Goal: Task Accomplishment & Management: Use online tool/utility

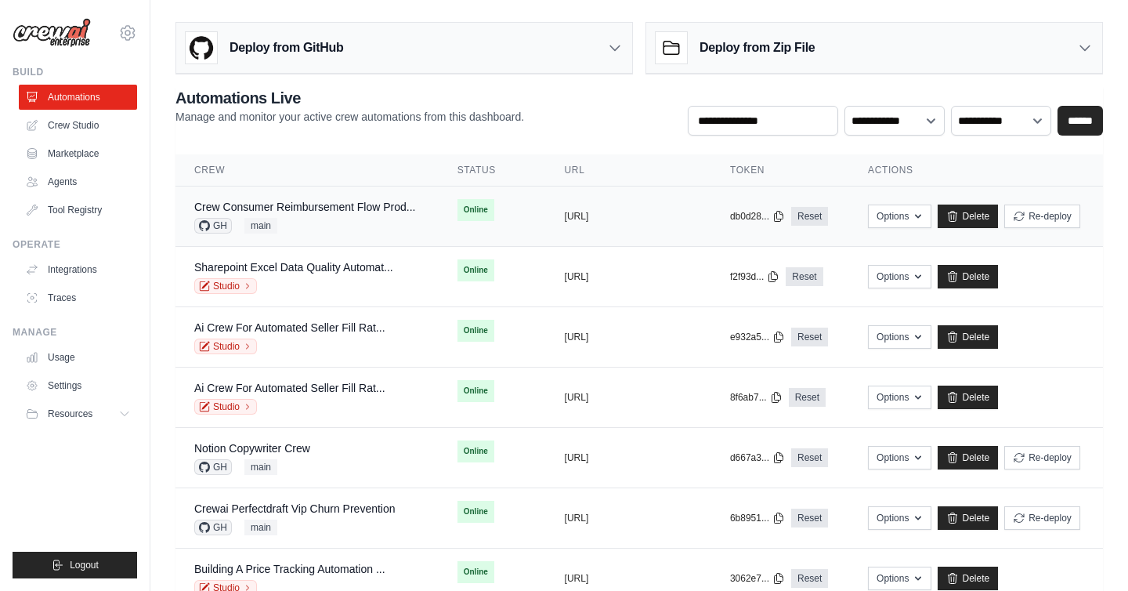
click at [335, 213] on div "Crew Consumer Reimbursement Flow Prod..." at bounding box center [304, 207] width 221 height 16
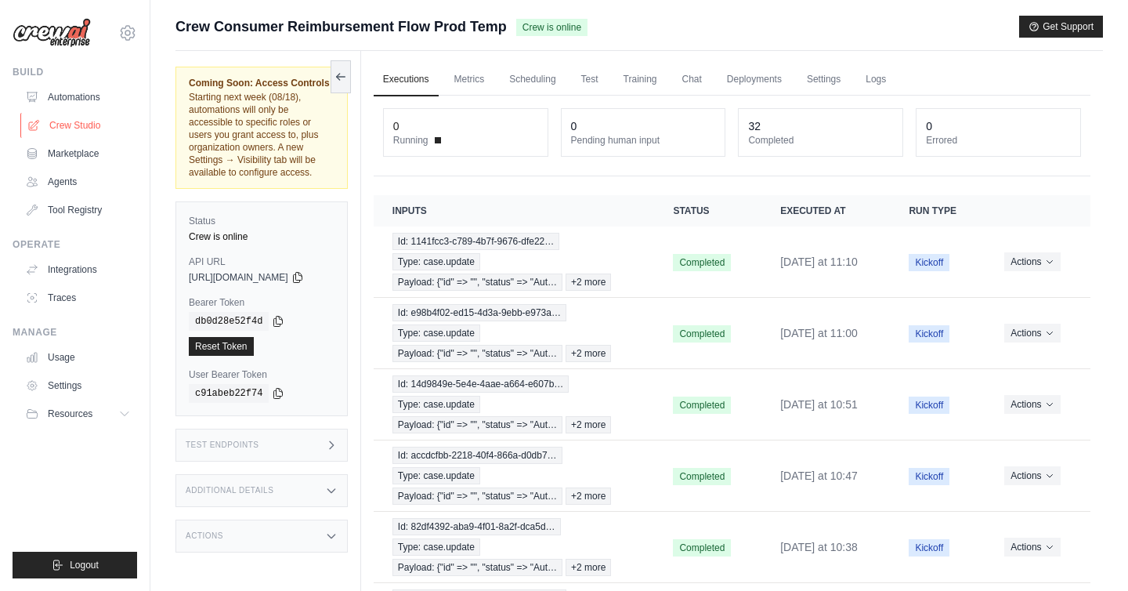
click at [92, 129] on link "Crew Studio" at bounding box center [79, 125] width 118 height 25
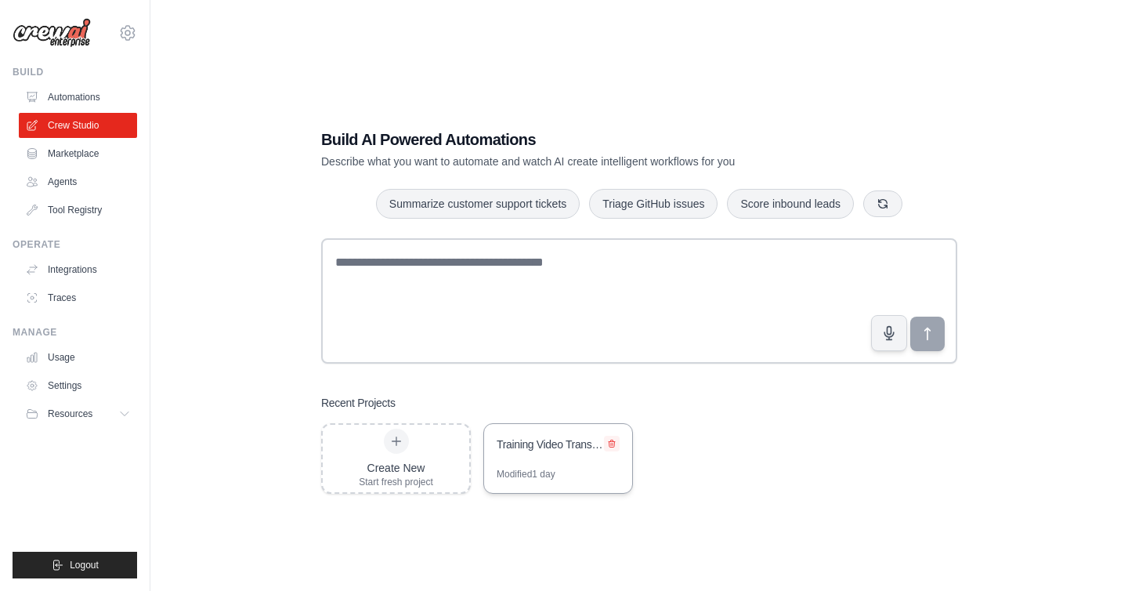
click at [616, 443] on button at bounding box center [612, 443] width 16 height 16
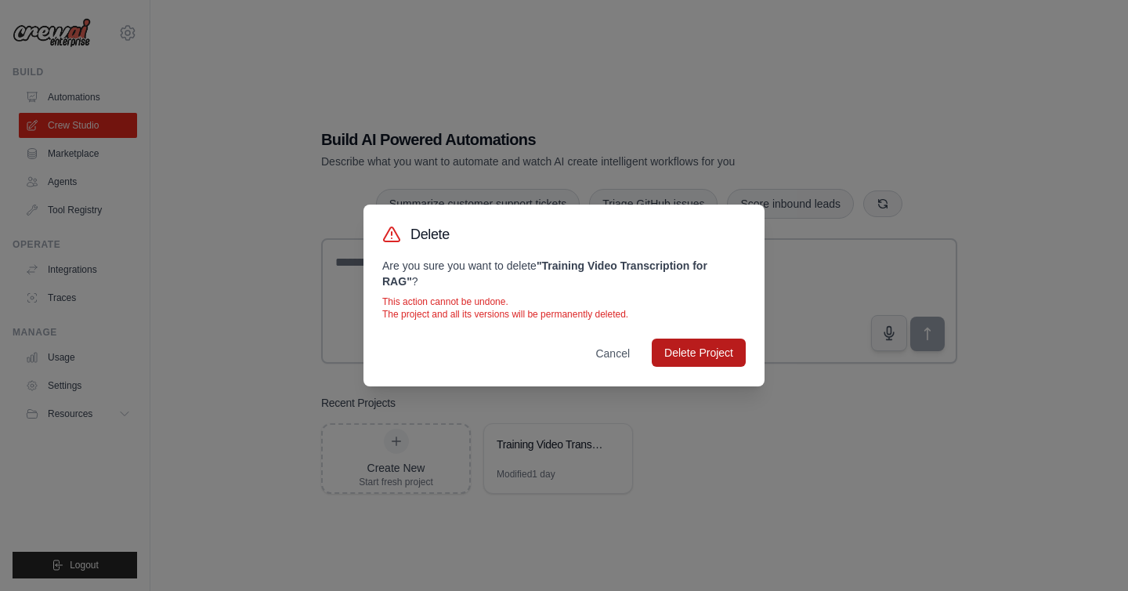
click at [698, 352] on button "Delete Project" at bounding box center [699, 352] width 94 height 28
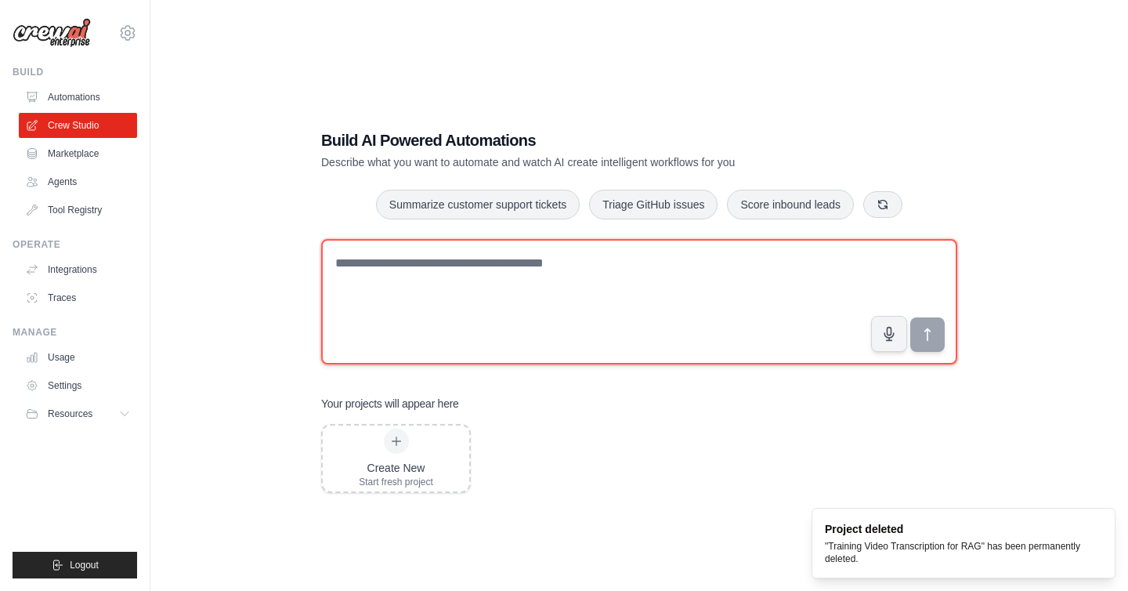
click at [576, 272] on textarea at bounding box center [639, 301] width 636 height 125
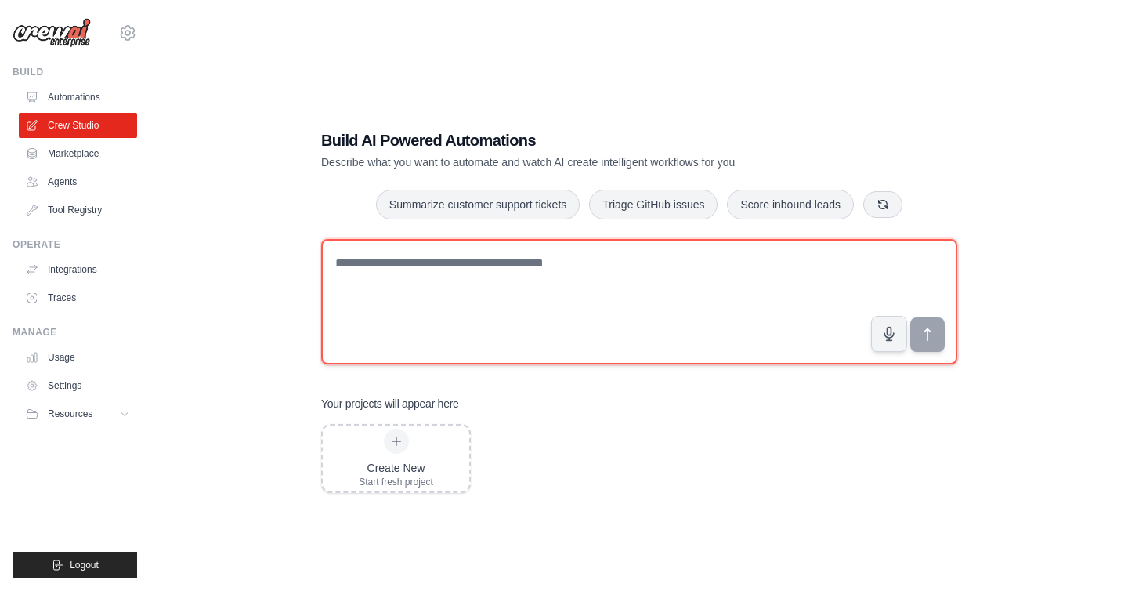
click at [561, 280] on textarea at bounding box center [639, 301] width 636 height 125
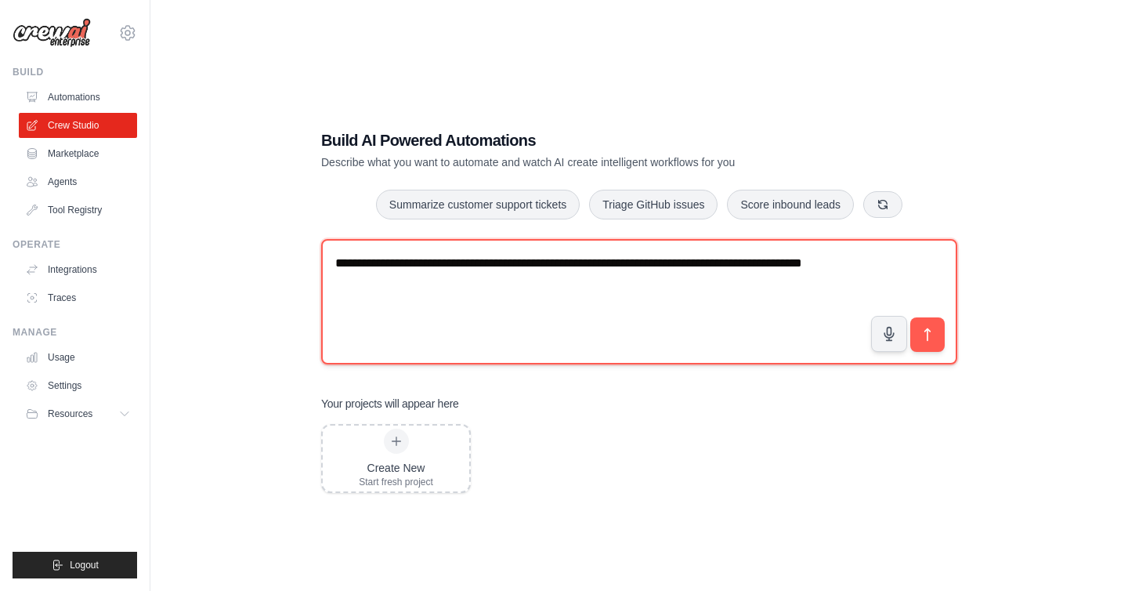
click at [333, 264] on textarea "**********" at bounding box center [639, 301] width 636 height 125
click at [584, 266] on textarea "**********" at bounding box center [639, 301] width 636 height 125
type textarea "**********"
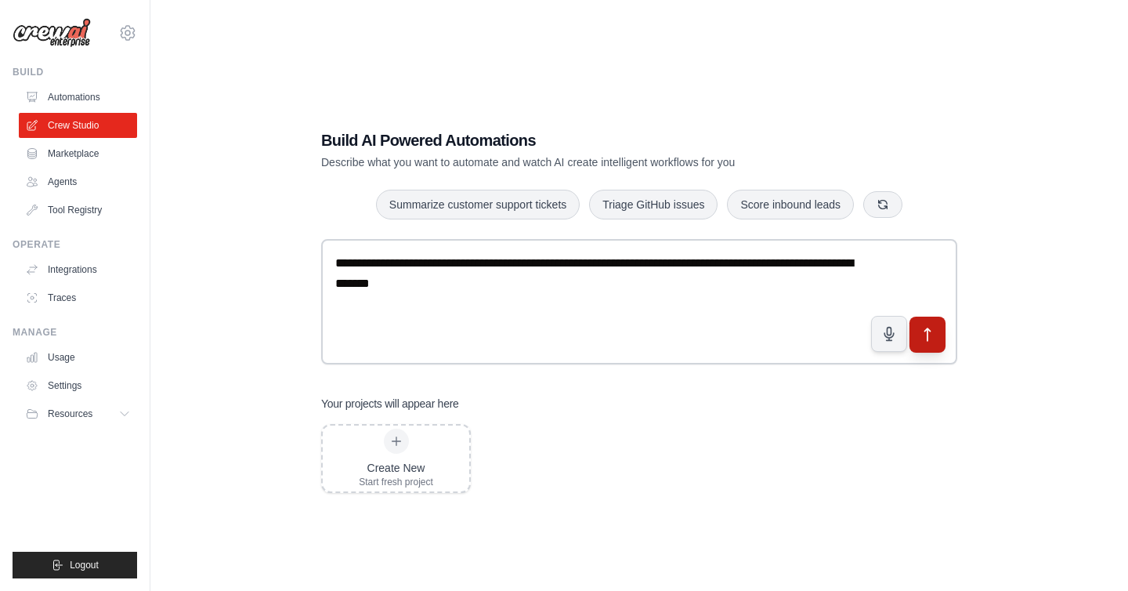
click at [926, 338] on icon "submit" at bounding box center [927, 335] width 16 height 16
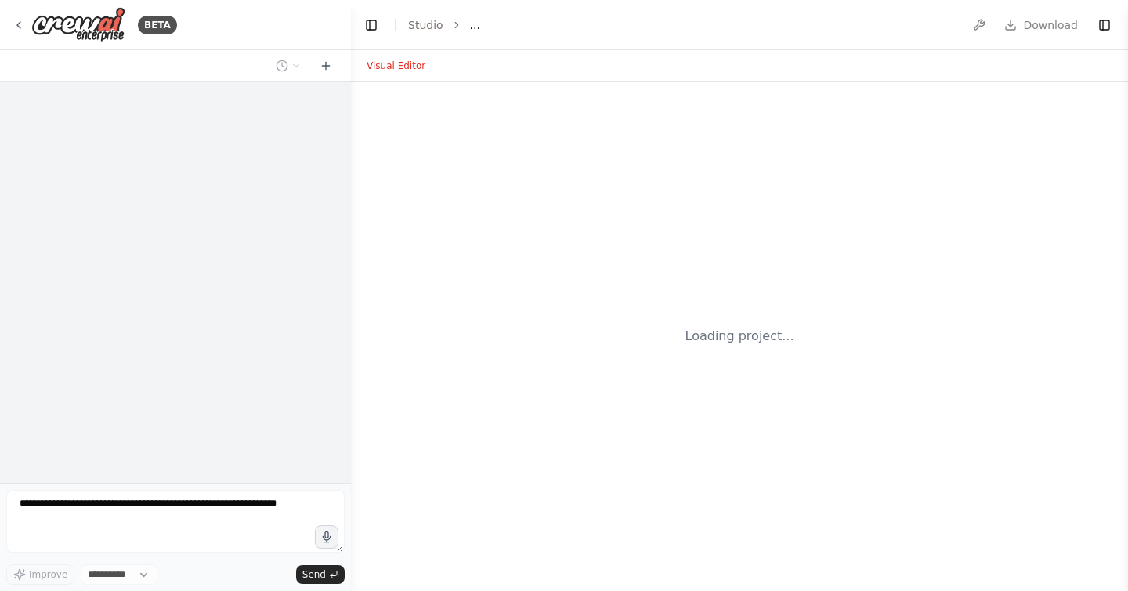
select select "****"
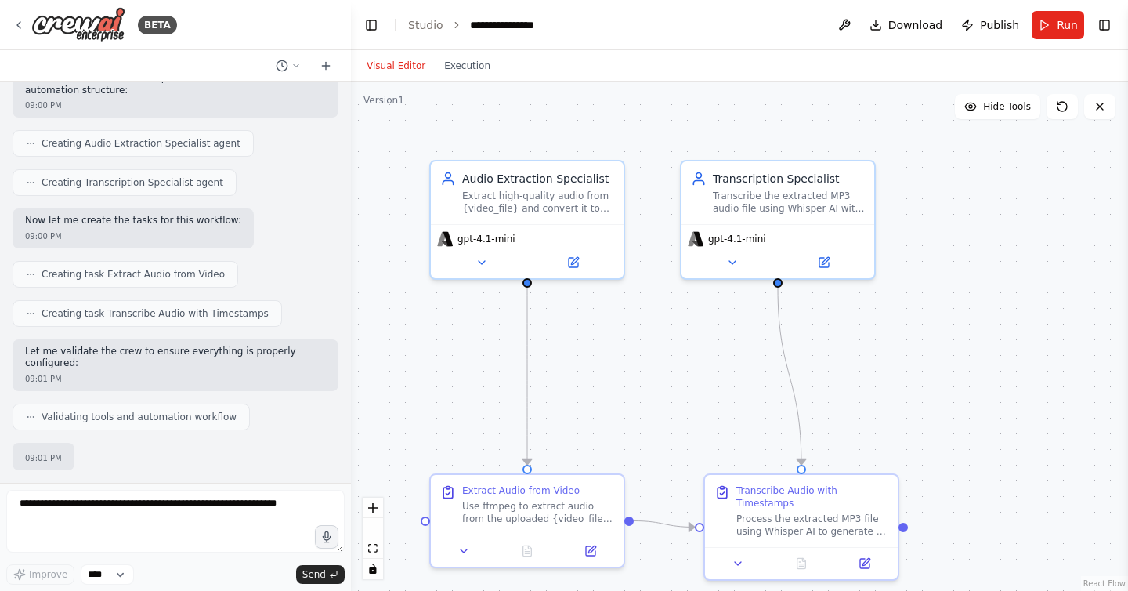
scroll to position [726, 0]
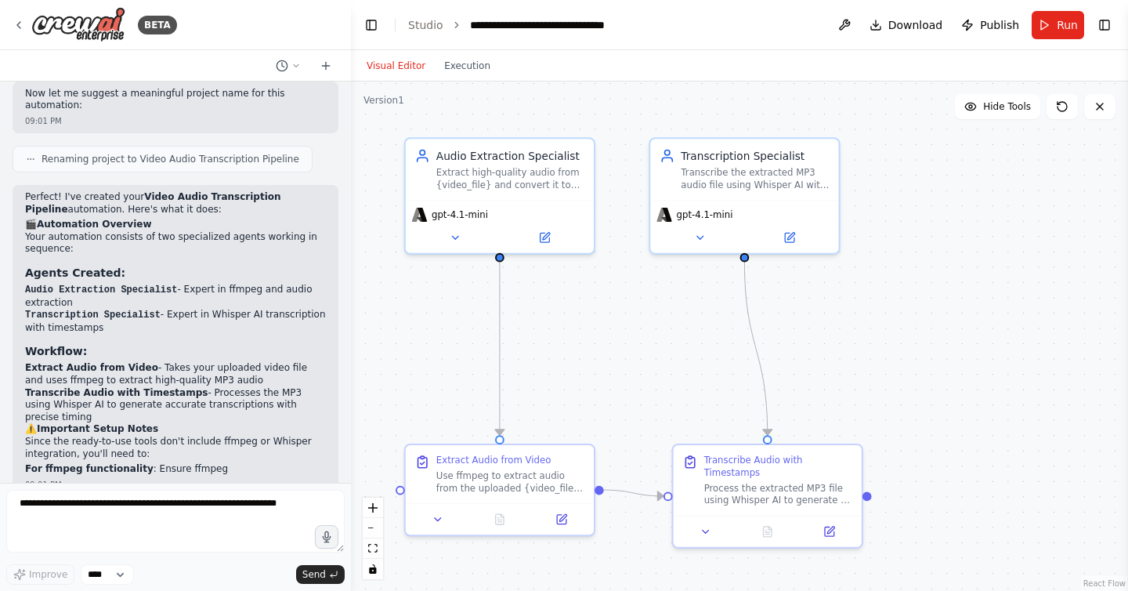
drag, startPoint x: 692, startPoint y: 373, endPoint x: 660, endPoint y: 345, distance: 42.1
click at [660, 345] on div ".deletable-edge-delete-btn { width: 20px; height: 20px; border: 0px solid #ffff…" at bounding box center [739, 335] width 777 height 509
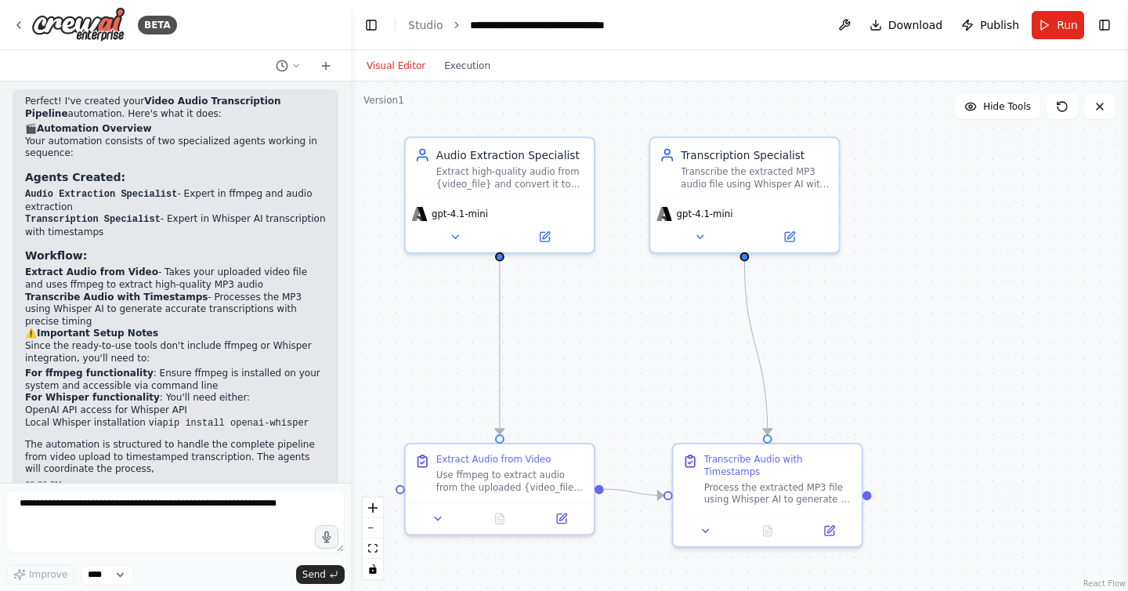
drag, startPoint x: 663, startPoint y: 349, endPoint x: 672, endPoint y: 320, distance: 29.7
click at [672, 320] on div ".deletable-edge-delete-btn { width: 20px; height: 20px; border: 0px solid #ffff…" at bounding box center [739, 335] width 777 height 509
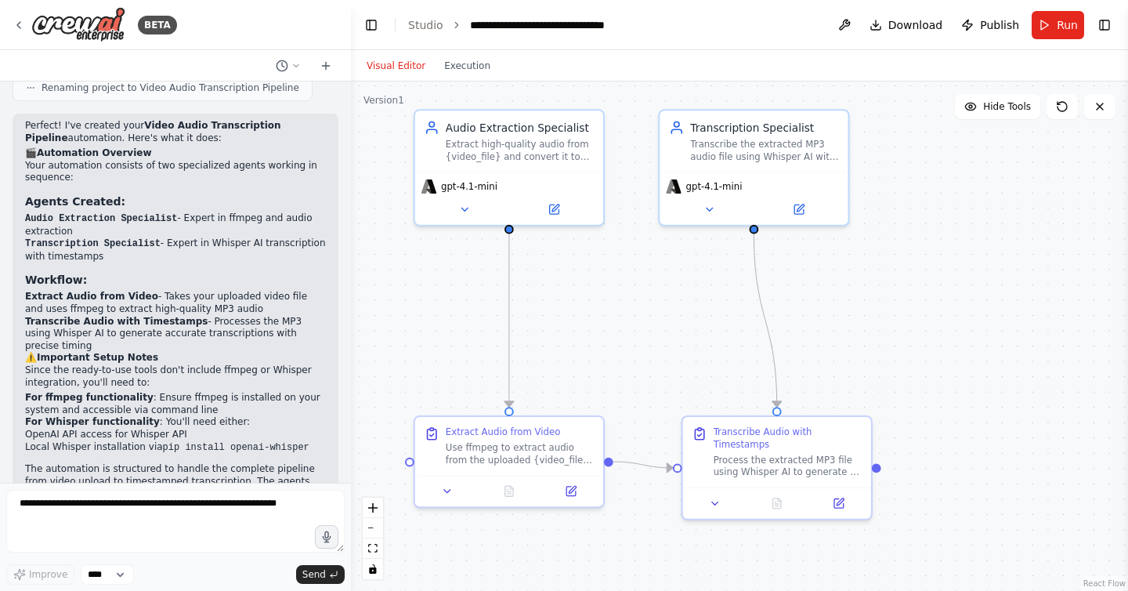
scroll to position [1156, 0]
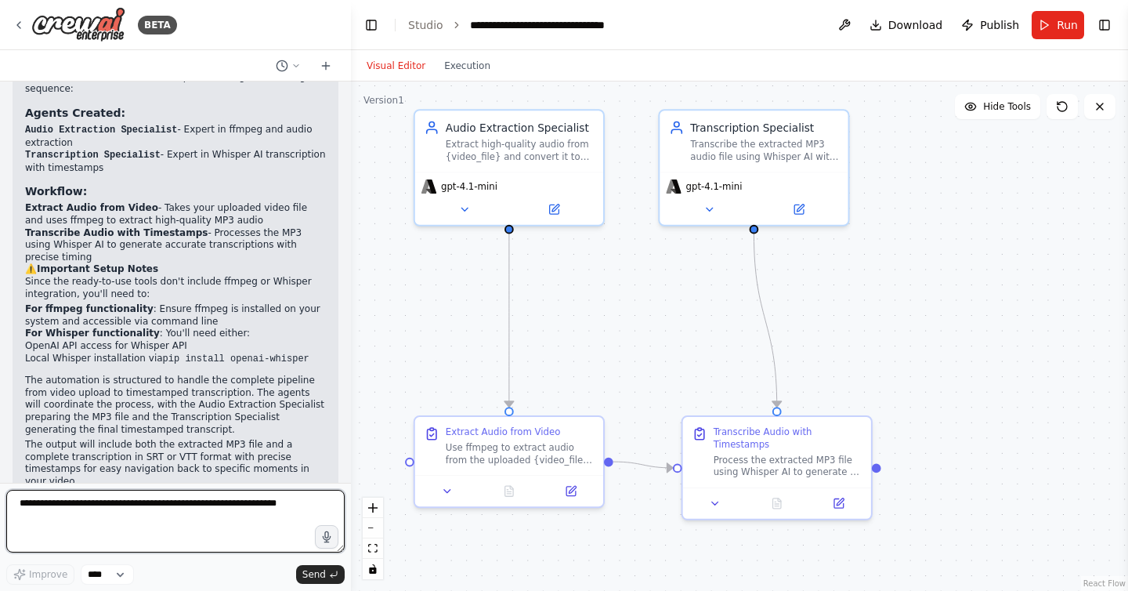
click at [154, 500] on textarea at bounding box center [175, 520] width 338 height 63
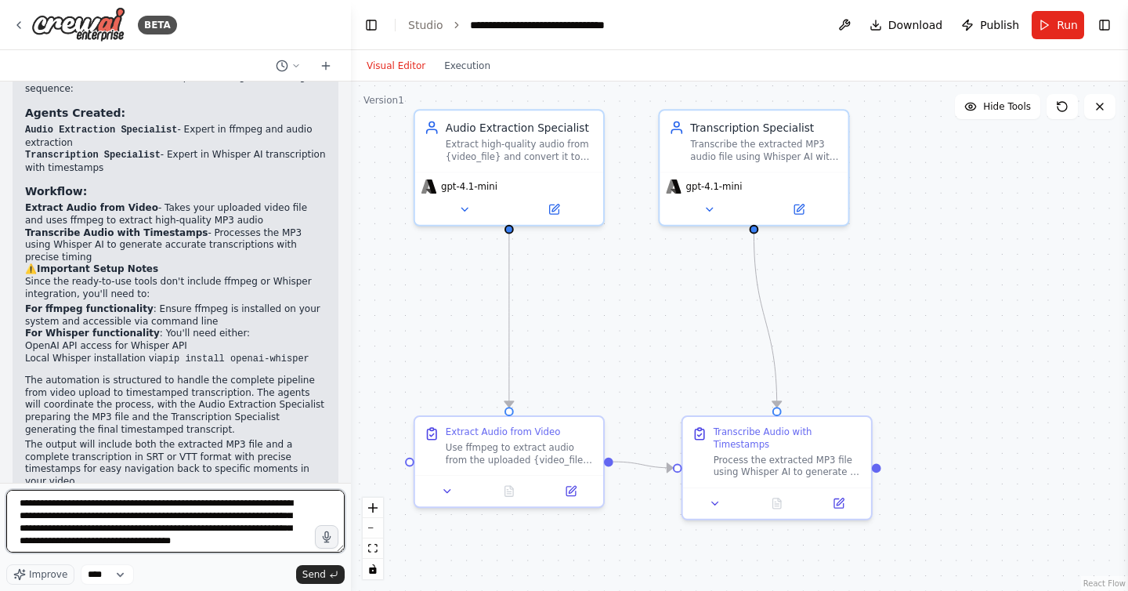
scroll to position [7, 0]
type textarea "**********"
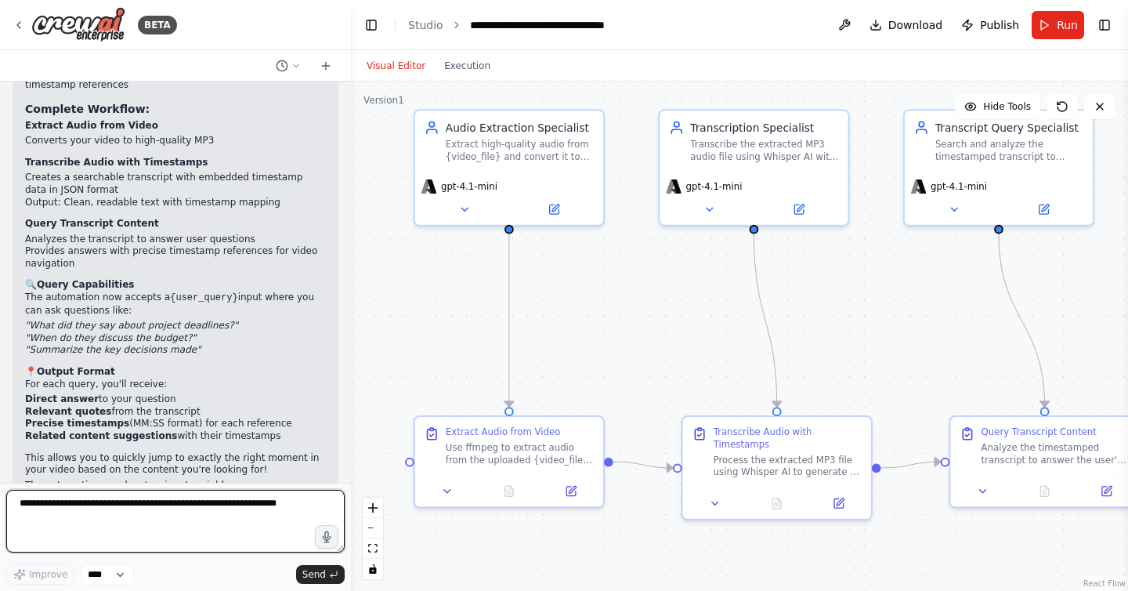
scroll to position [2298, 0]
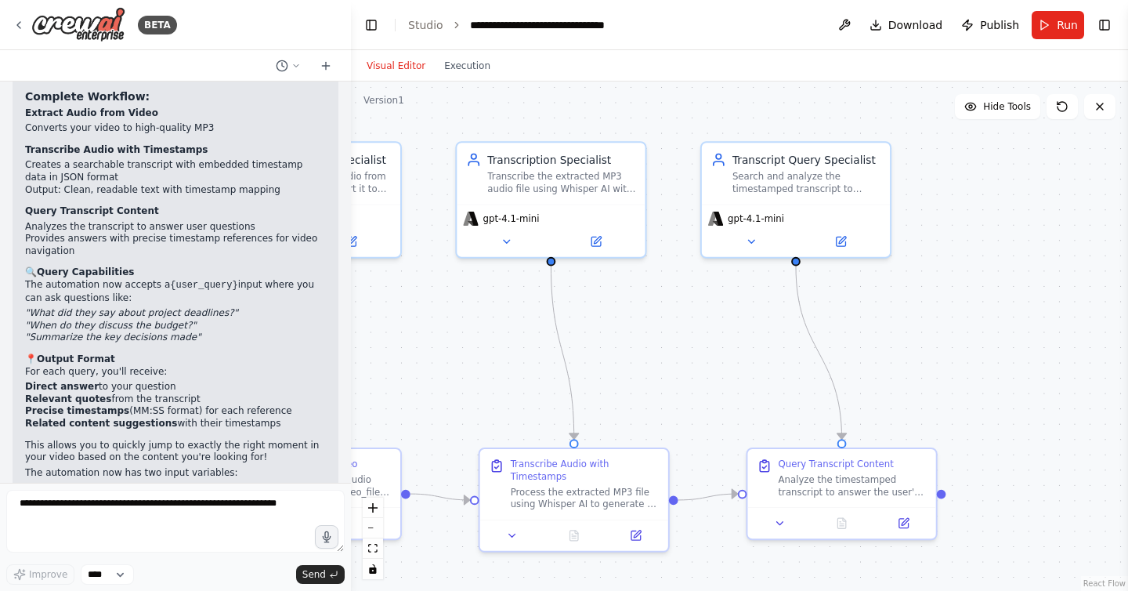
drag, startPoint x: 915, startPoint y: 331, endPoint x: 715, endPoint y: 359, distance: 201.8
click at [715, 359] on div ".deletable-edge-delete-btn { width: 20px; height: 20px; border: 0px solid #ffff…" at bounding box center [739, 335] width 777 height 509
click at [996, 23] on span "Publish" at bounding box center [999, 25] width 39 height 16
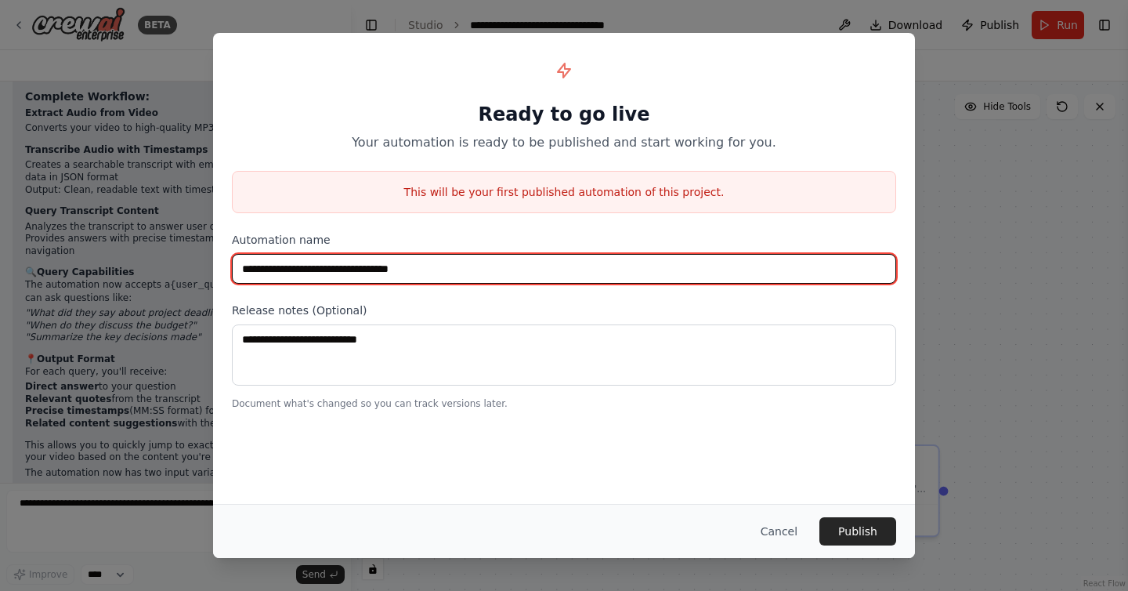
click at [475, 265] on input "**********" at bounding box center [564, 269] width 664 height 30
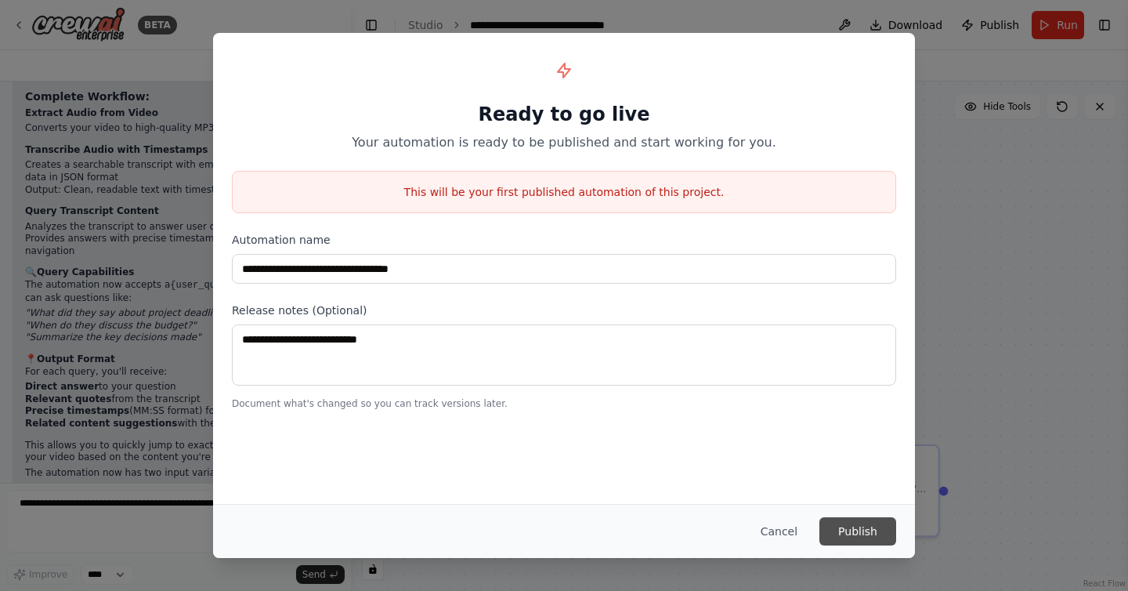
click at [843, 536] on button "Publish" at bounding box center [857, 531] width 77 height 28
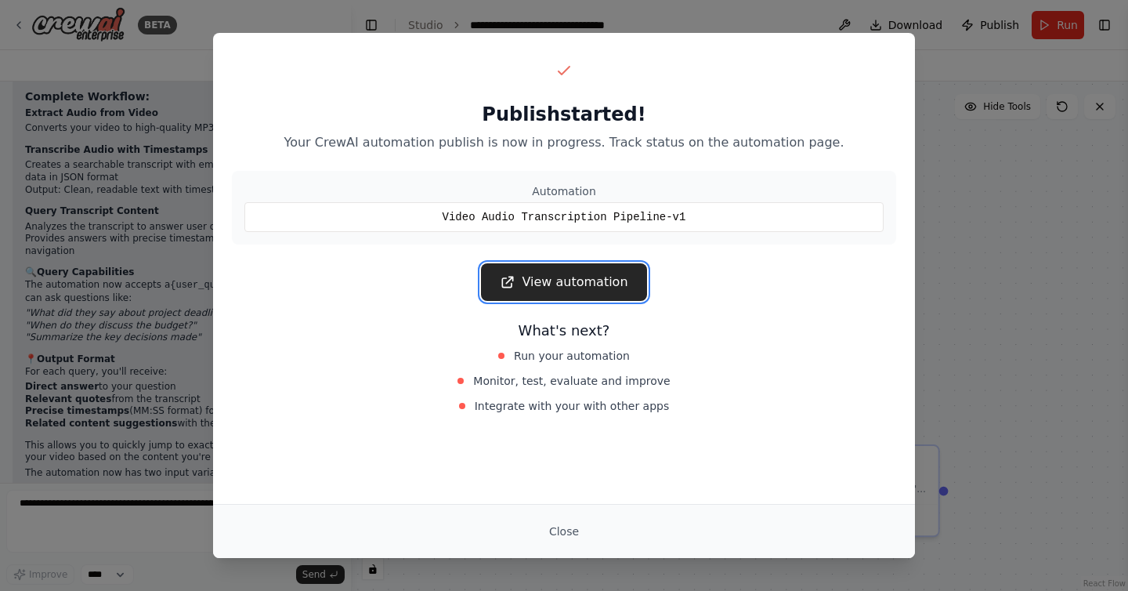
click at [598, 283] on link "View automation" at bounding box center [563, 282] width 165 height 38
click at [562, 539] on button "Close" at bounding box center [563, 531] width 55 height 28
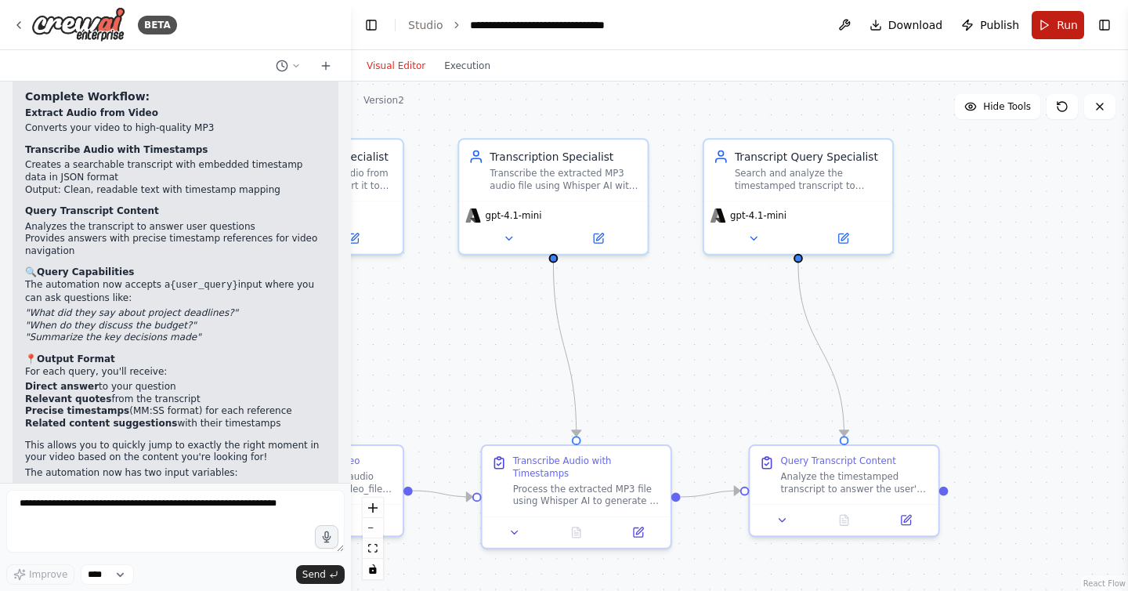
click at [1057, 27] on button "Run" at bounding box center [1057, 25] width 52 height 28
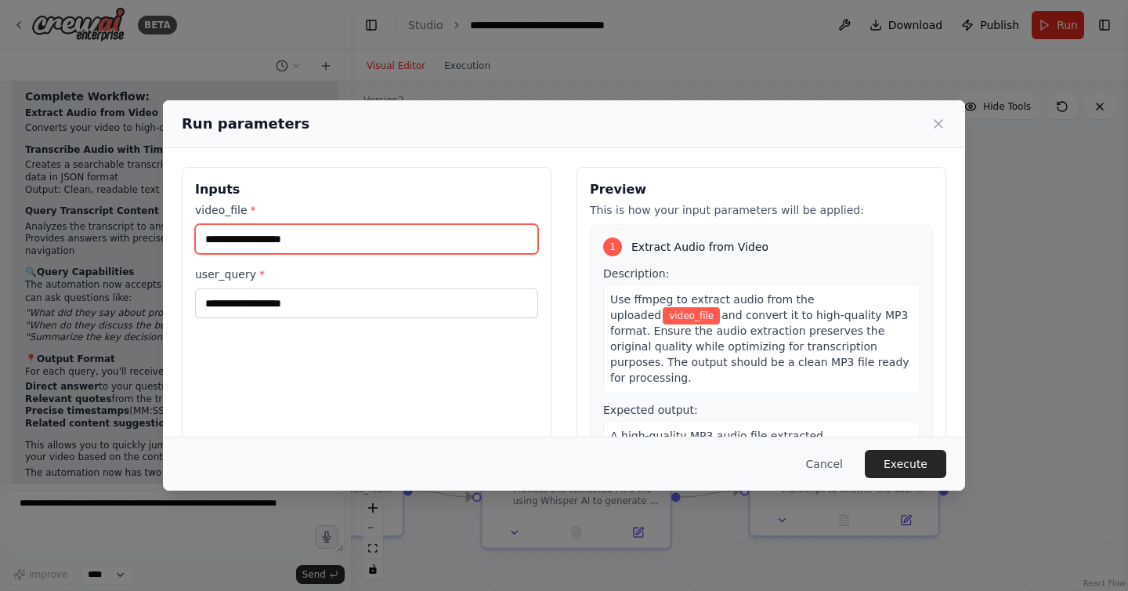
click at [274, 240] on input "video_file *" at bounding box center [366, 239] width 343 height 30
click at [825, 464] on button "Cancel" at bounding box center [824, 464] width 62 height 28
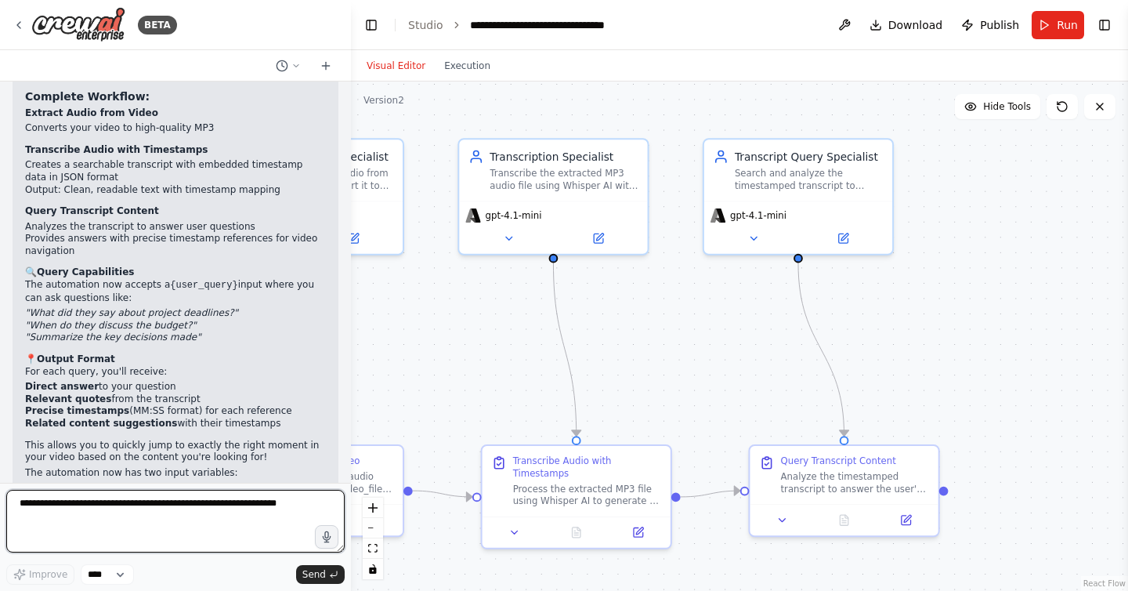
click at [132, 515] on textarea at bounding box center [175, 520] width 338 height 63
type textarea "**********"
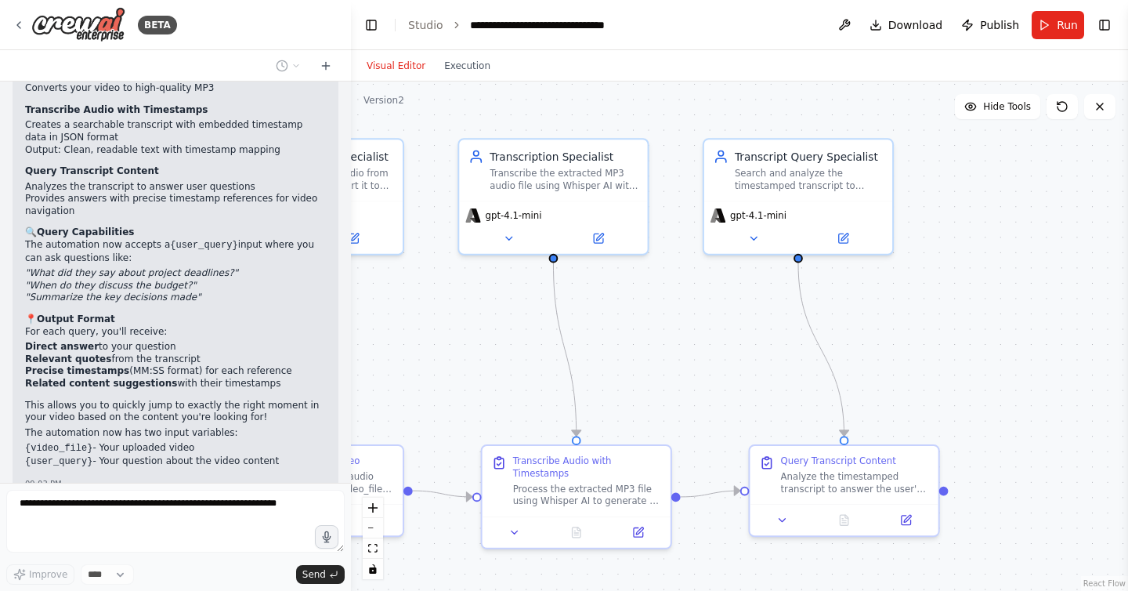
scroll to position [2403, 0]
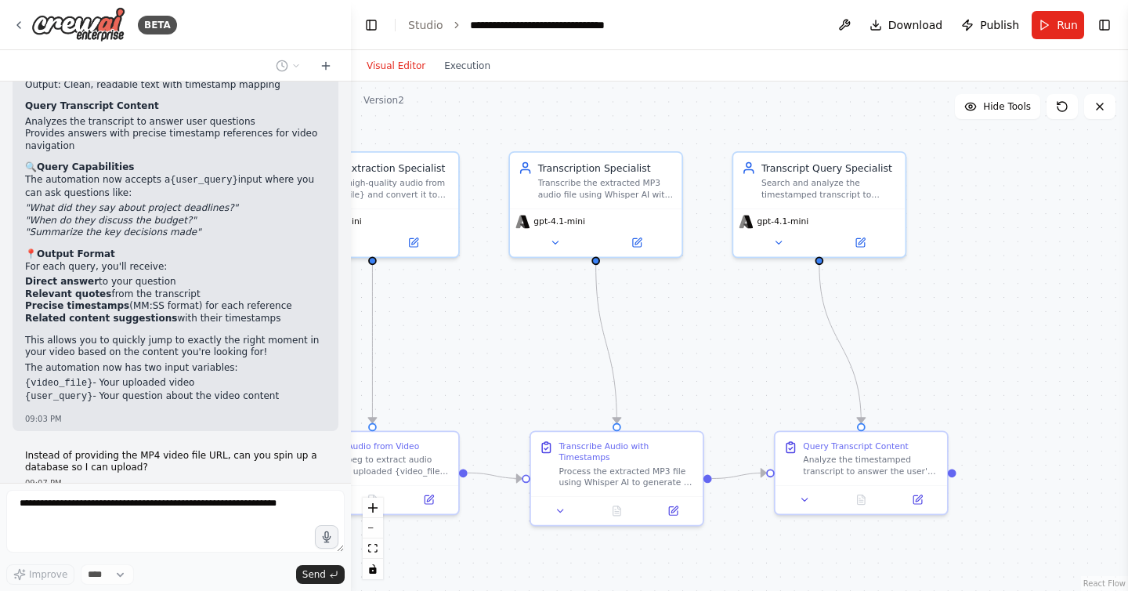
drag, startPoint x: 394, startPoint y: 376, endPoint x: 591, endPoint y: 341, distance: 199.7
click at [591, 341] on div ".deletable-edge-delete-btn { width: 20px; height: 20px; border: 0px solid #ffff…" at bounding box center [739, 335] width 777 height 509
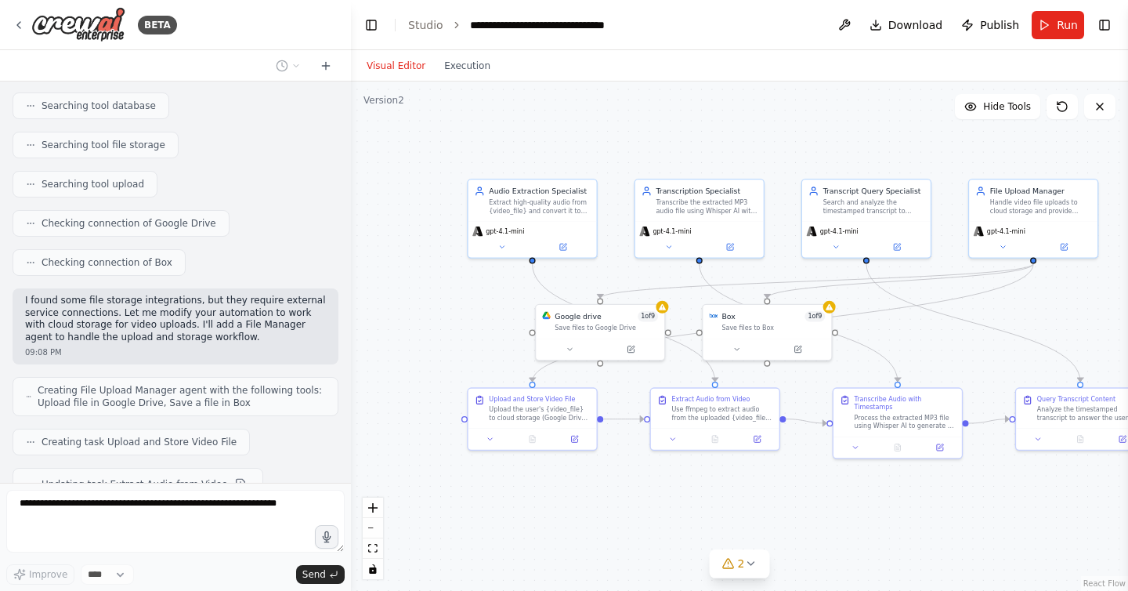
scroll to position [2956, 0]
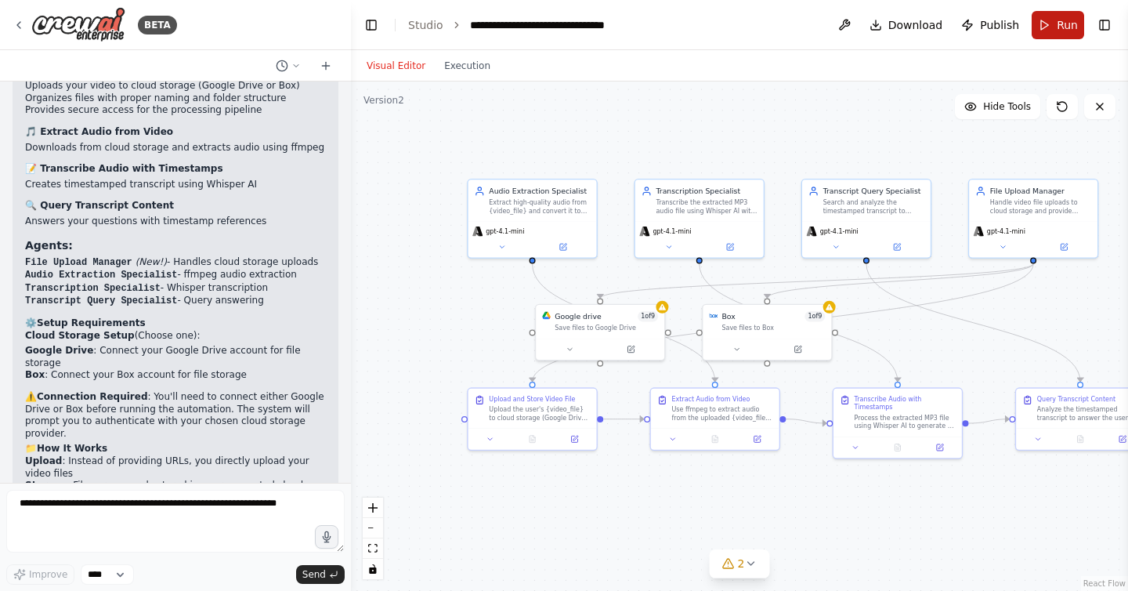
click at [1052, 23] on button "Run" at bounding box center [1057, 25] width 52 height 28
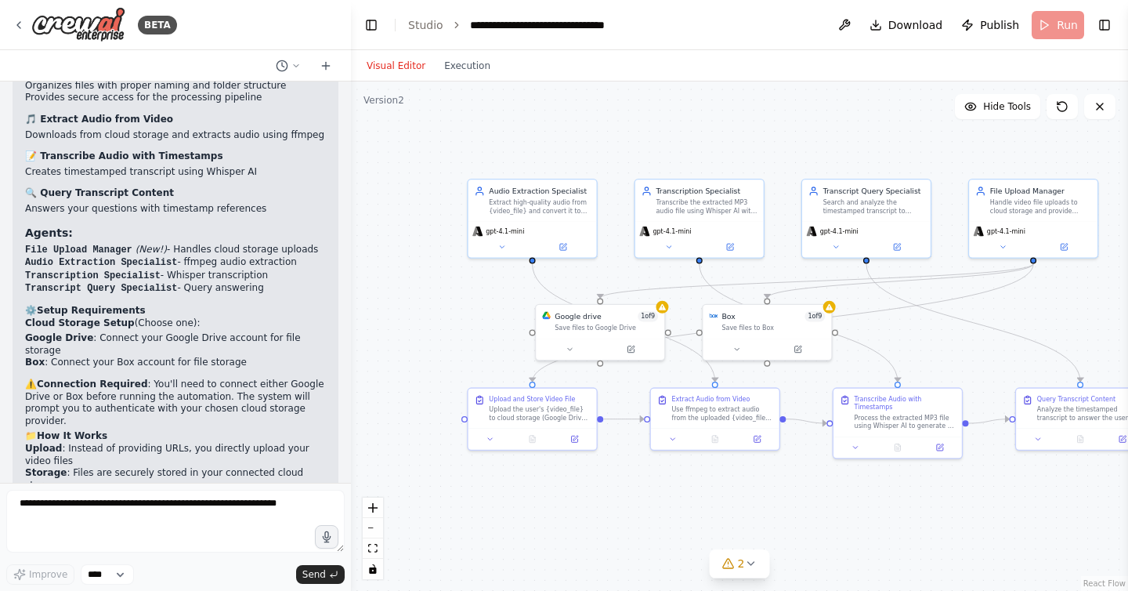
scroll to position [3509, 0]
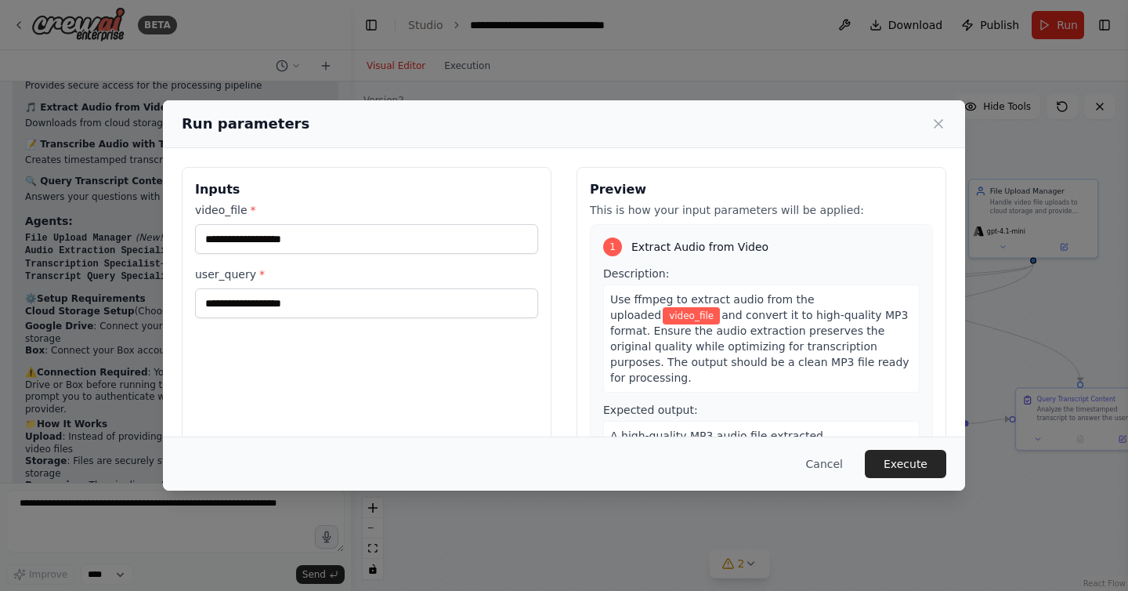
click at [720, 307] on span "video_file" at bounding box center [691, 315] width 57 height 17
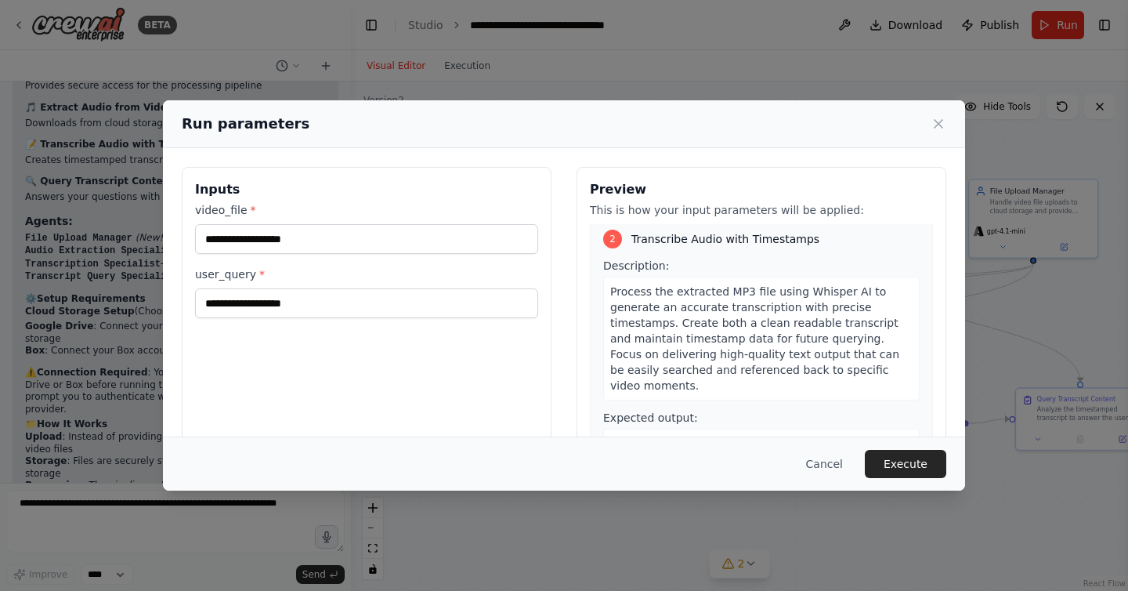
scroll to position [400, 0]
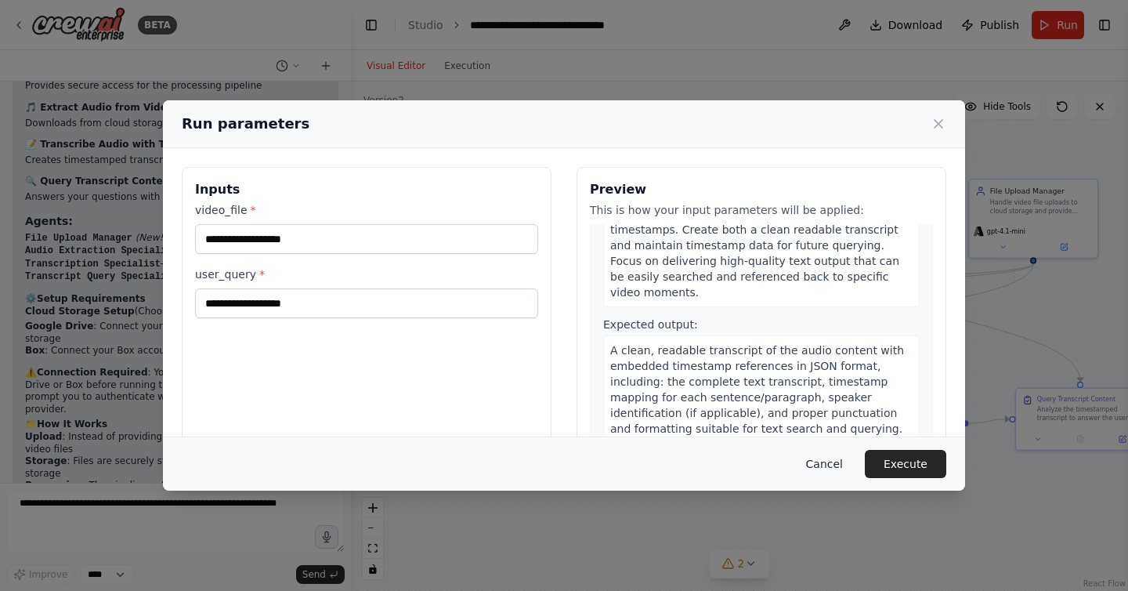
click at [825, 468] on button "Cancel" at bounding box center [824, 464] width 62 height 28
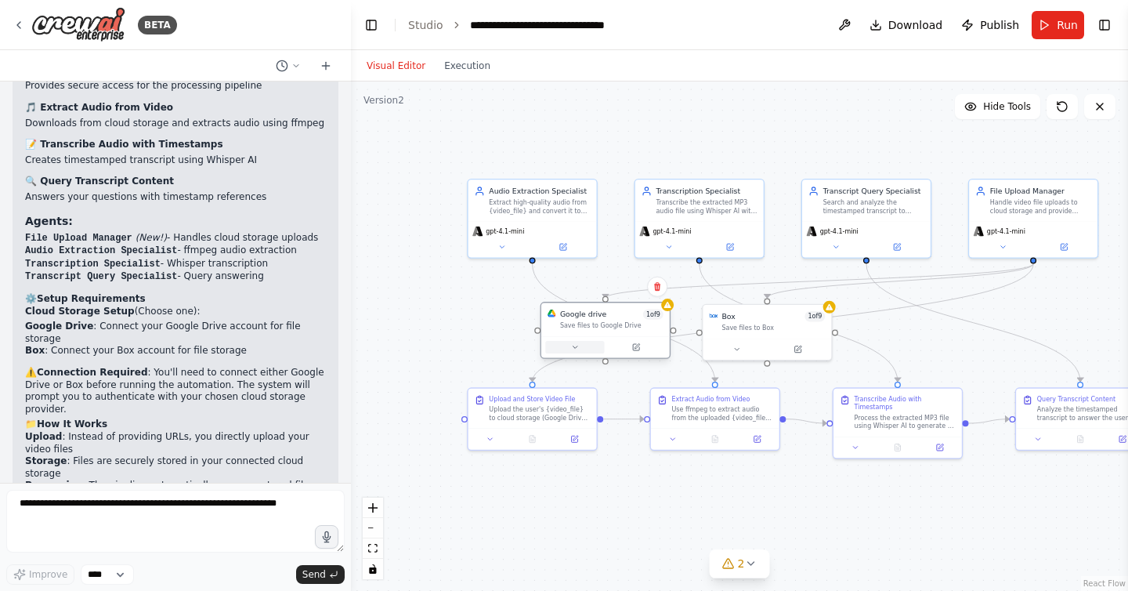
click at [569, 350] on button at bounding box center [574, 347] width 59 height 13
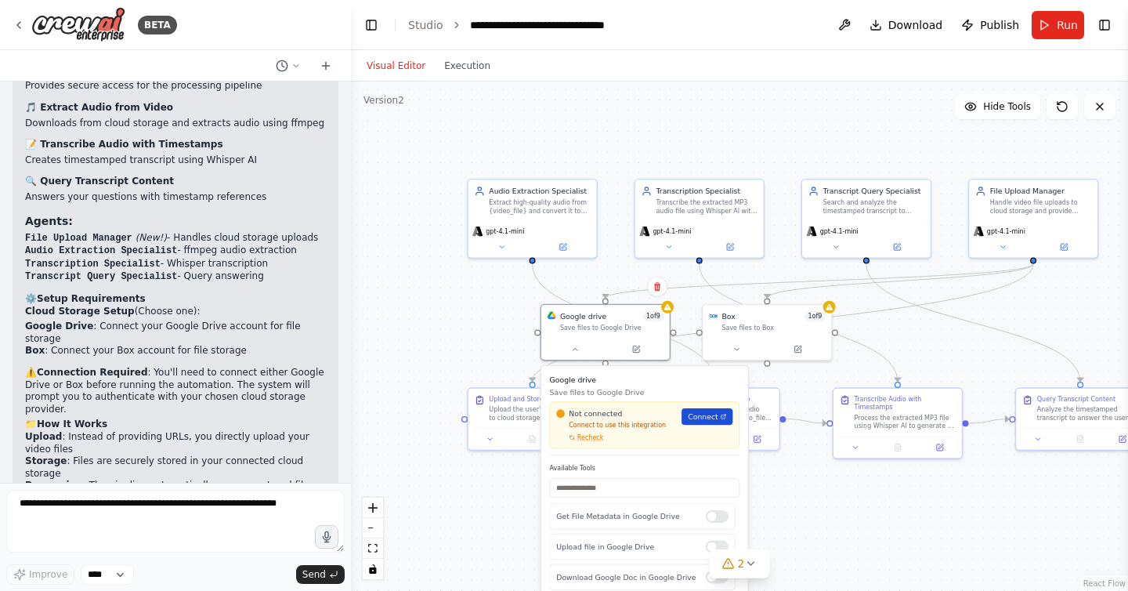
click at [703, 423] on link "Connect" at bounding box center [706, 416] width 51 height 16
click at [732, 350] on icon at bounding box center [736, 347] width 9 height 9
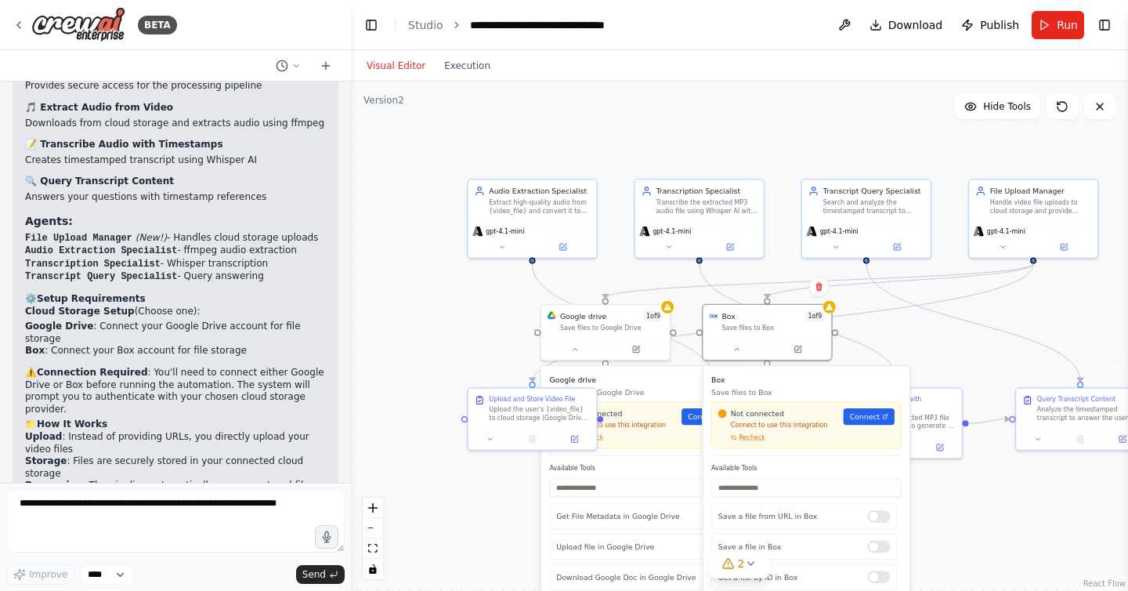
click at [388, 281] on div ".deletable-edge-delete-btn { width: 20px; height: 20px; border: 0px solid #ffff…" at bounding box center [739, 335] width 777 height 509
click at [197, 504] on textarea at bounding box center [175, 520] width 338 height 63
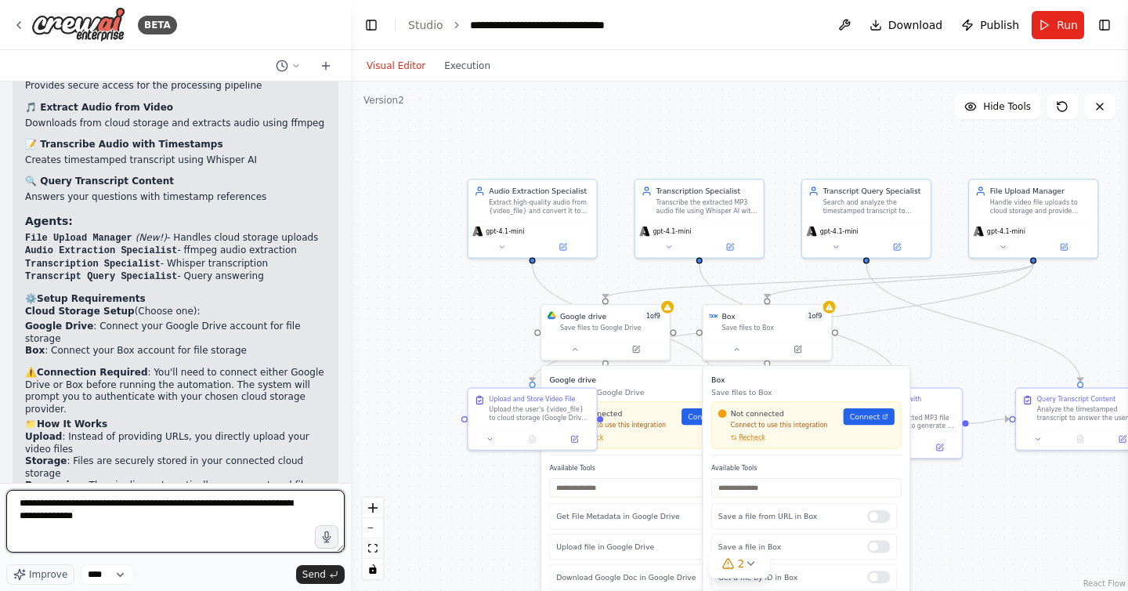
type textarea "**********"
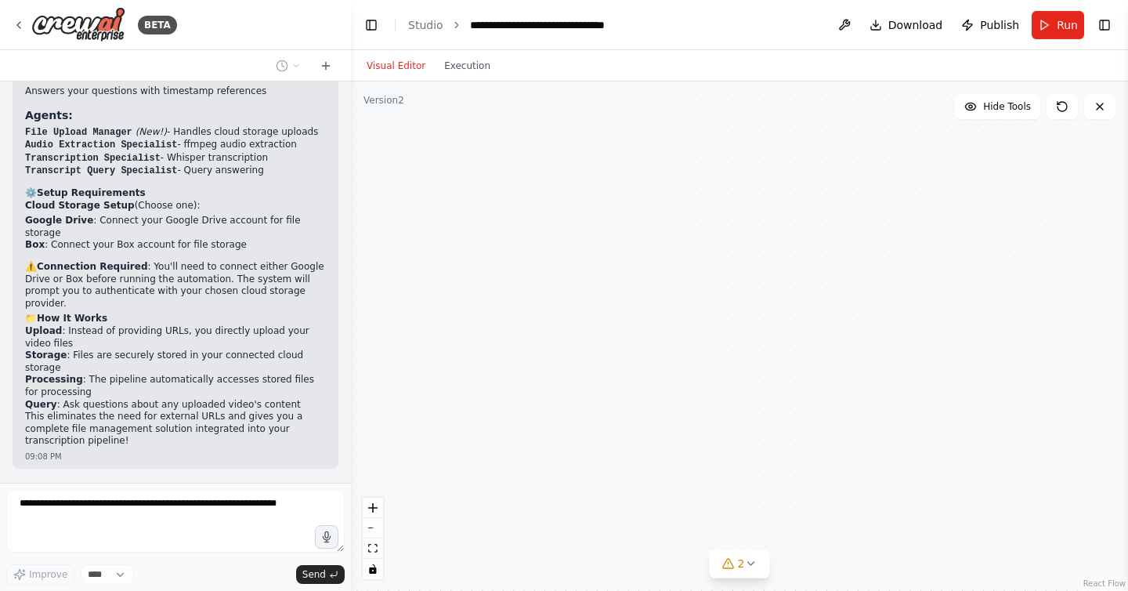
scroll to position [3812, 0]
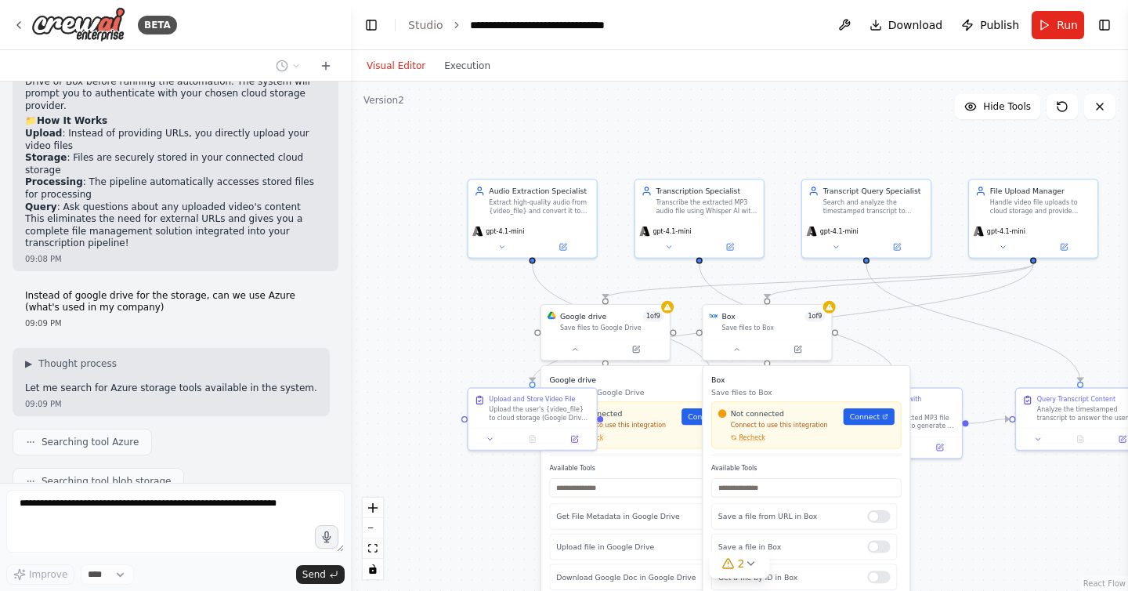
click at [627, 132] on div ".deletable-edge-delete-btn { width: 20px; height: 20px; border: 0px solid #ffff…" at bounding box center [739, 335] width 777 height 509
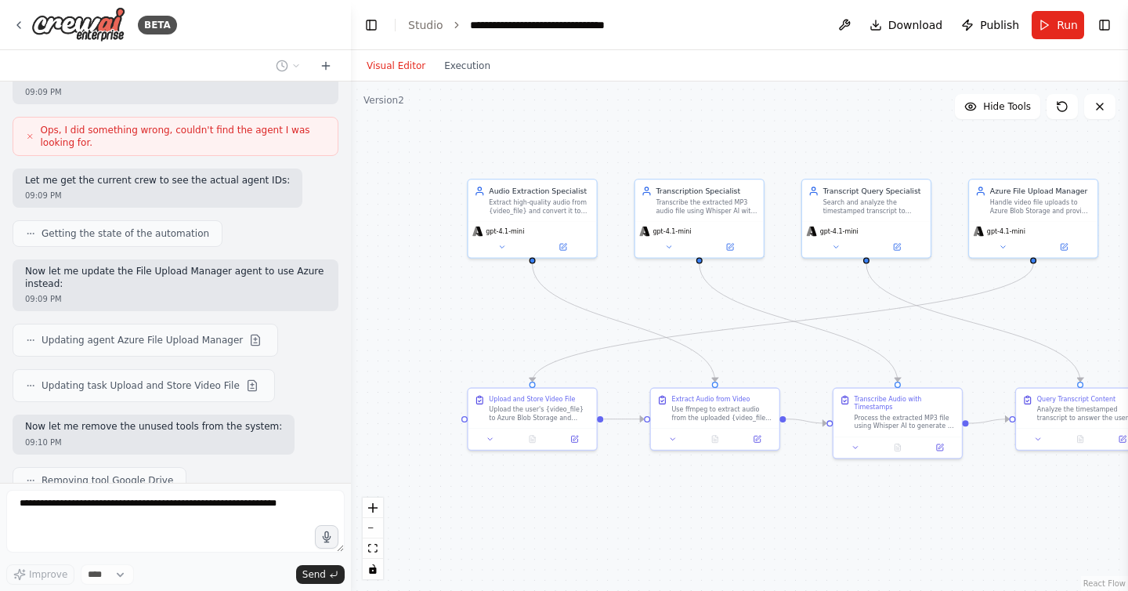
scroll to position [4381, 0]
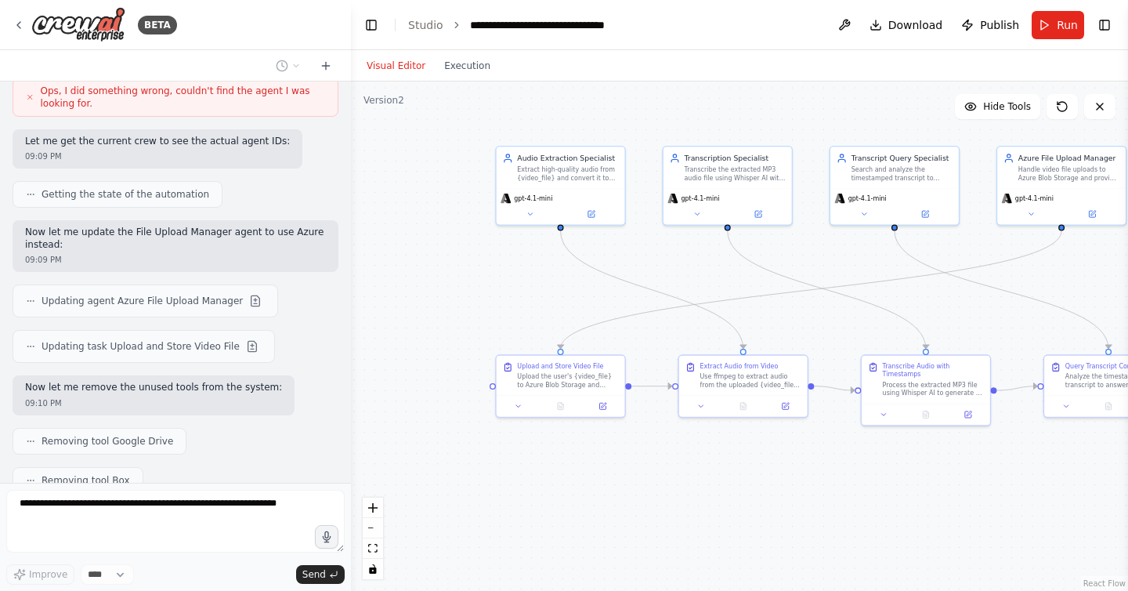
drag, startPoint x: 465, startPoint y: 326, endPoint x: 493, endPoint y: 293, distance: 43.3
click at [493, 293] on div ".deletable-edge-delete-btn { width: 20px; height: 20px; border: 0px solid #ffff…" at bounding box center [739, 335] width 777 height 509
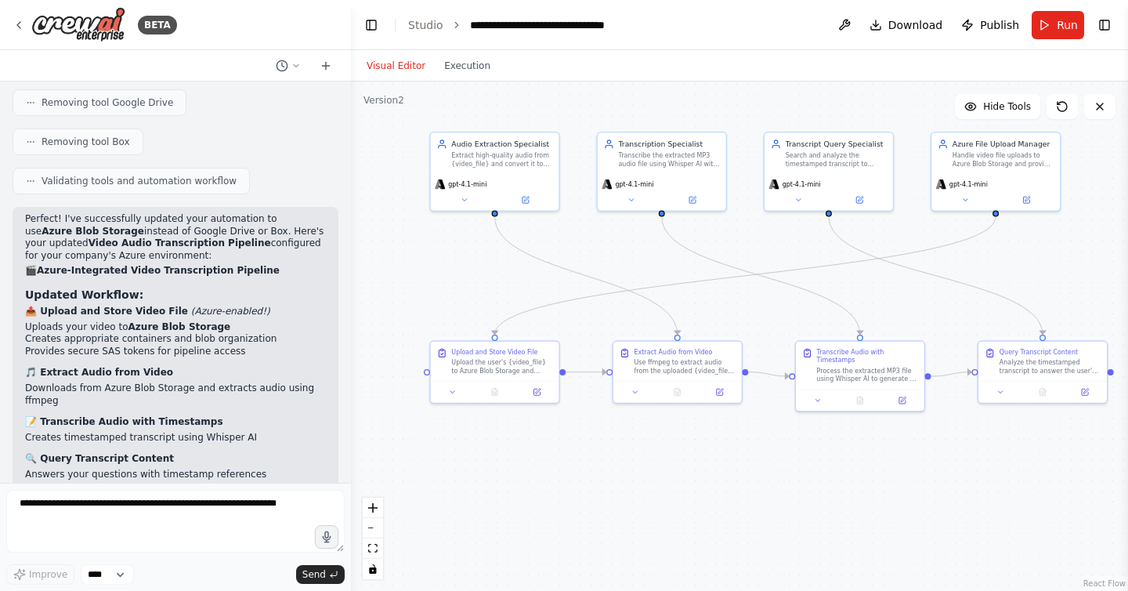
drag, startPoint x: 502, startPoint y: 284, endPoint x: 436, endPoint y: 270, distance: 67.3
click at [436, 270] on div ".deletable-edge-delete-btn { width: 20px; height: 20px; border: 0px solid #ffff…" at bounding box center [739, 335] width 777 height 509
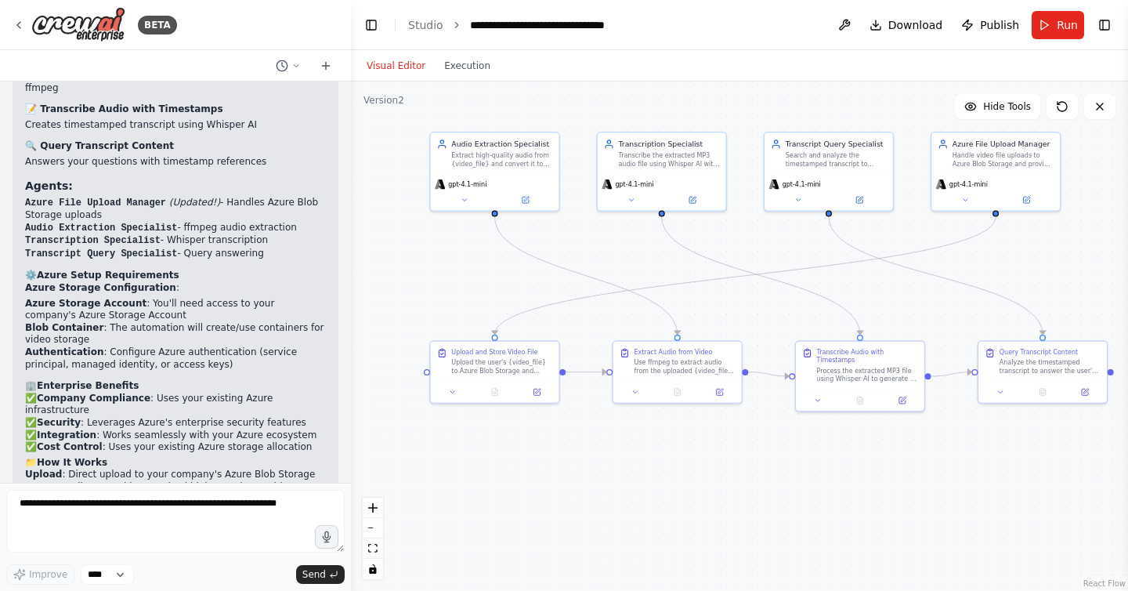
scroll to position [5045, 0]
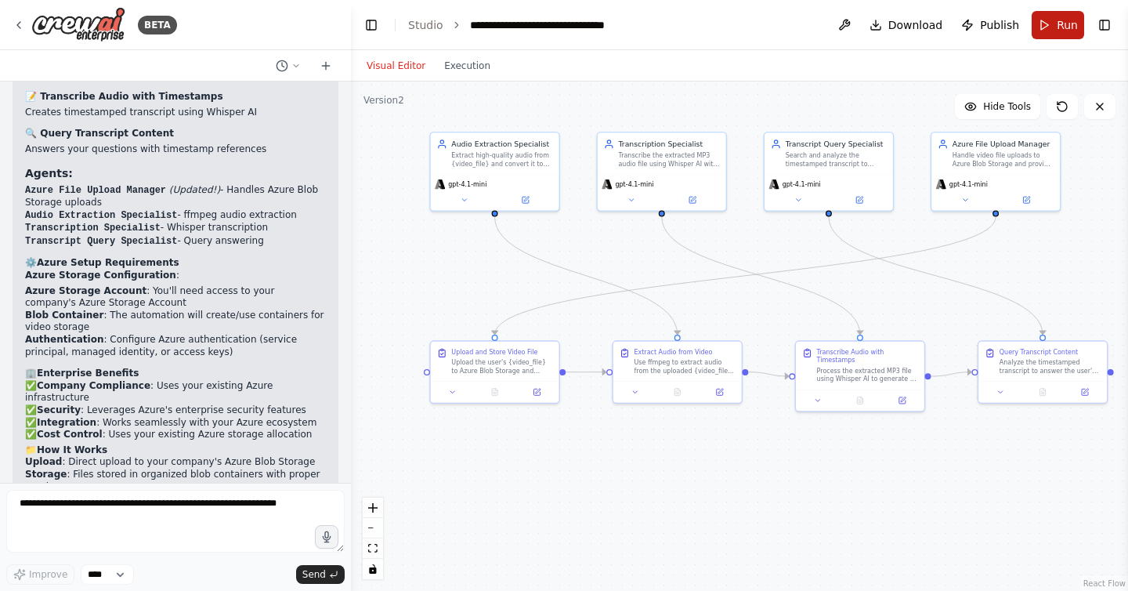
click at [1057, 31] on span "Run" at bounding box center [1067, 25] width 21 height 16
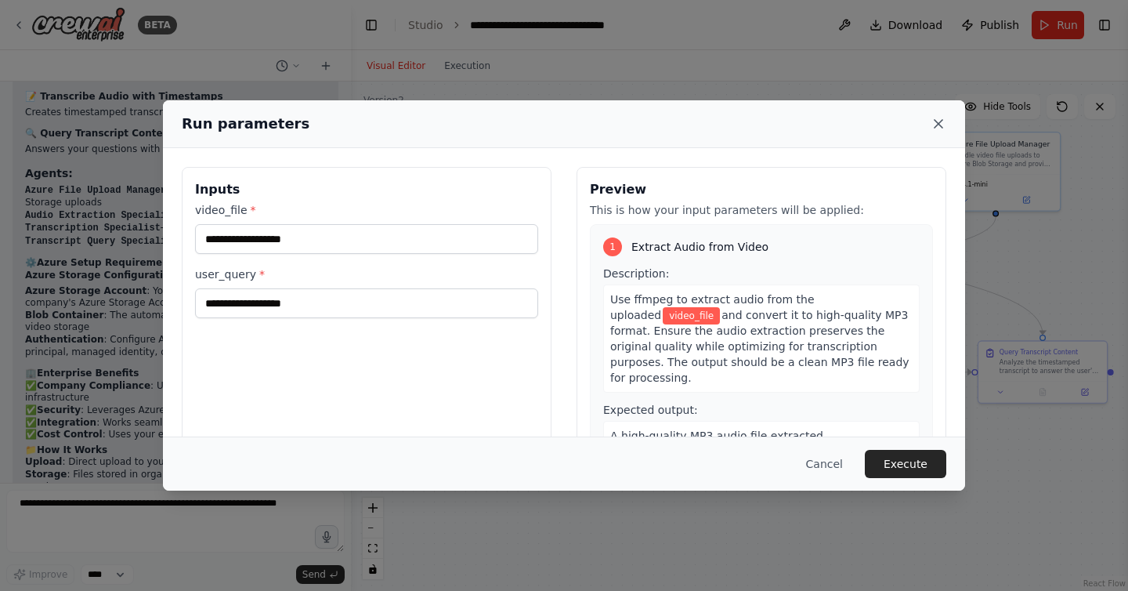
click at [934, 120] on icon at bounding box center [938, 124] width 8 height 8
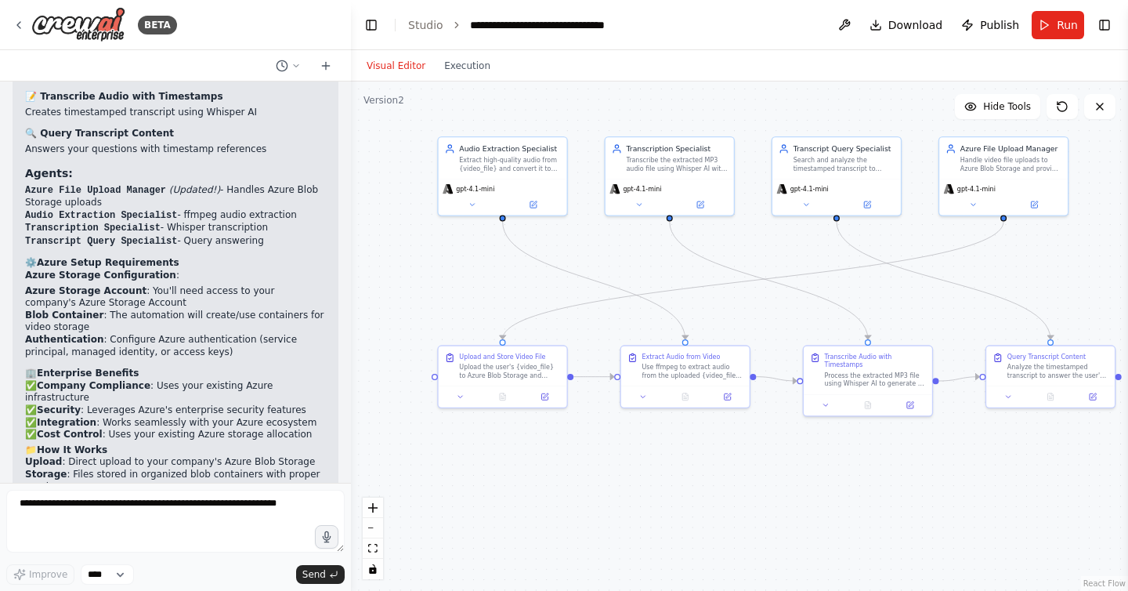
drag, startPoint x: 889, startPoint y: 282, endPoint x: 897, endPoint y: 287, distance: 9.1
click at [897, 287] on div ".deletable-edge-delete-btn { width: 20px; height: 20px; border: 0px solid #ffff…" at bounding box center [739, 335] width 777 height 509
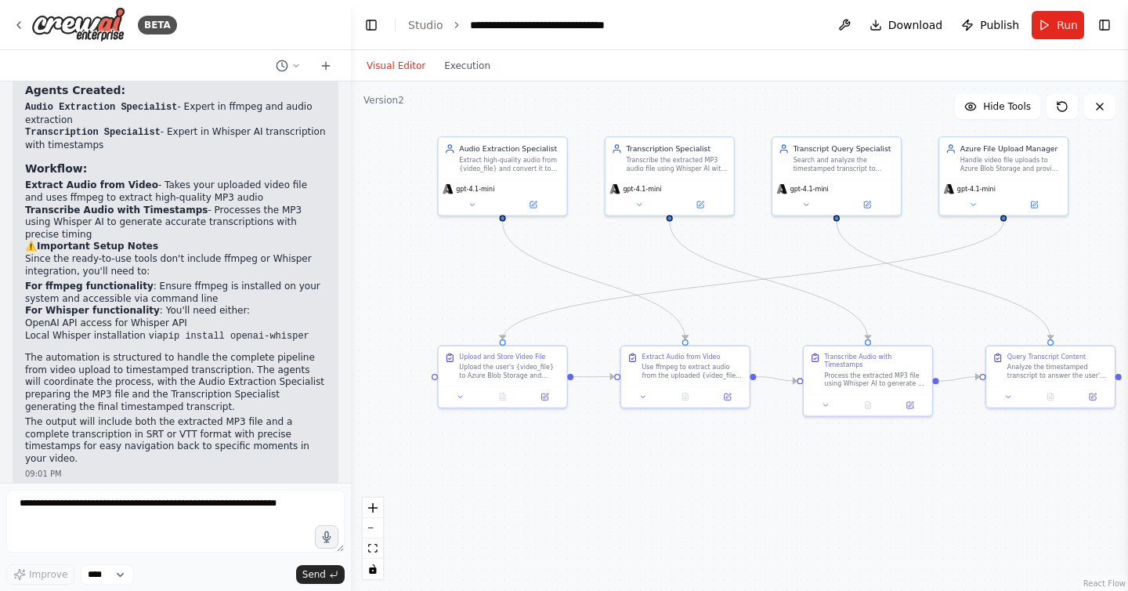
scroll to position [0, 0]
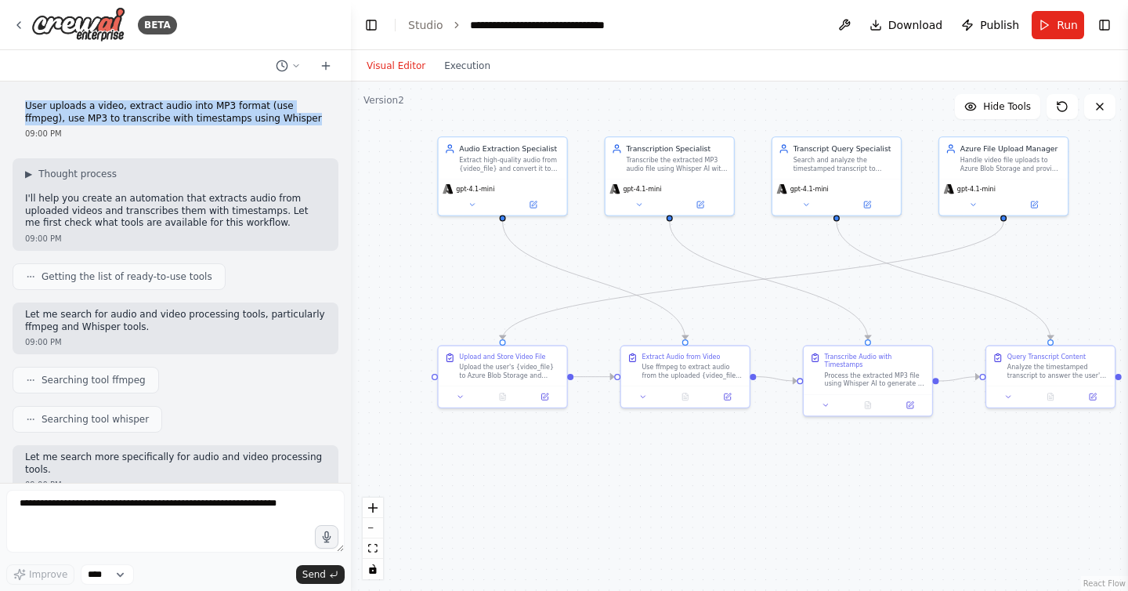
drag, startPoint x: 264, startPoint y: 118, endPoint x: 23, endPoint y: 102, distance: 241.0
click at [23, 102] on div "User uploads a video, extract audio into MP3 format (use ffmpeg), use MP3 to tr…" at bounding box center [176, 120] width 326 height 52
copy p "User uploads a video, extract audio into MP3 format (use ffmpeg), use MP3 to tr…"
click at [94, 26] on img at bounding box center [78, 24] width 94 height 35
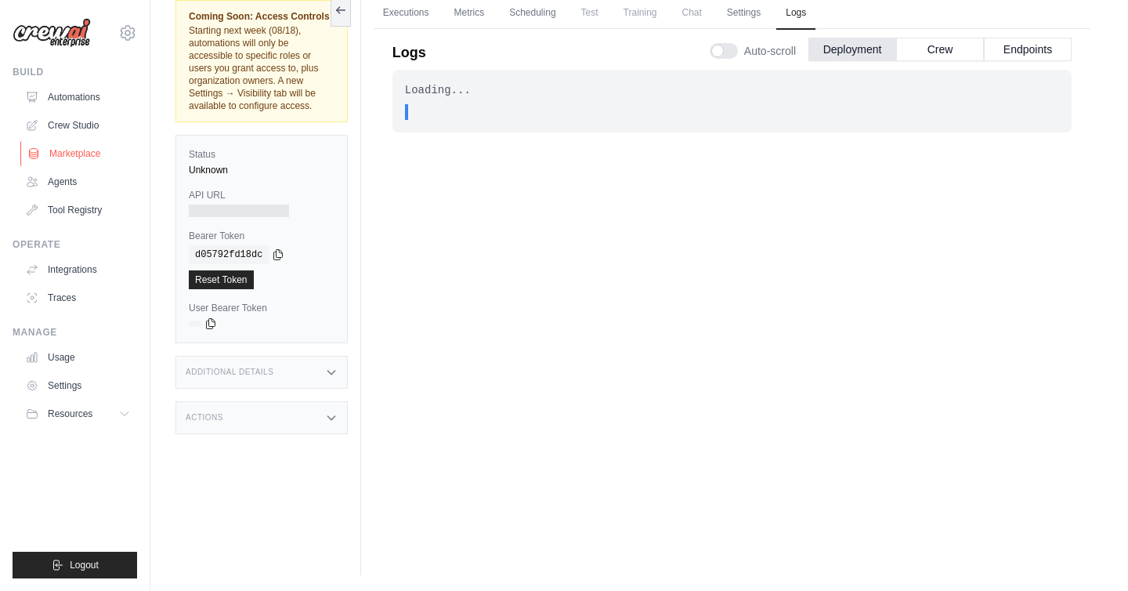
click at [83, 147] on link "Marketplace" at bounding box center [79, 153] width 118 height 25
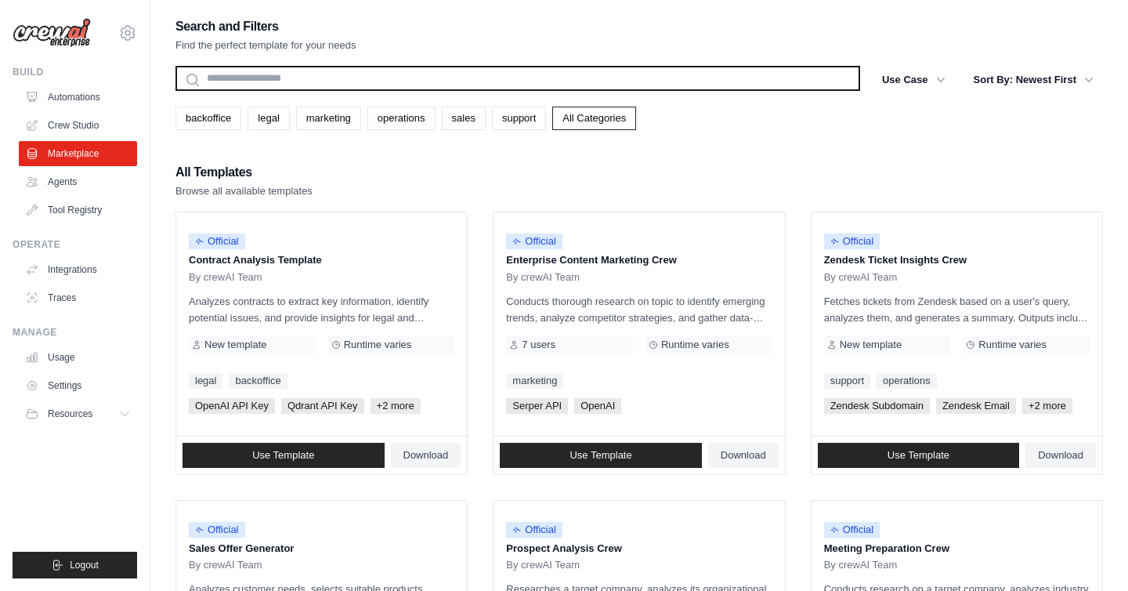
click at [355, 75] on input "text" at bounding box center [517, 78] width 685 height 25
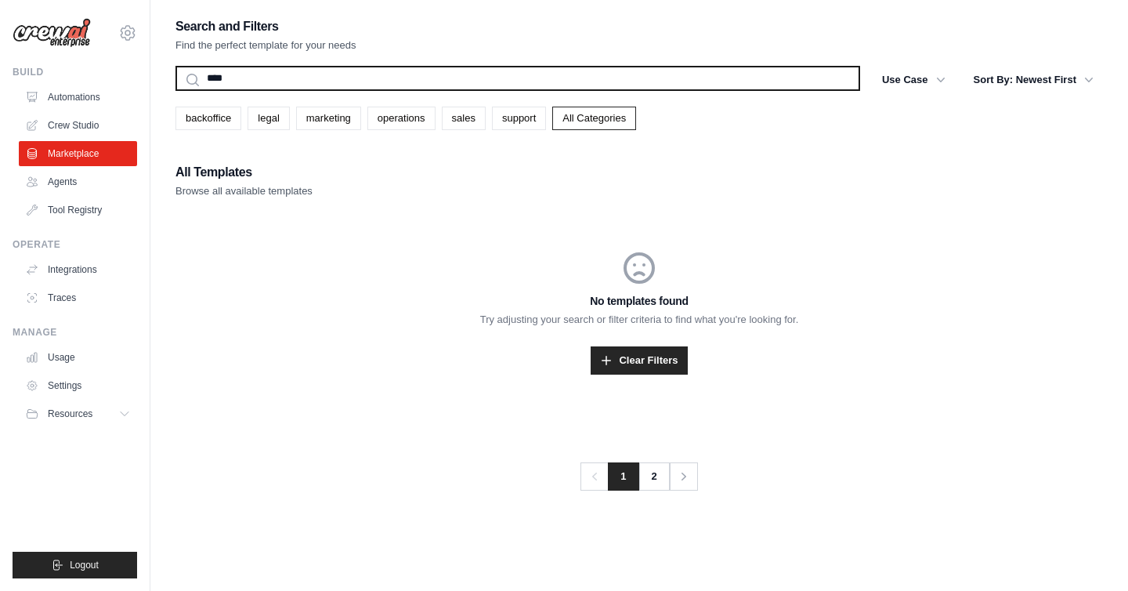
type input "*****"
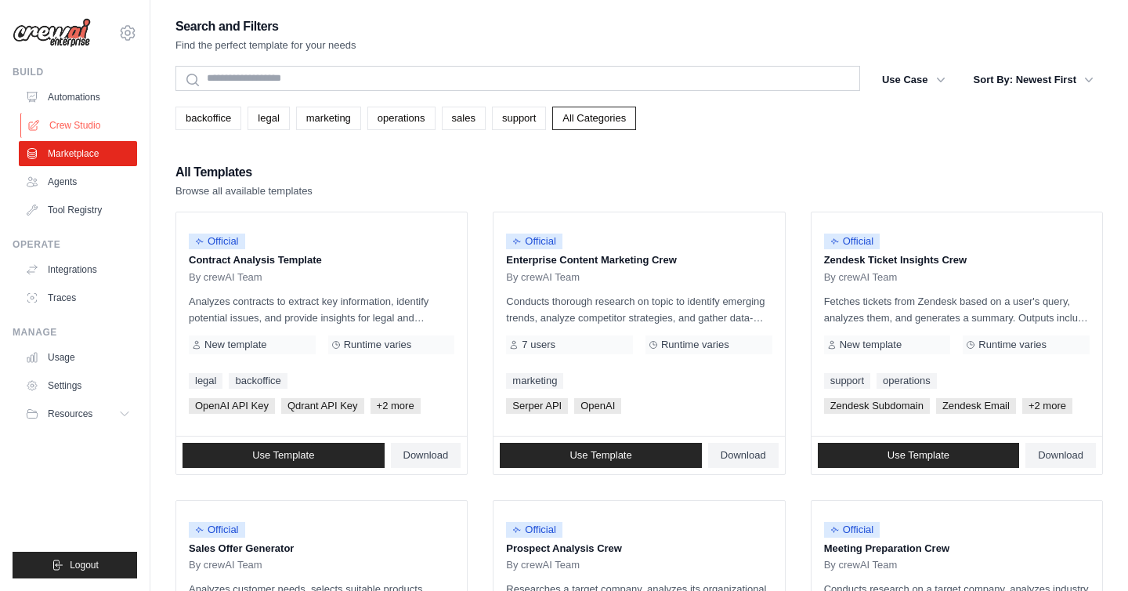
click at [80, 128] on link "Crew Studio" at bounding box center [79, 125] width 118 height 25
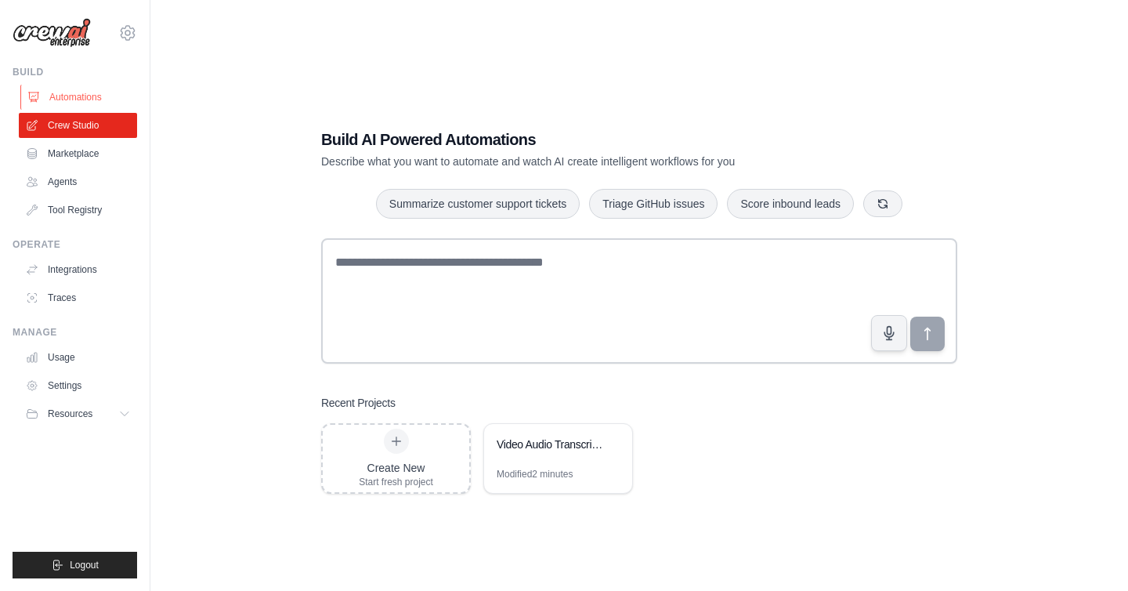
click at [88, 101] on link "Automations" at bounding box center [79, 97] width 118 height 25
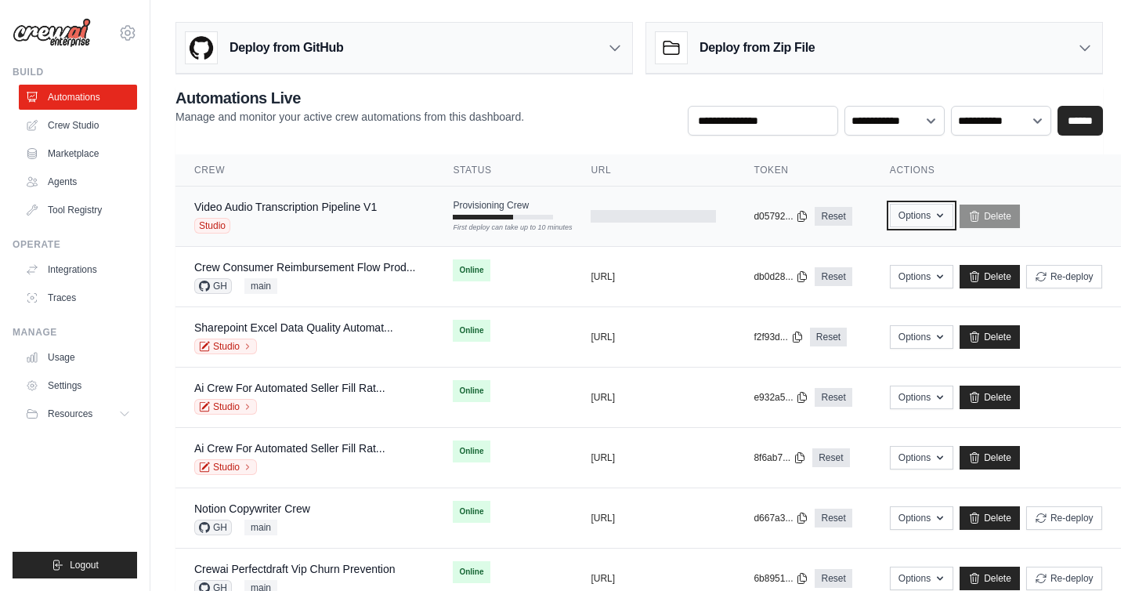
click at [946, 218] on icon "button" at bounding box center [940, 215] width 13 height 13
click at [1087, 218] on div "Options Export React JSX Component Export React TSX Component Export MCP Server…" at bounding box center [996, 215] width 212 height 23
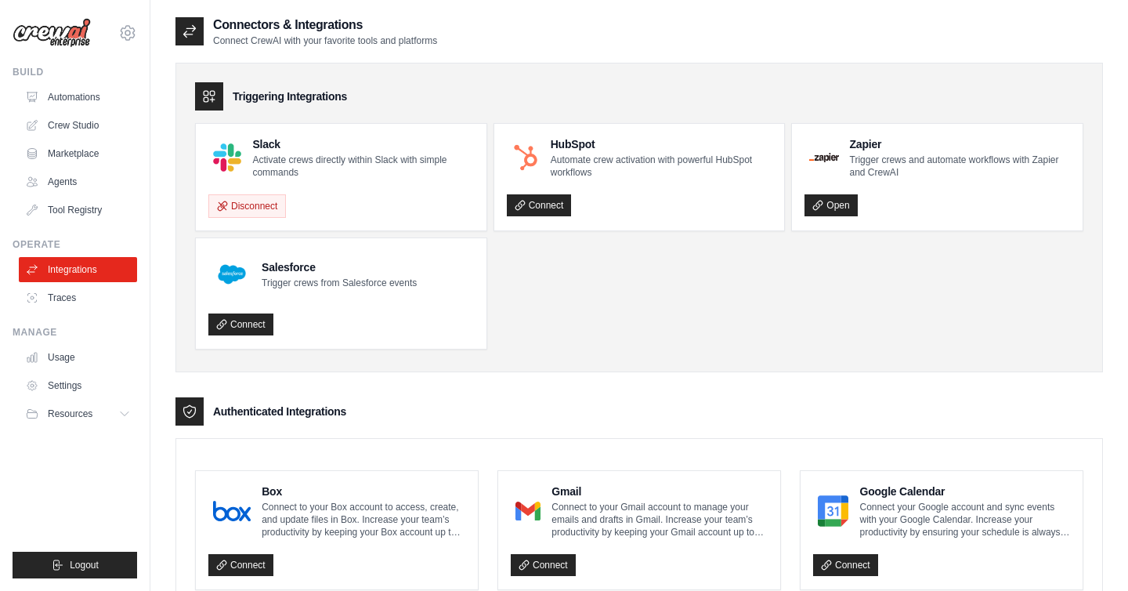
click at [578, 324] on ul "Slack Activate crews directly within Slack with simple commands Disconnect HubS…" at bounding box center [639, 236] width 888 height 226
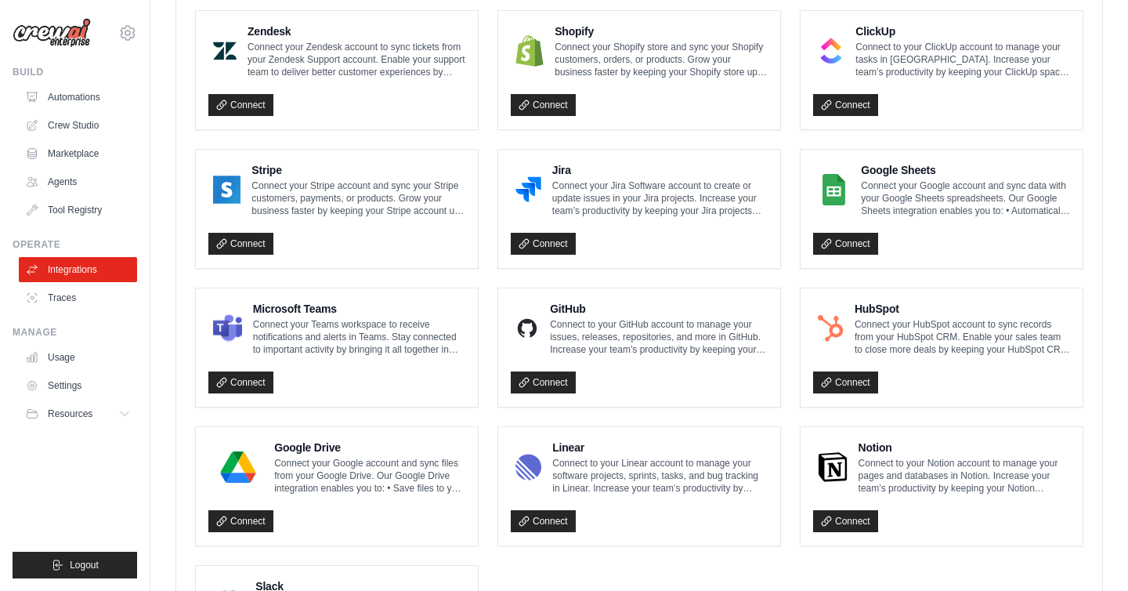
scroll to position [594, 0]
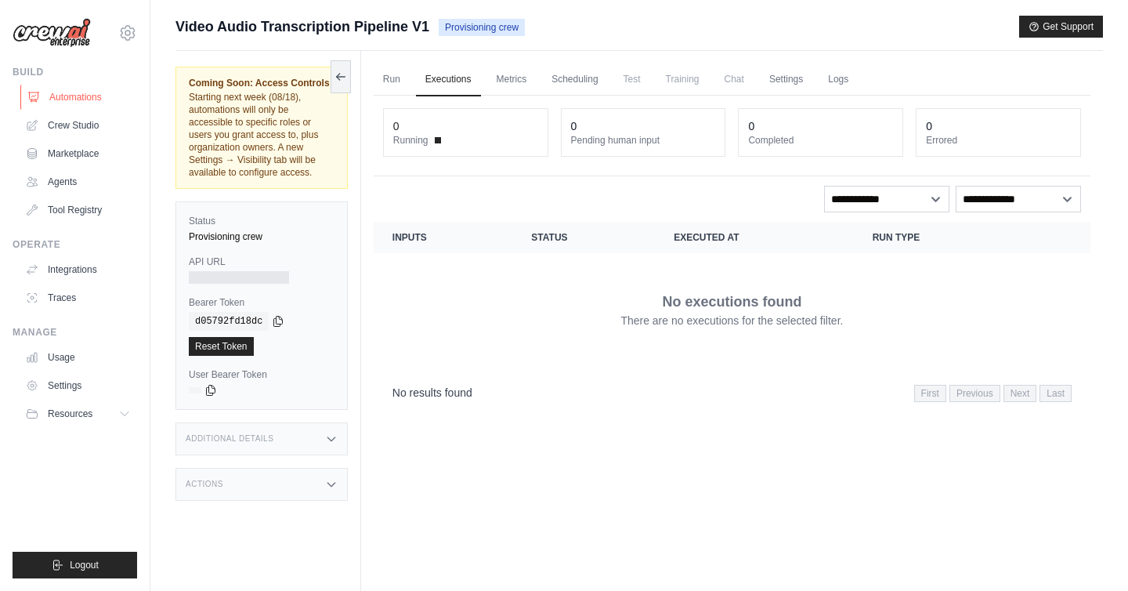
click at [84, 99] on link "Automations" at bounding box center [79, 97] width 118 height 25
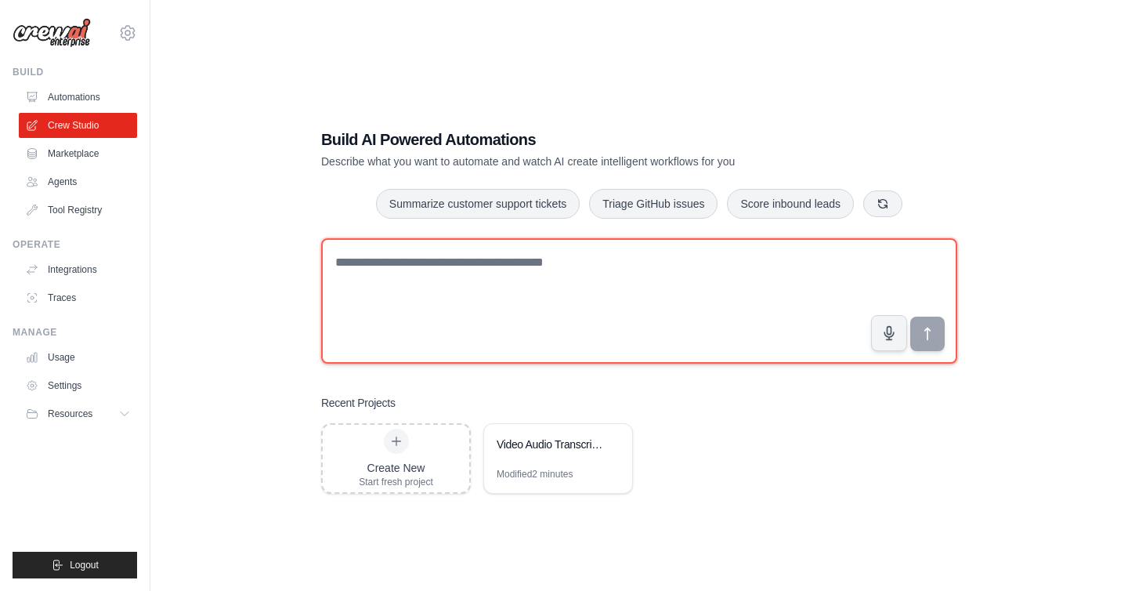
click at [459, 302] on textarea at bounding box center [639, 300] width 636 height 125
paste textarea "**********"
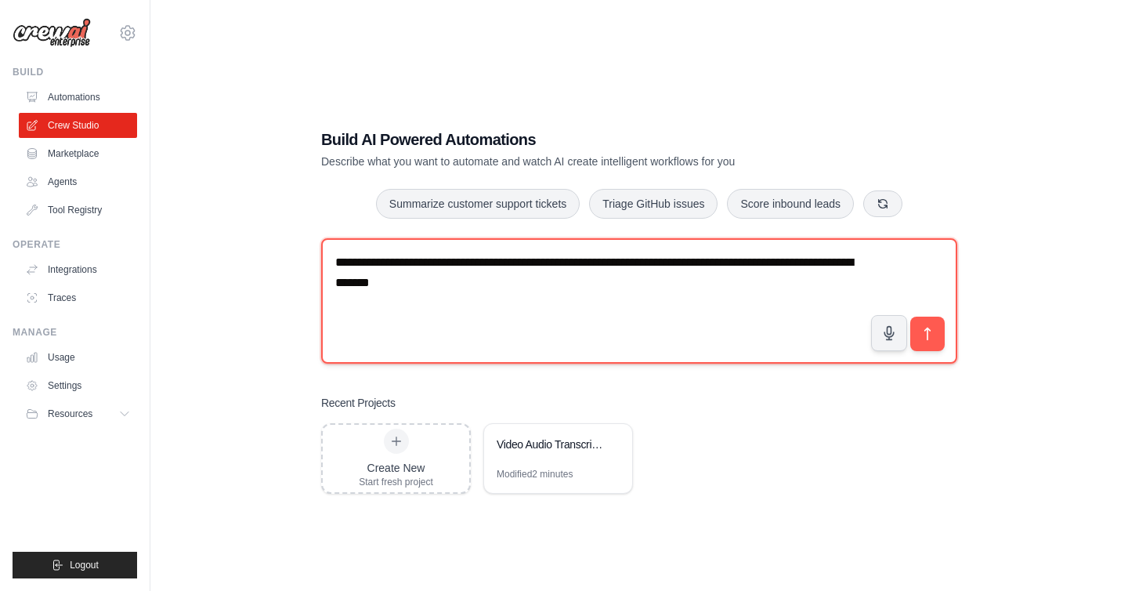
click at [449, 263] on textarea "**********" at bounding box center [639, 300] width 636 height 125
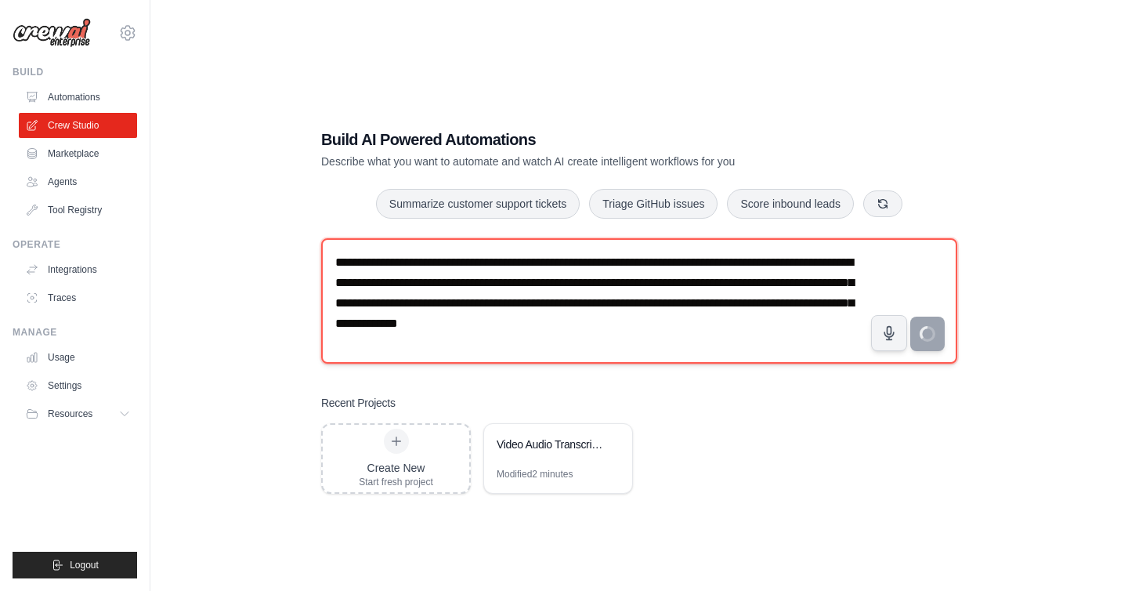
type textarea "**********"
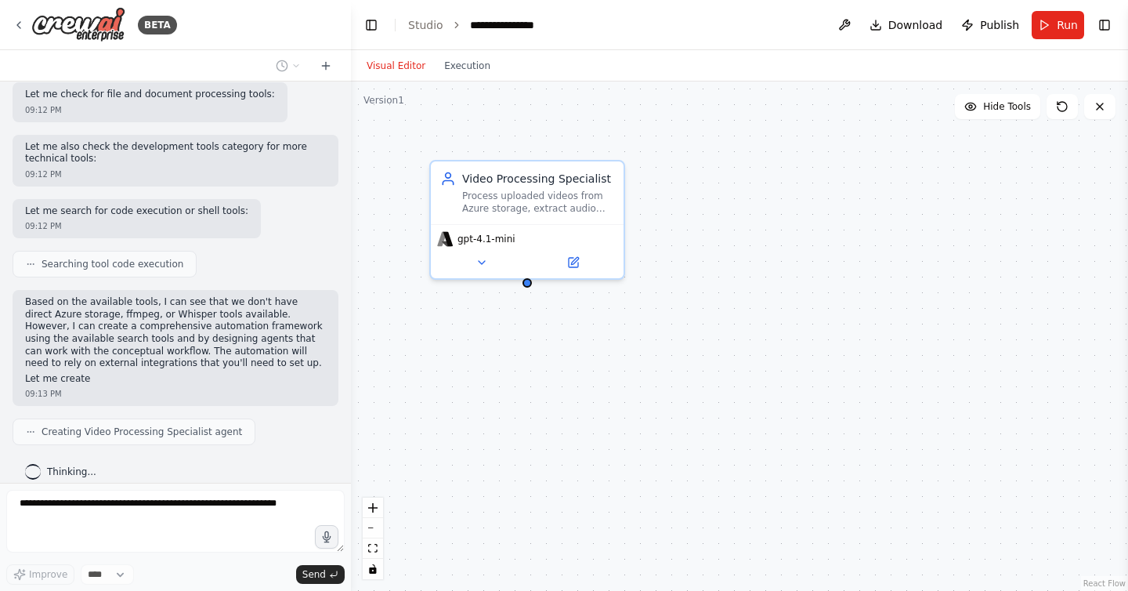
scroll to position [711, 0]
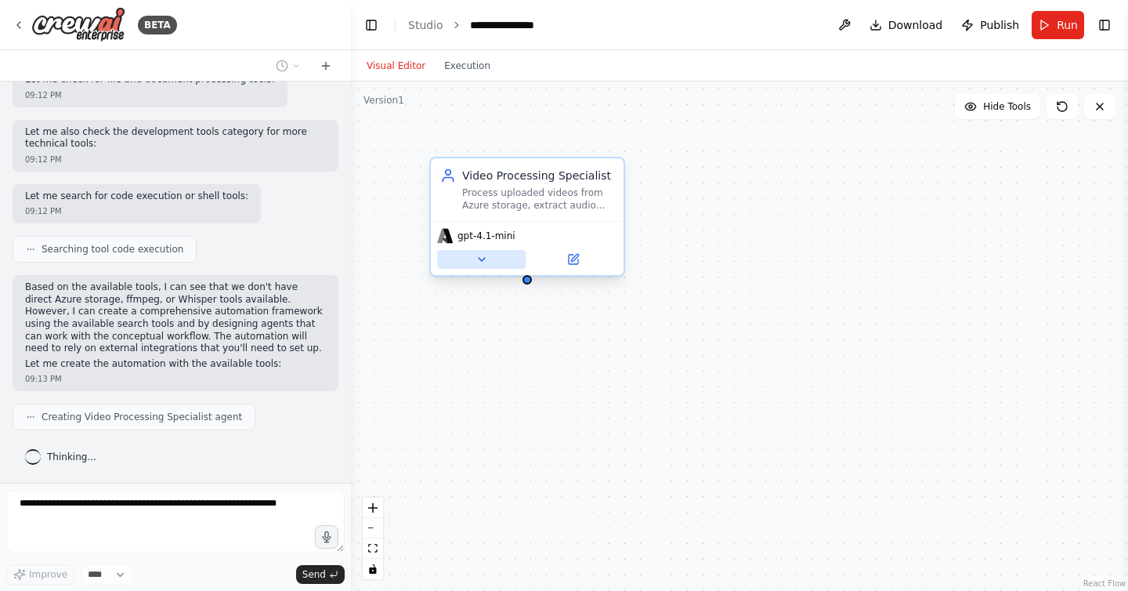
click at [486, 261] on icon at bounding box center [481, 259] width 13 height 13
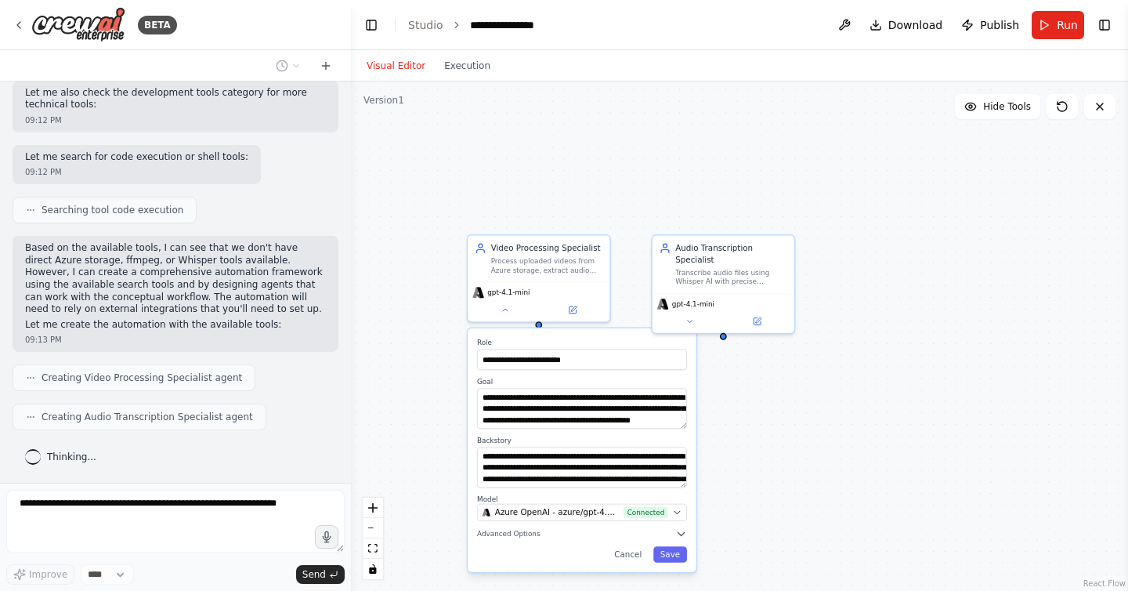
scroll to position [802, 0]
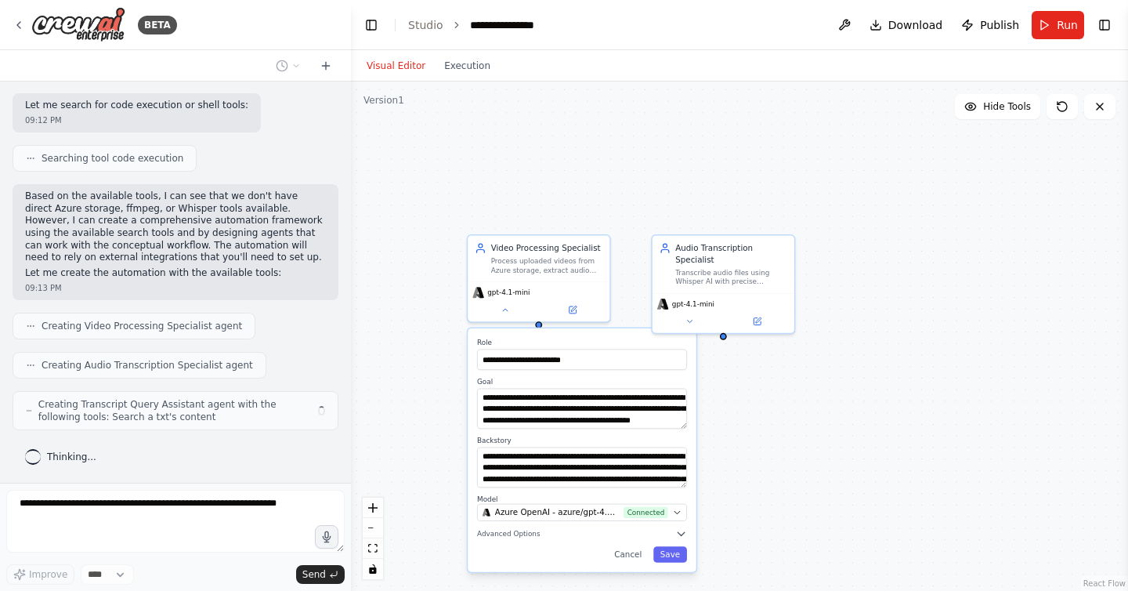
click at [417, 410] on div "**********" at bounding box center [739, 335] width 777 height 509
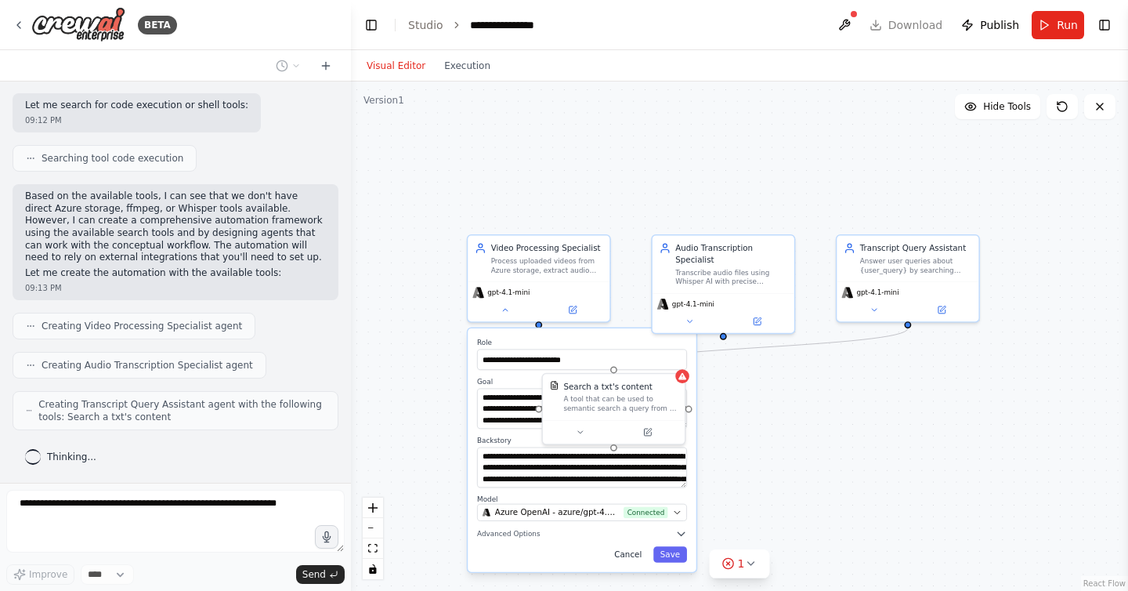
click at [623, 551] on button "Cancel" at bounding box center [629, 554] width 42 height 16
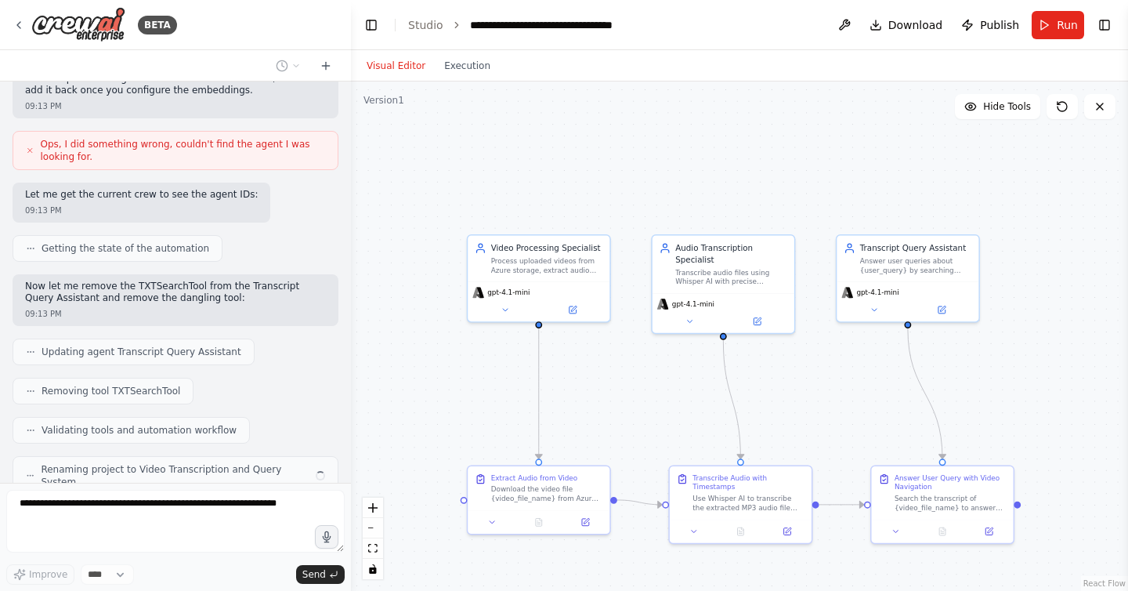
scroll to position [1504, 0]
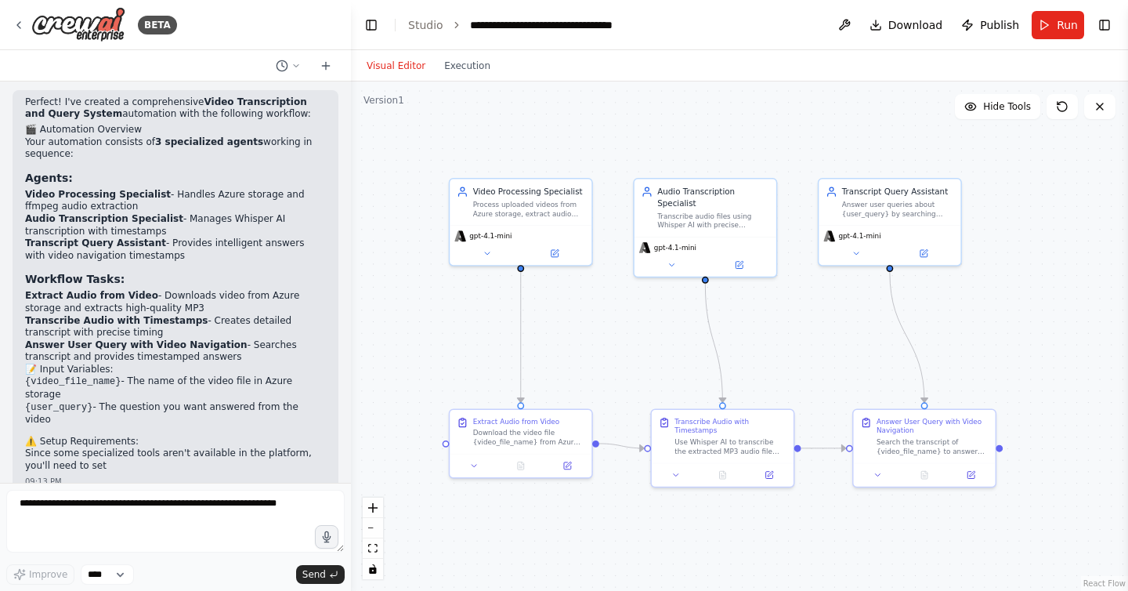
drag, startPoint x: 432, startPoint y: 387, endPoint x: 414, endPoint y: 330, distance: 59.9
click at [414, 330] on div ".deletable-edge-delete-btn { width: 20px; height: 20px; border: 0px solid #ffff…" at bounding box center [739, 335] width 777 height 509
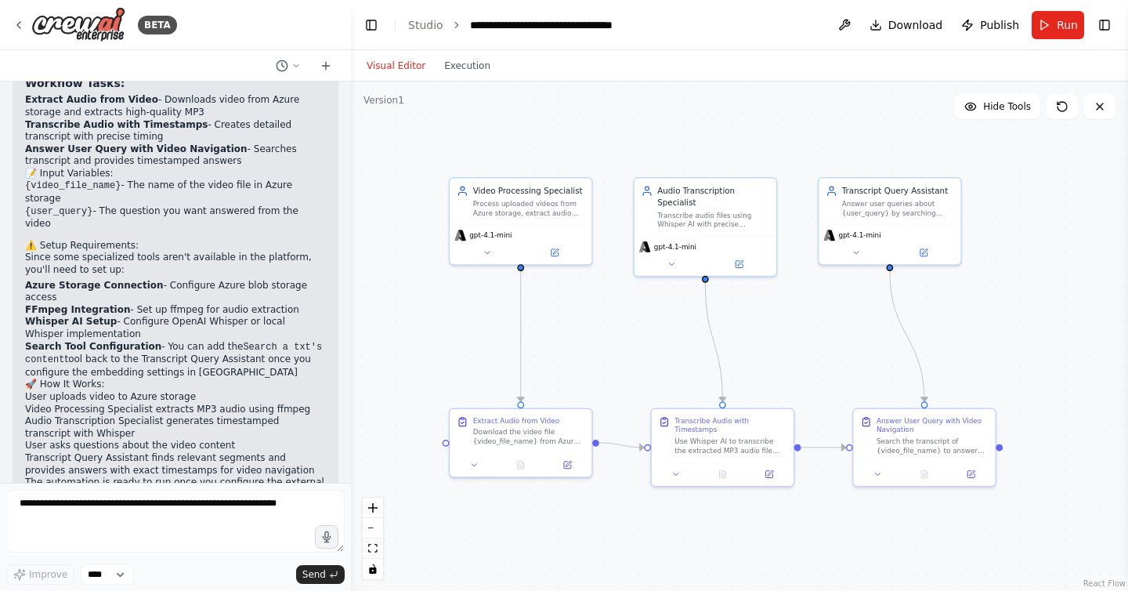
scroll to position [2078, 0]
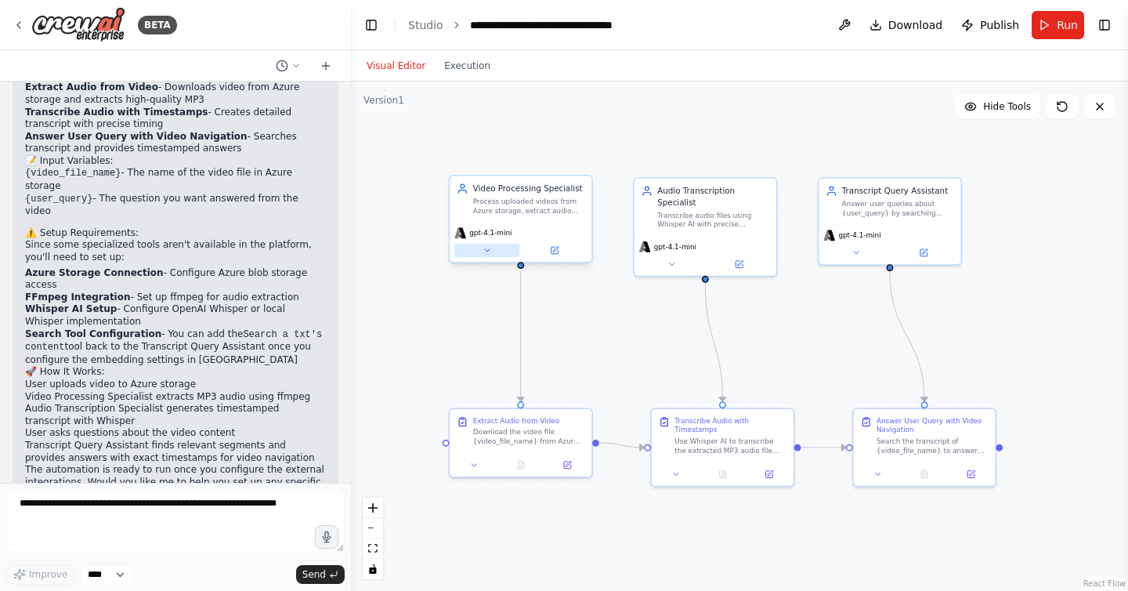
click at [485, 253] on icon at bounding box center [486, 250] width 9 height 9
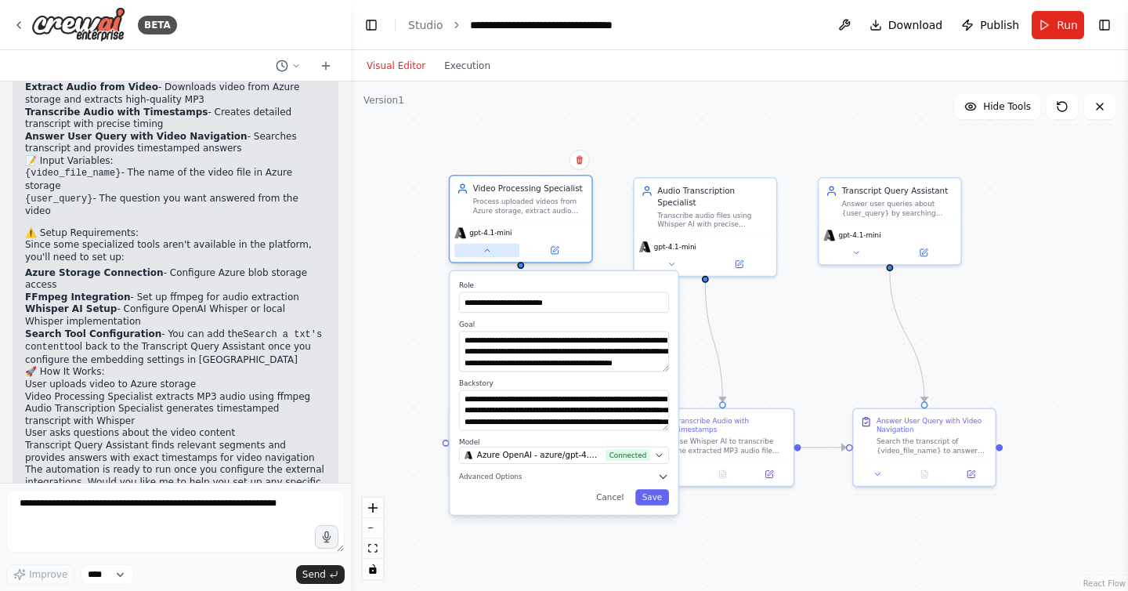
click at [485, 252] on icon at bounding box center [486, 250] width 9 height 9
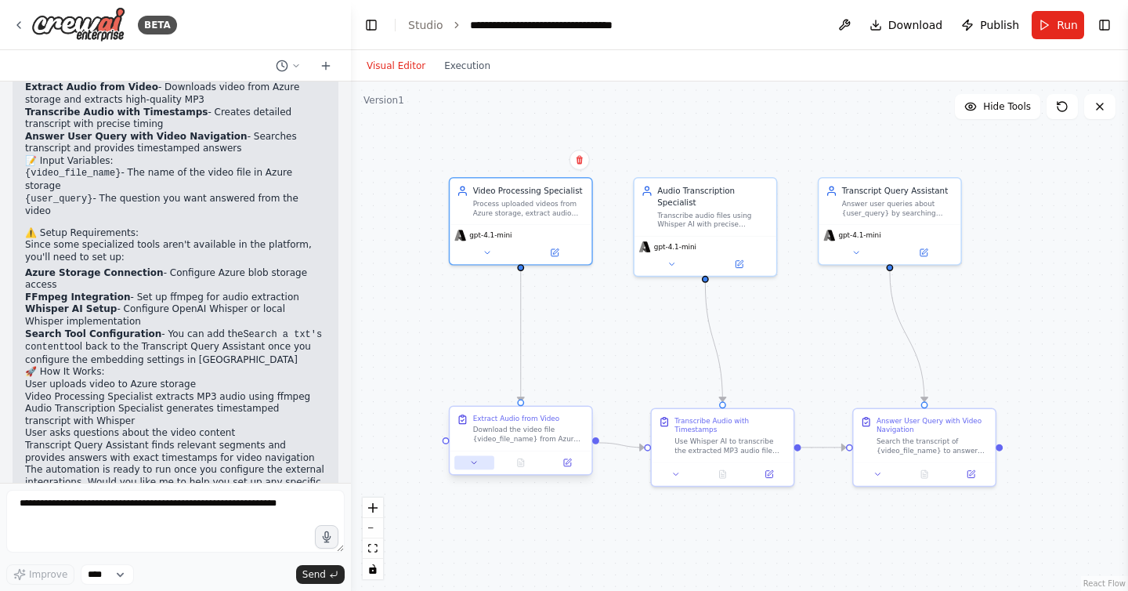
click at [478, 464] on icon at bounding box center [474, 461] width 9 height 9
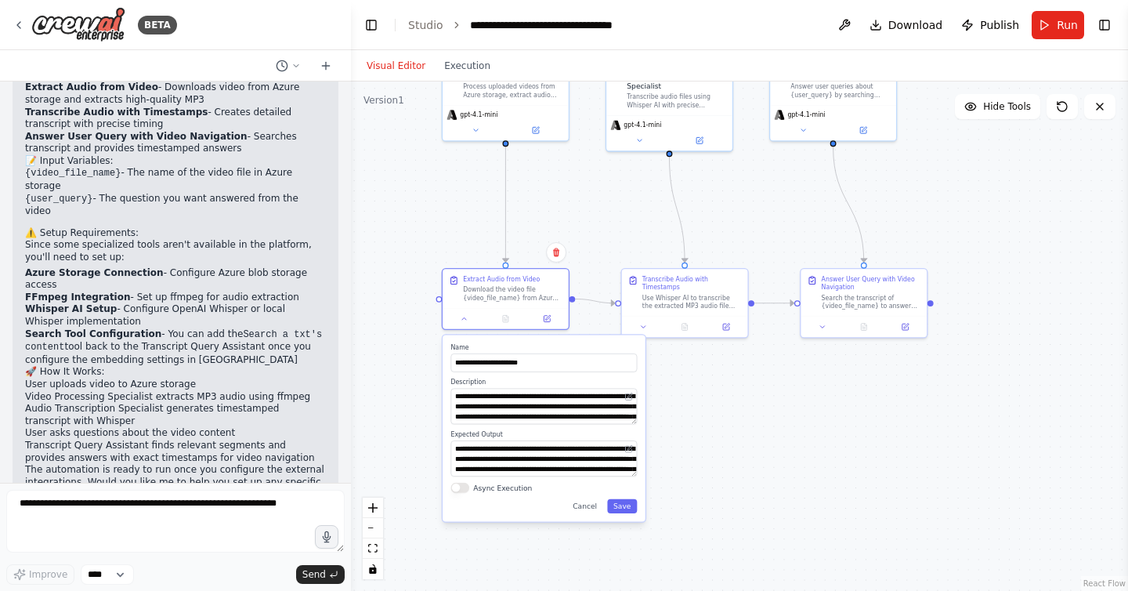
drag, startPoint x: 421, startPoint y: 432, endPoint x: 417, endPoint y: 290, distance: 142.6
click at [417, 290] on div ".deletable-edge-delete-btn { width: 20px; height: 20px; border: 0px solid #ffff…" at bounding box center [739, 335] width 777 height 509
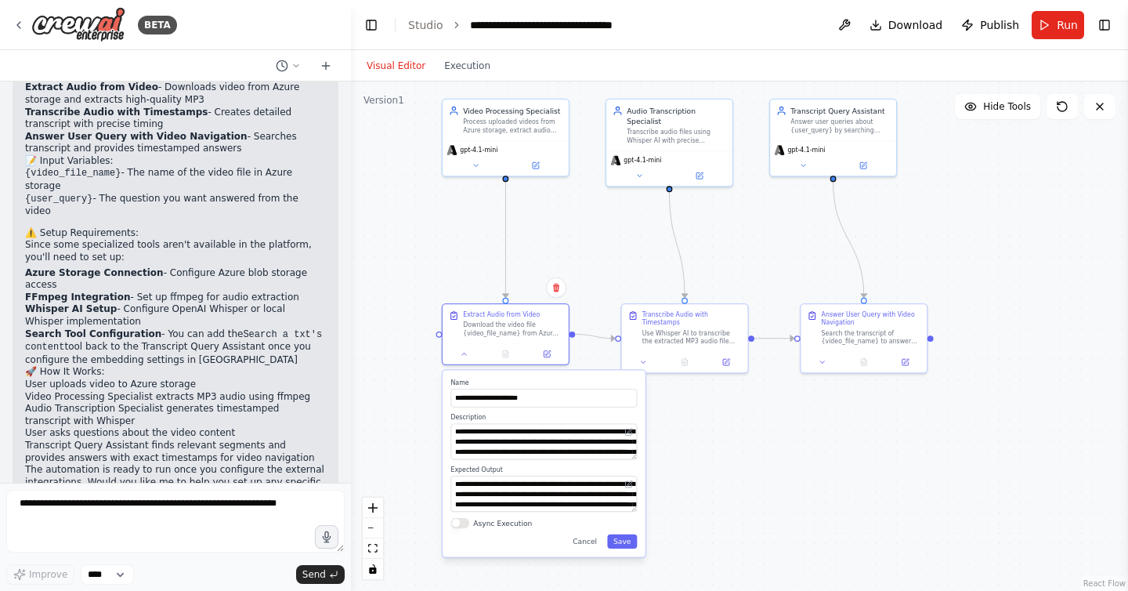
drag, startPoint x: 581, startPoint y: 197, endPoint x: 581, endPoint y: 231, distance: 33.7
click at [581, 232] on div ".deletable-edge-delete-btn { width: 20px; height: 20px; border: 0px solid #ffff…" at bounding box center [739, 335] width 777 height 509
click at [1047, 23] on button "Run" at bounding box center [1057, 25] width 52 height 28
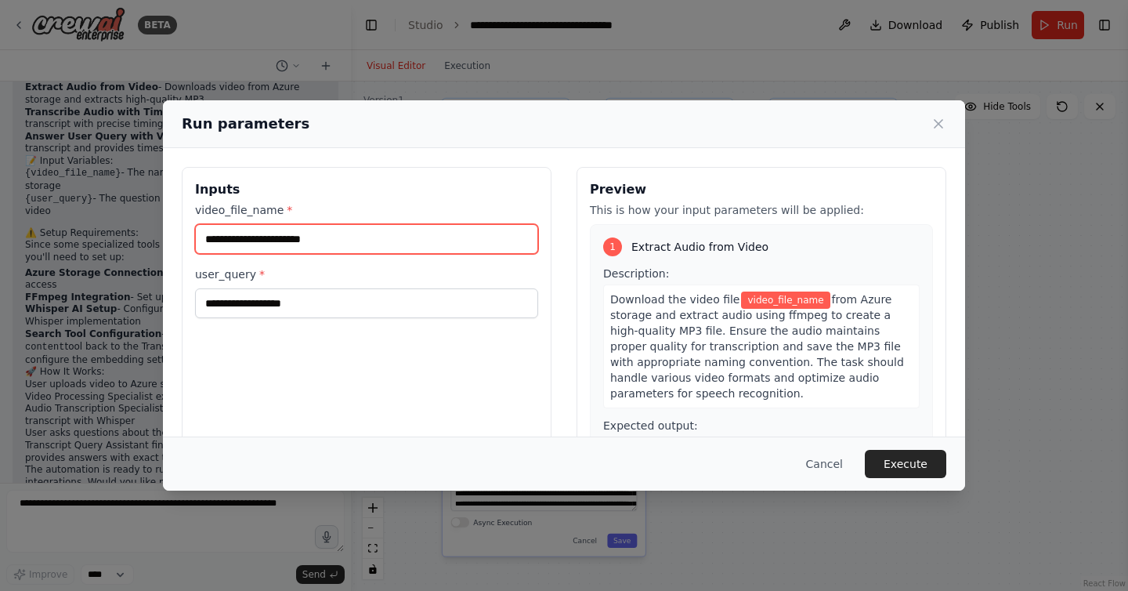
click at [407, 239] on input "video_file_name *" at bounding box center [366, 239] width 343 height 30
click at [818, 453] on button "Cancel" at bounding box center [824, 464] width 62 height 28
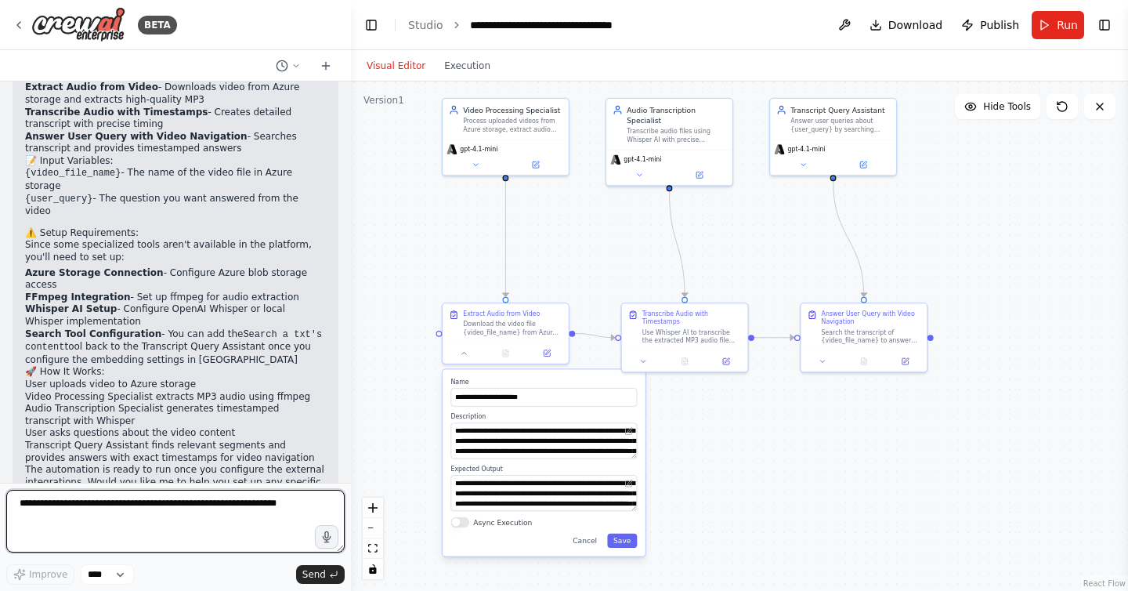
click at [134, 504] on textarea at bounding box center [175, 520] width 338 height 63
type textarea "**********"
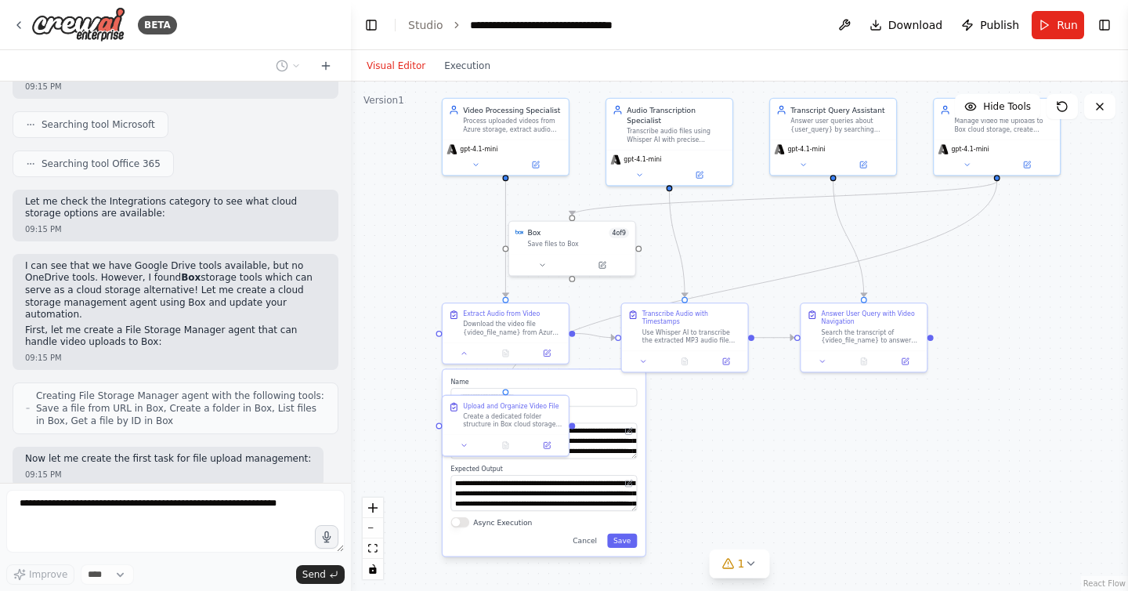
scroll to position [2779, 0]
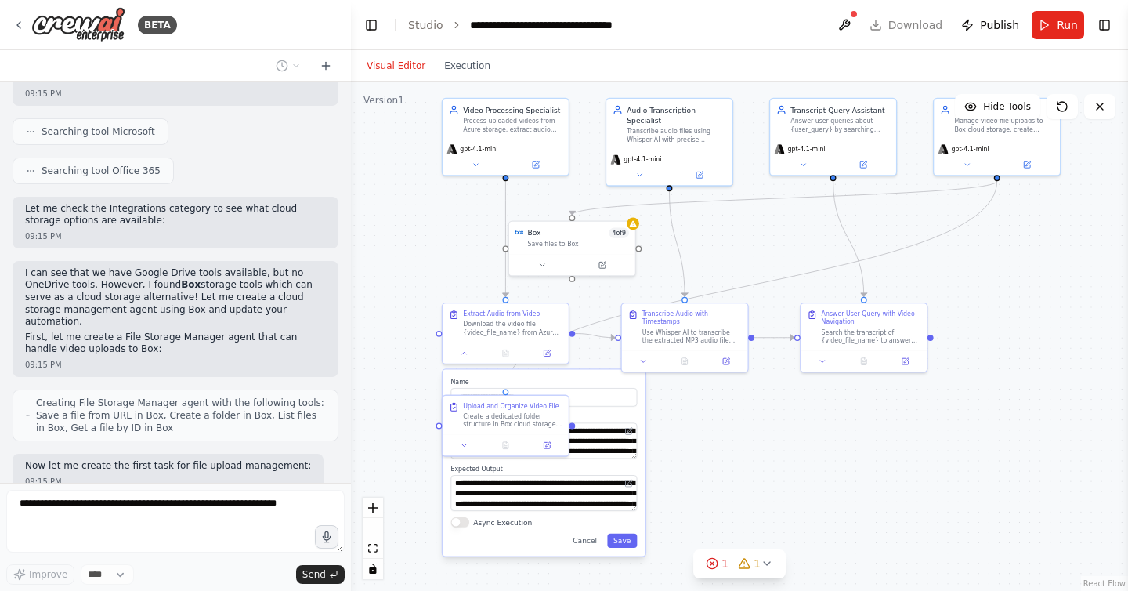
click at [393, 252] on div ".deletable-edge-delete-btn { width: 20px; height: 20px; border: 0px solid #ffff…" at bounding box center [739, 335] width 777 height 509
click at [582, 543] on button "Cancel" at bounding box center [584, 540] width 37 height 14
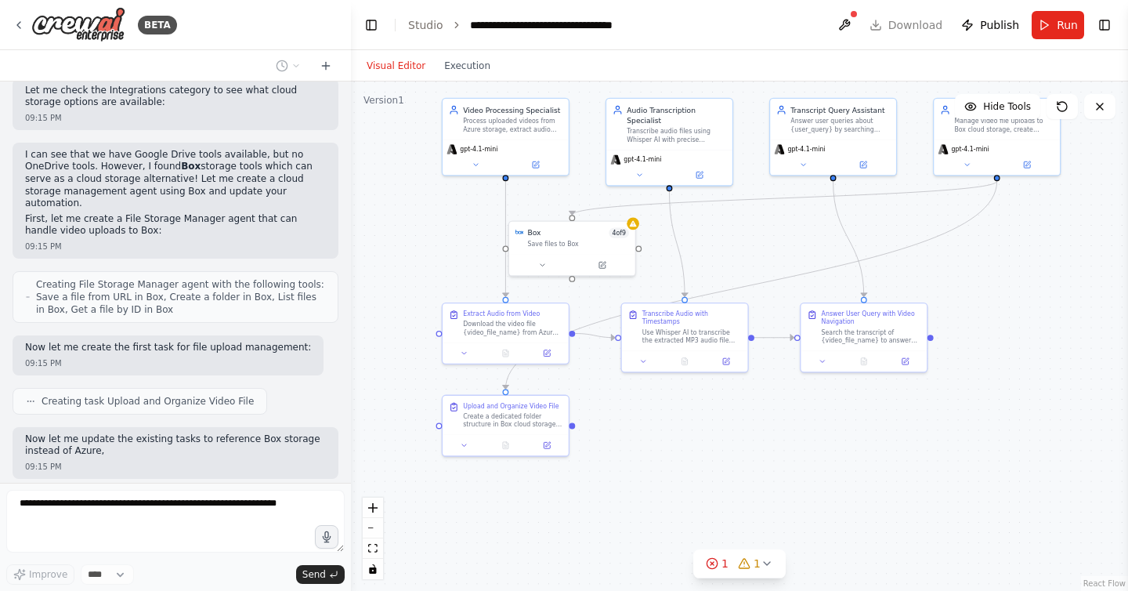
scroll to position [2909, 0]
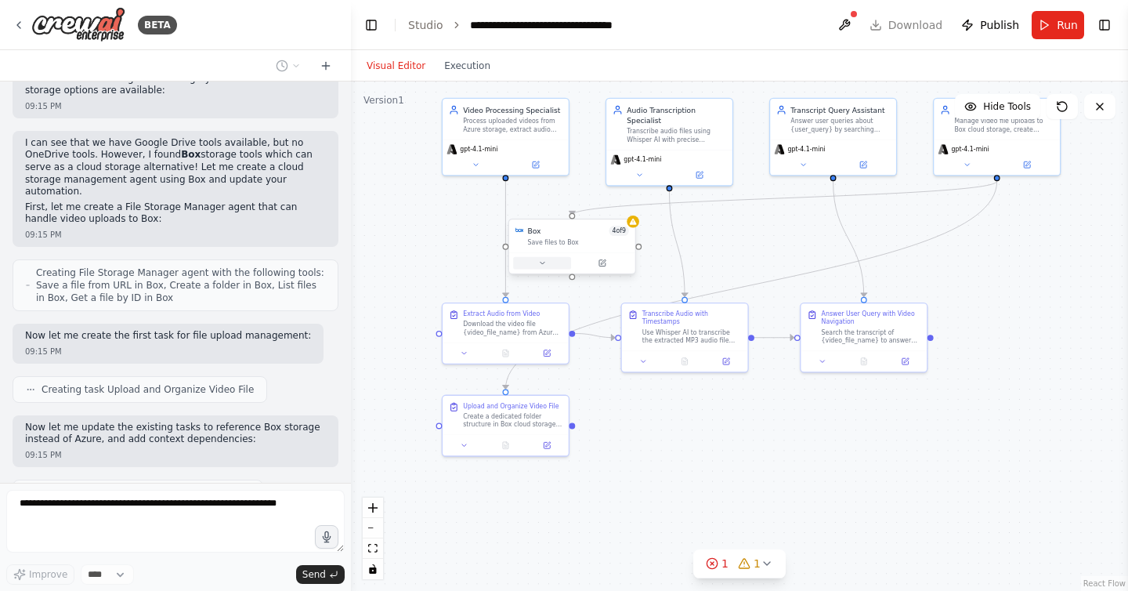
click at [539, 264] on icon at bounding box center [542, 262] width 8 height 8
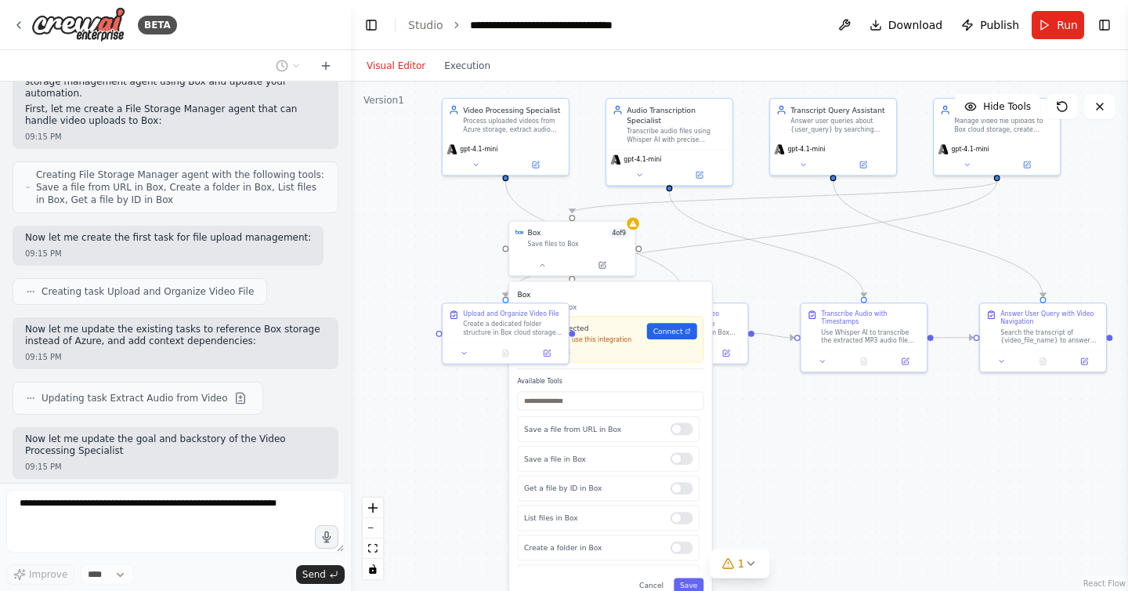
scroll to position [3019, 0]
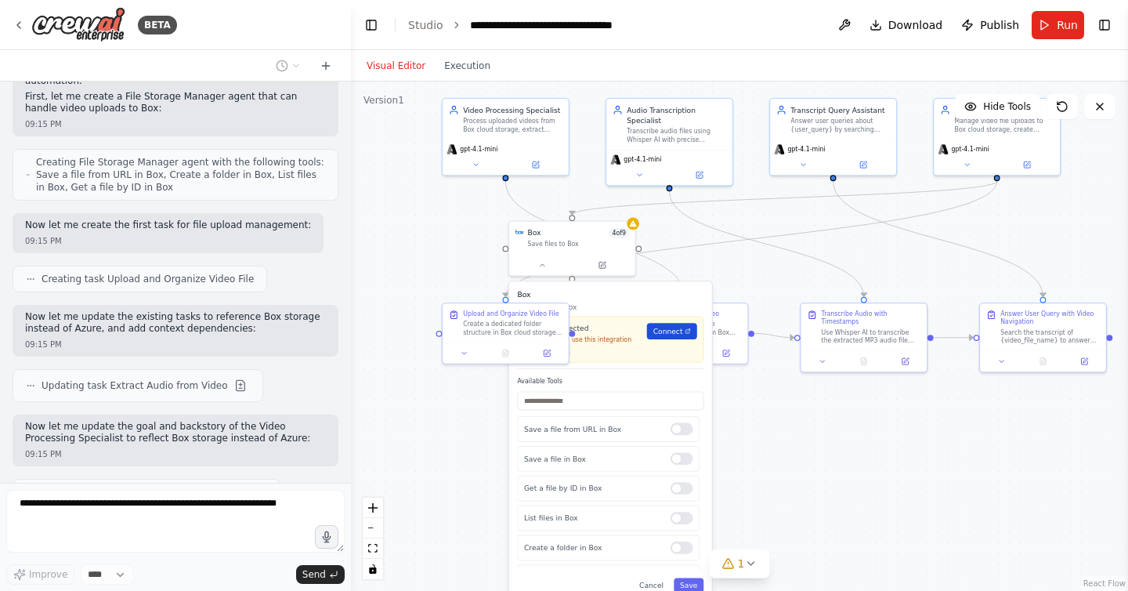
click at [661, 330] on span "Connect" at bounding box center [668, 331] width 30 height 10
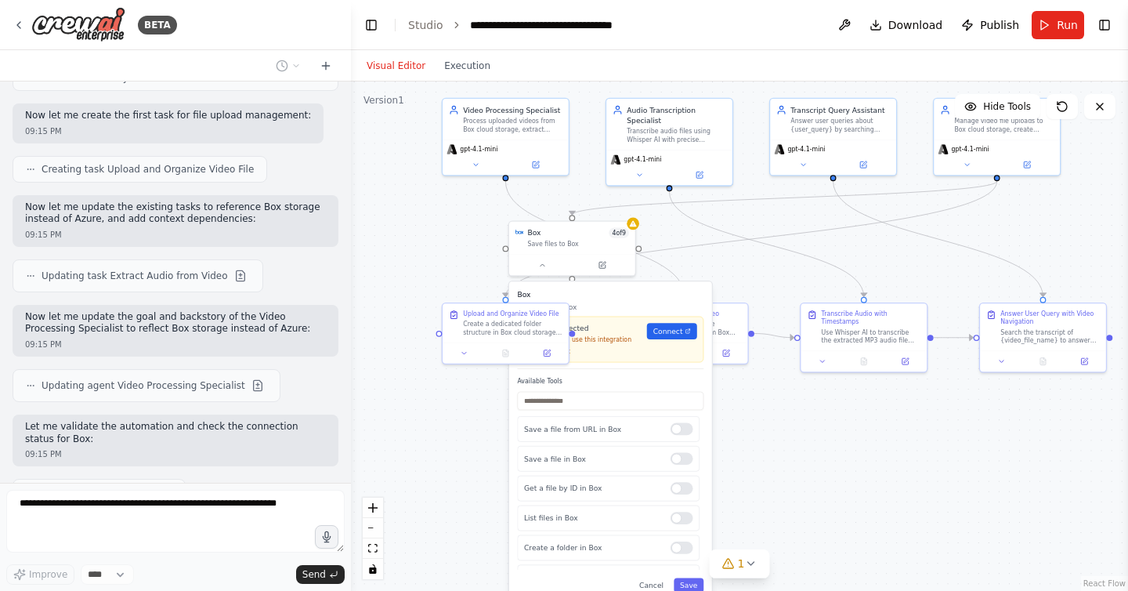
scroll to position [3168, 0]
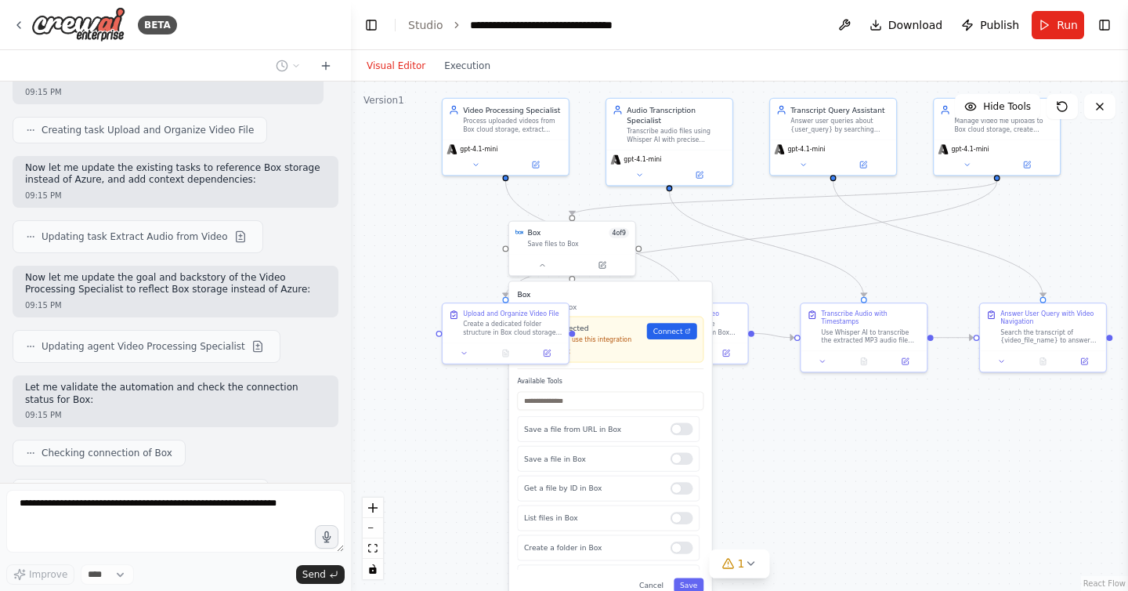
click at [392, 276] on div ".deletable-edge-delete-btn { width: 20px; height: 20px; border: 0px solid #ffff…" at bounding box center [739, 335] width 777 height 509
click at [649, 581] on button "Cancel" at bounding box center [651, 585] width 37 height 14
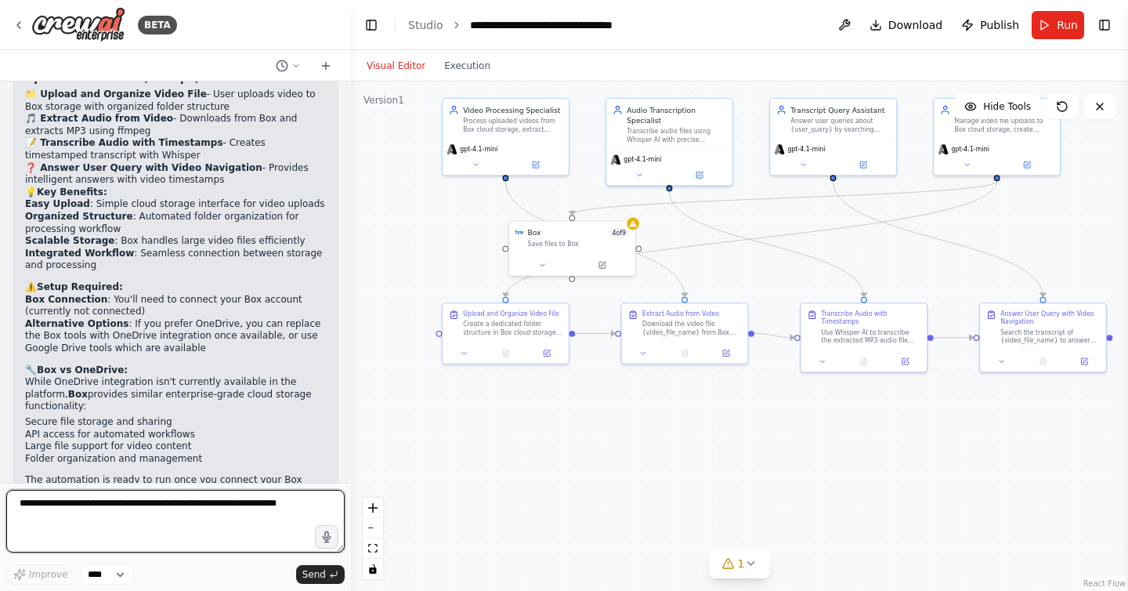
scroll to position [3787, 0]
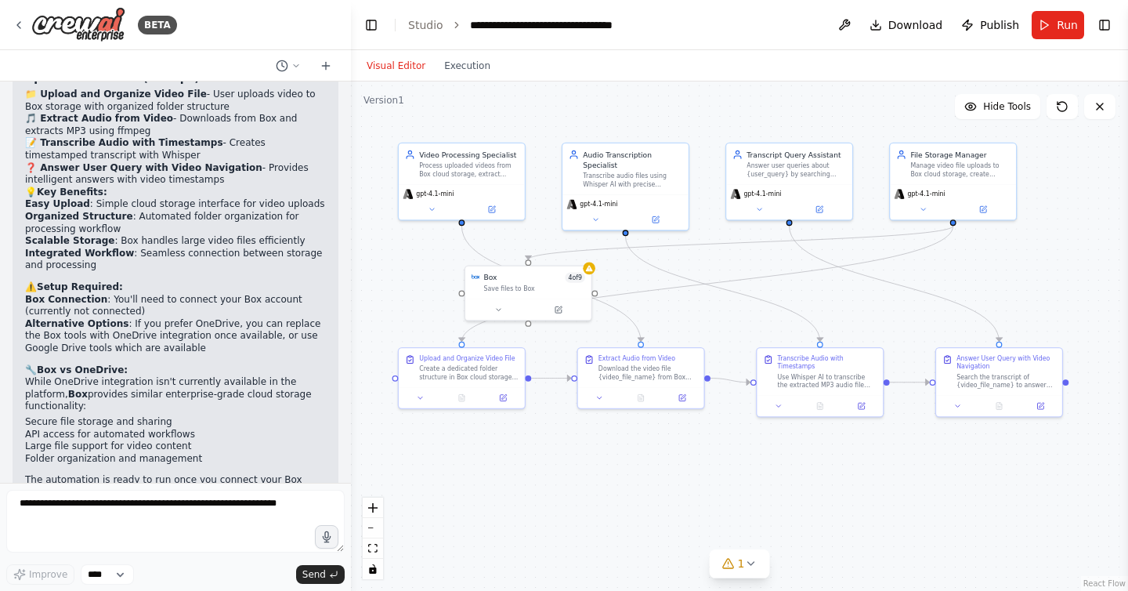
drag, startPoint x: 410, startPoint y: 241, endPoint x: 366, endPoint y: 285, distance: 62.0
click at [366, 285] on div ".deletable-edge-delete-btn { width: 20px; height: 20px; border: 0px solid #ffff…" at bounding box center [739, 335] width 777 height 509
click at [179, 504] on textarea at bounding box center [175, 520] width 338 height 63
click at [44, 577] on span "Improve" at bounding box center [48, 574] width 38 height 13
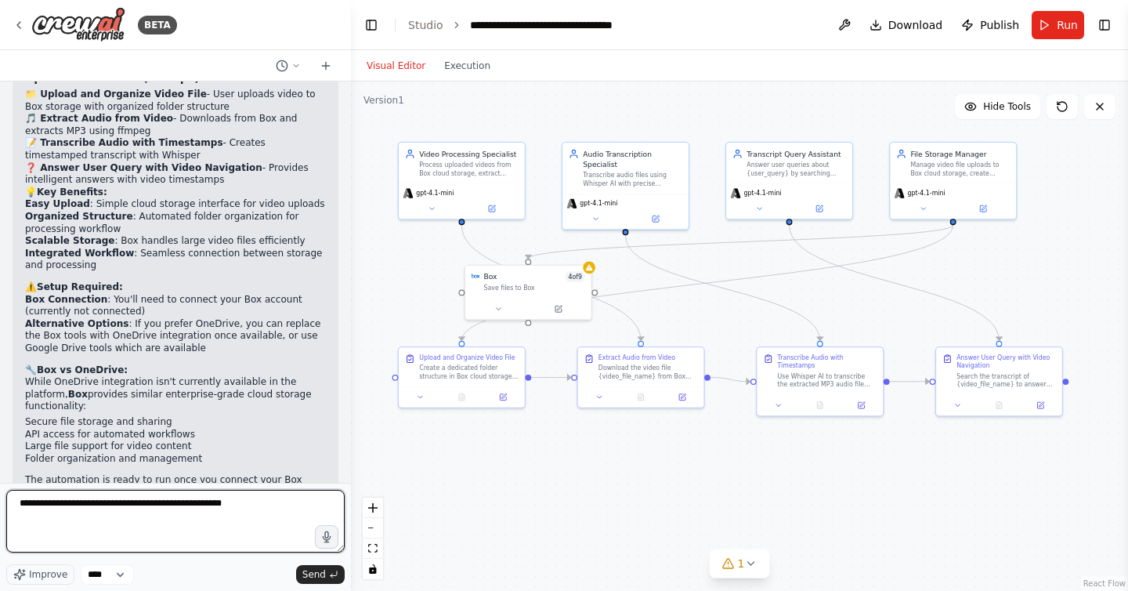
click at [280, 510] on textarea "**********" at bounding box center [175, 520] width 338 height 63
type textarea "**********"
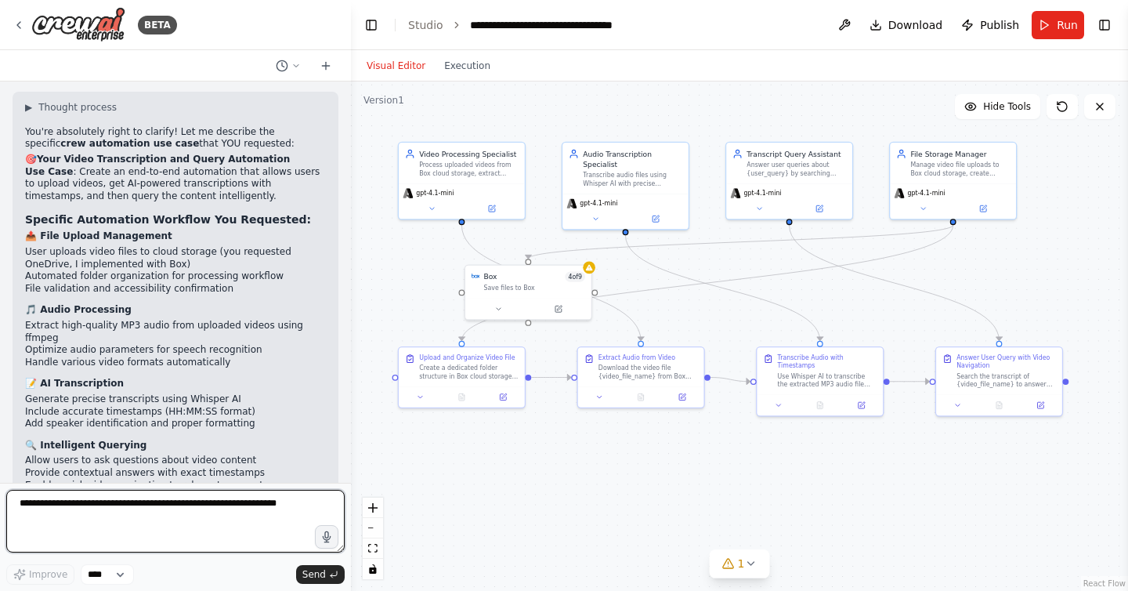
scroll to position [4510, 0]
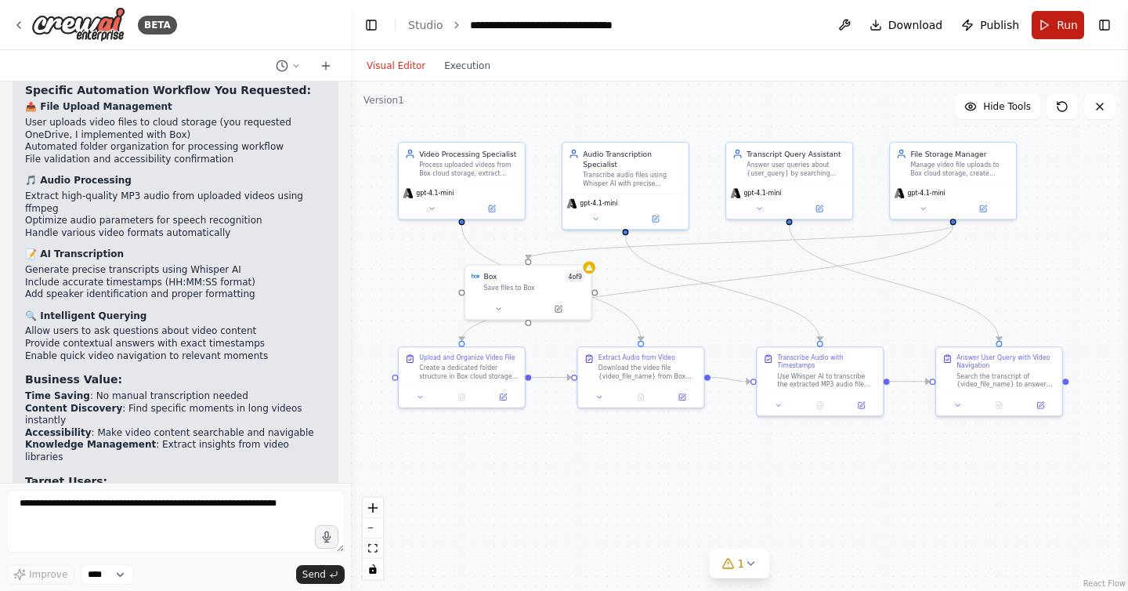
click at [1042, 25] on button "Run" at bounding box center [1057, 25] width 52 height 28
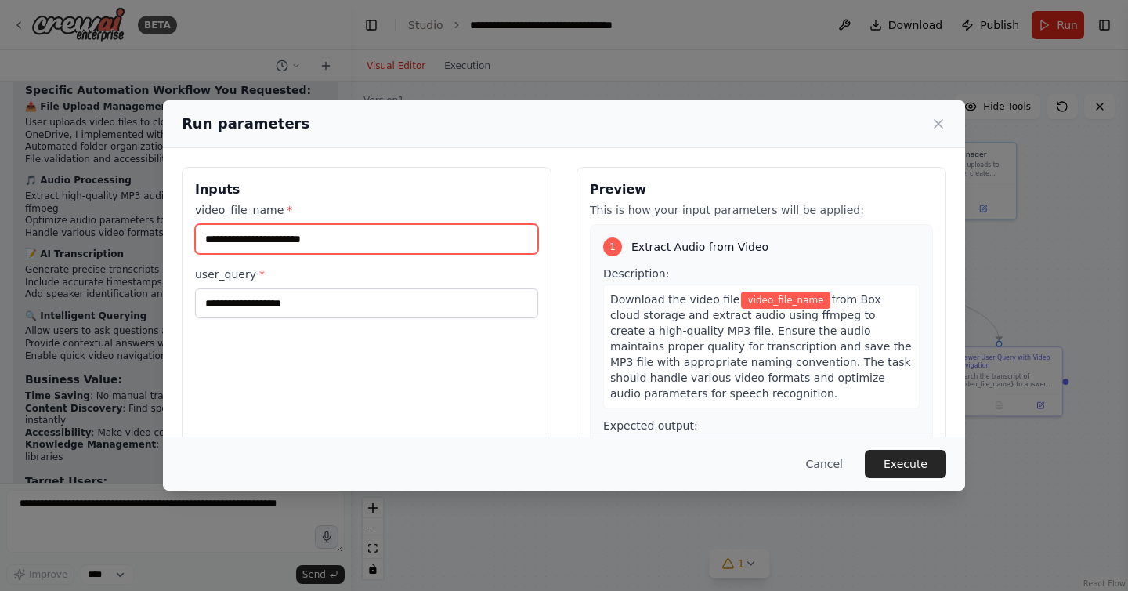
click at [444, 239] on input "video_file_name *" at bounding box center [366, 239] width 343 height 30
paste input "**********"
type input "**********"
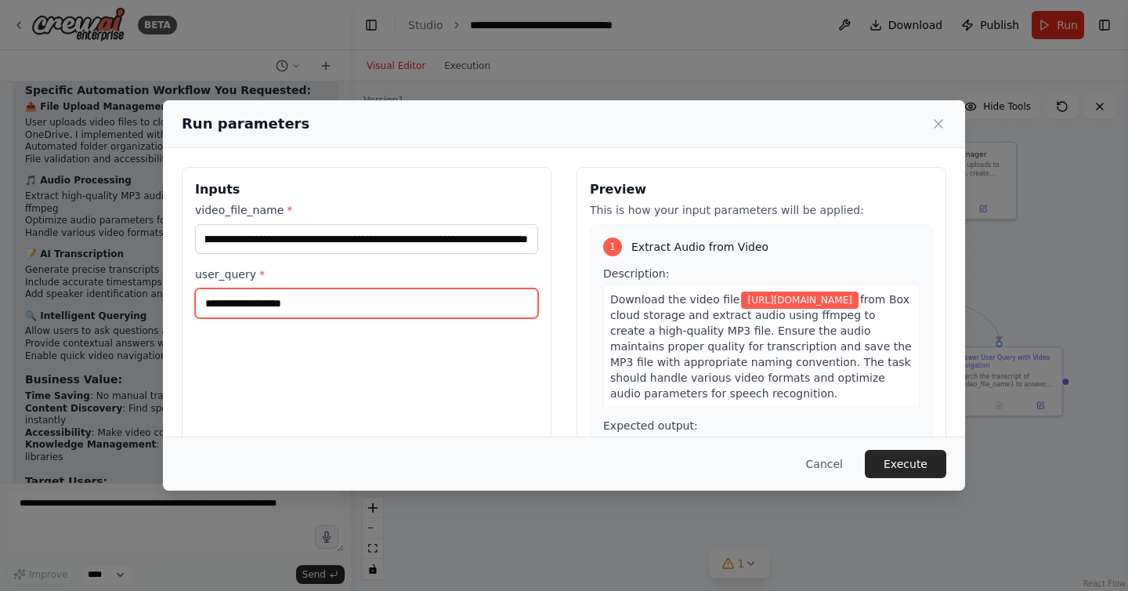
scroll to position [0, 0]
click at [352, 293] on input "user_query *" at bounding box center [366, 303] width 343 height 30
type input "******"
type input "***"
type input "**********"
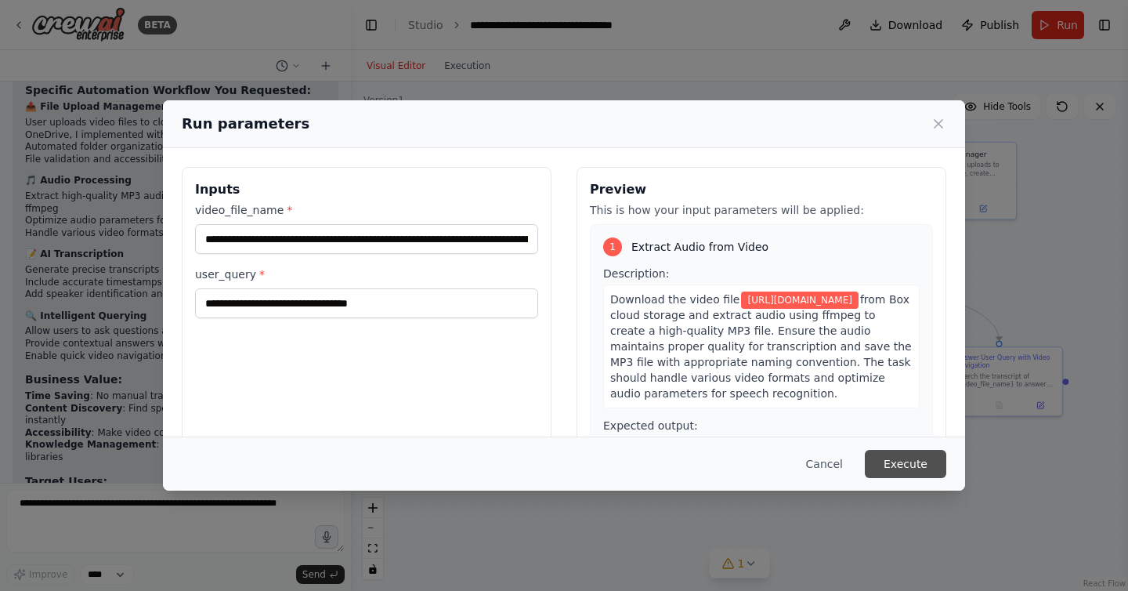
click at [891, 457] on button "Execute" at bounding box center [905, 464] width 81 height 28
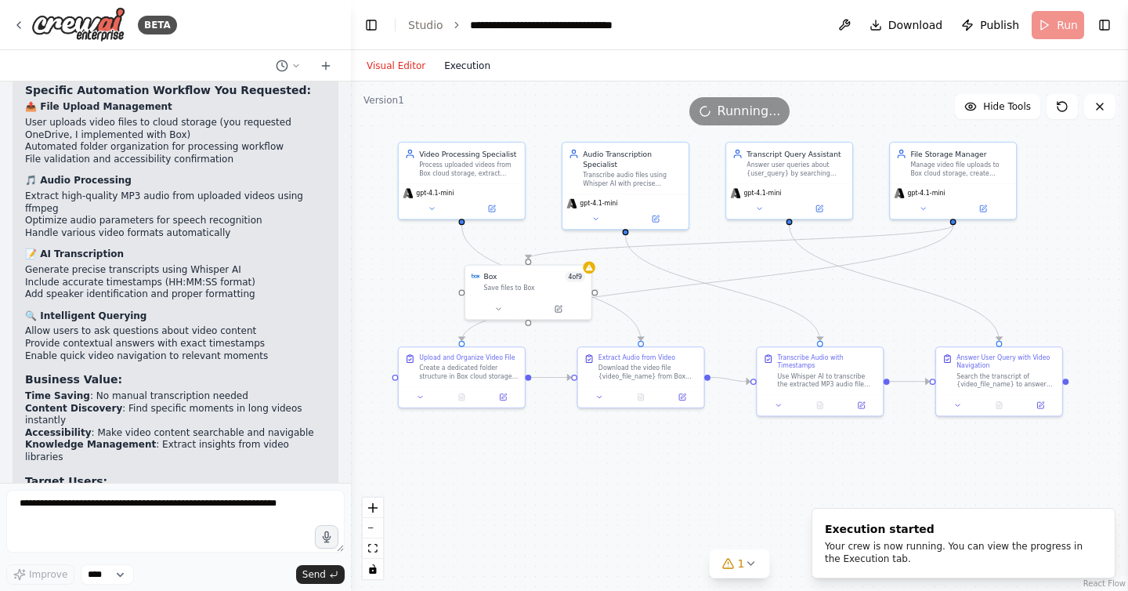
click at [469, 56] on div "Visual Editor Execution" at bounding box center [428, 65] width 143 height 31
click at [467, 65] on button "Execution" at bounding box center [467, 65] width 65 height 19
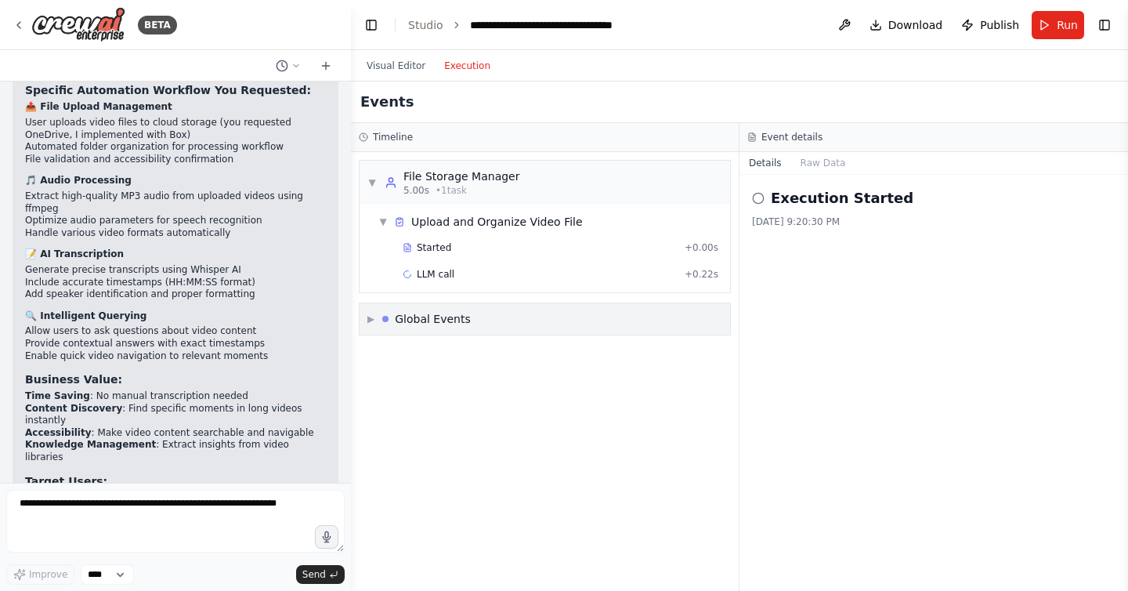
click at [374, 318] on span "▶" at bounding box center [370, 318] width 7 height 13
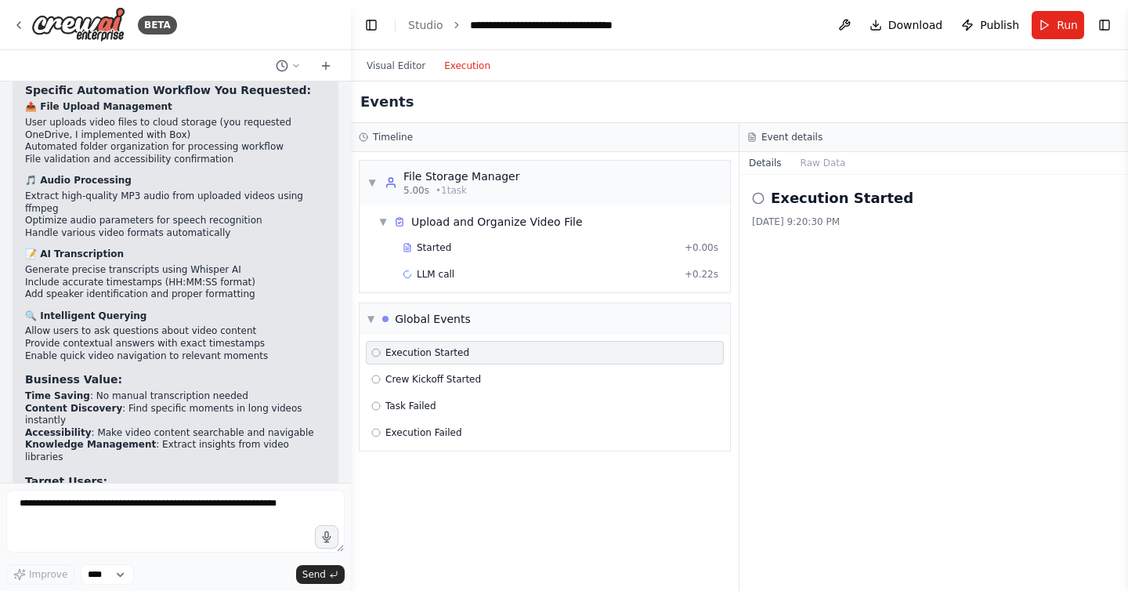
click at [410, 354] on span "Execution Started" at bounding box center [427, 352] width 84 height 13
click at [436, 270] on span "LLM call" at bounding box center [436, 274] width 38 height 13
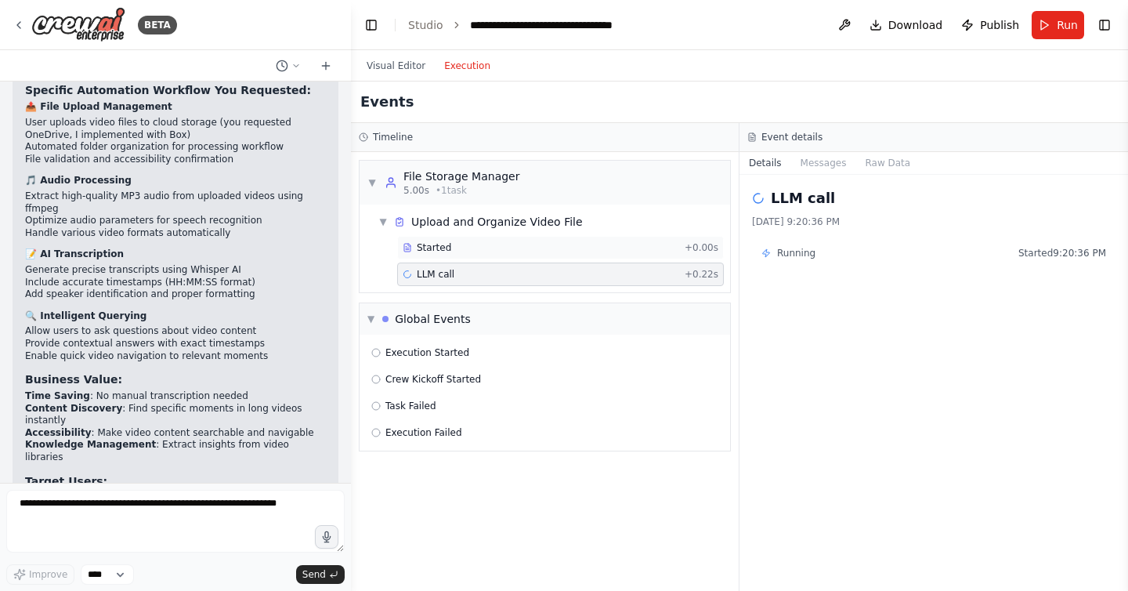
click at [437, 246] on span "Started" at bounding box center [434, 247] width 34 height 13
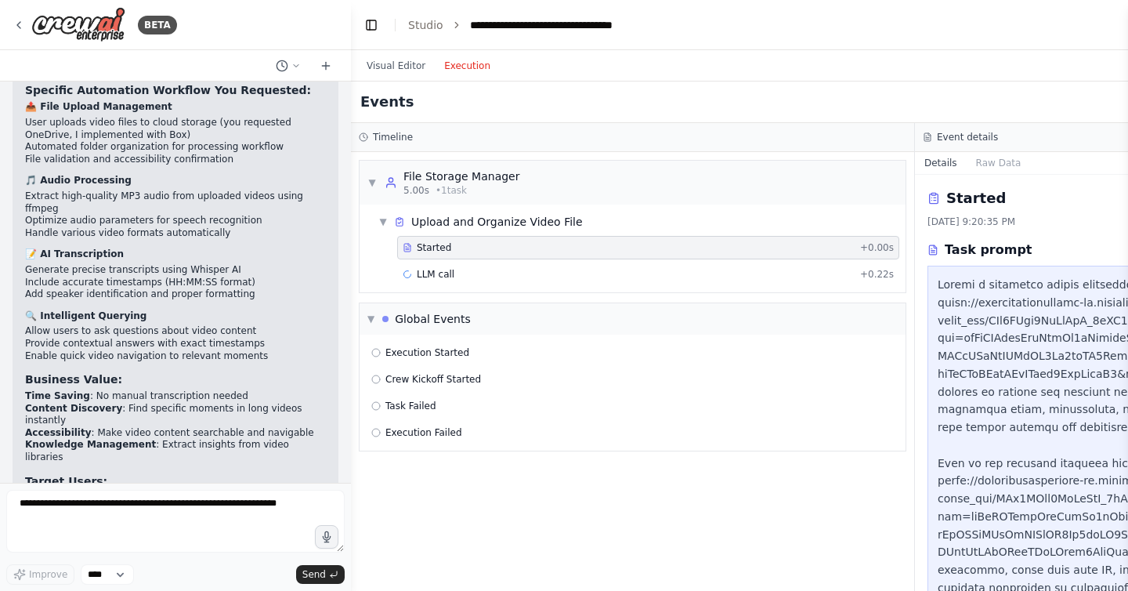
click at [425, 22] on link "Studio" at bounding box center [425, 25] width 35 height 13
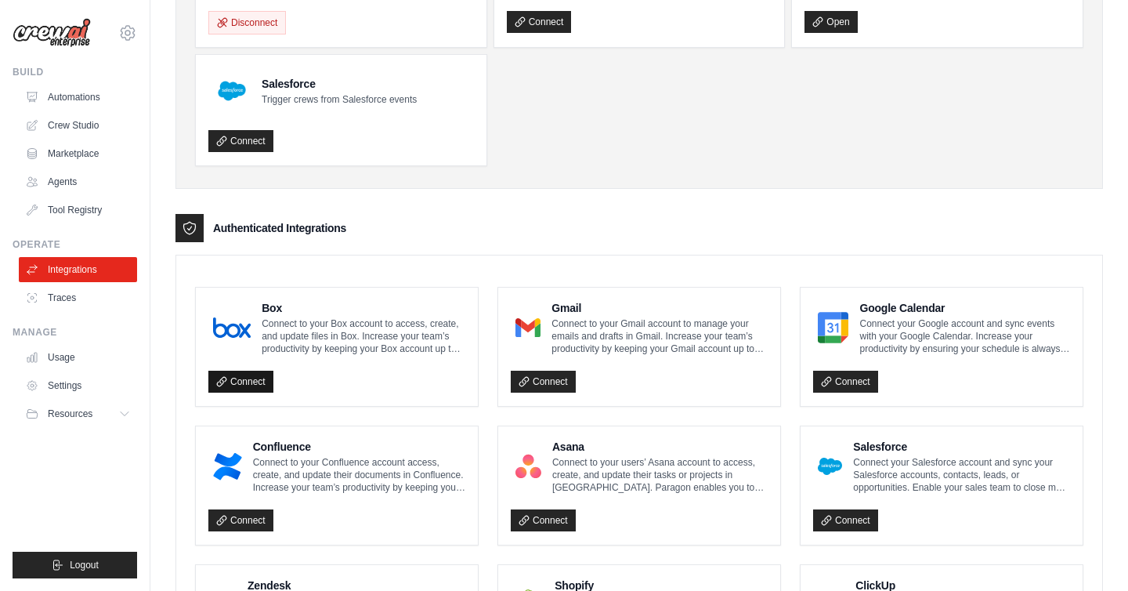
click at [256, 376] on link "Connect" at bounding box center [240, 381] width 65 height 22
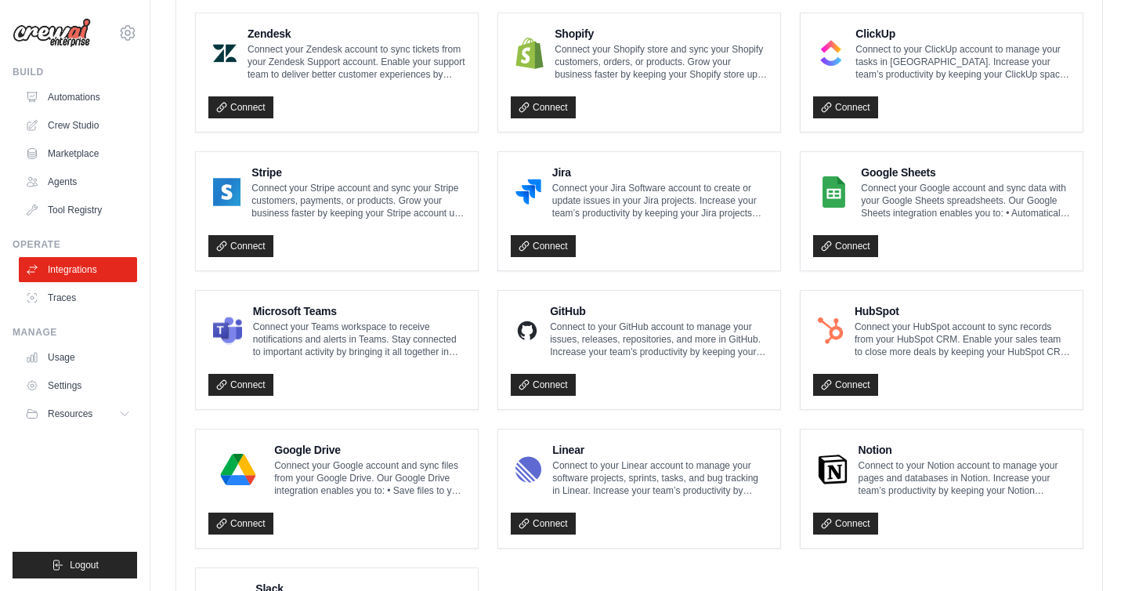
scroll to position [877, 0]
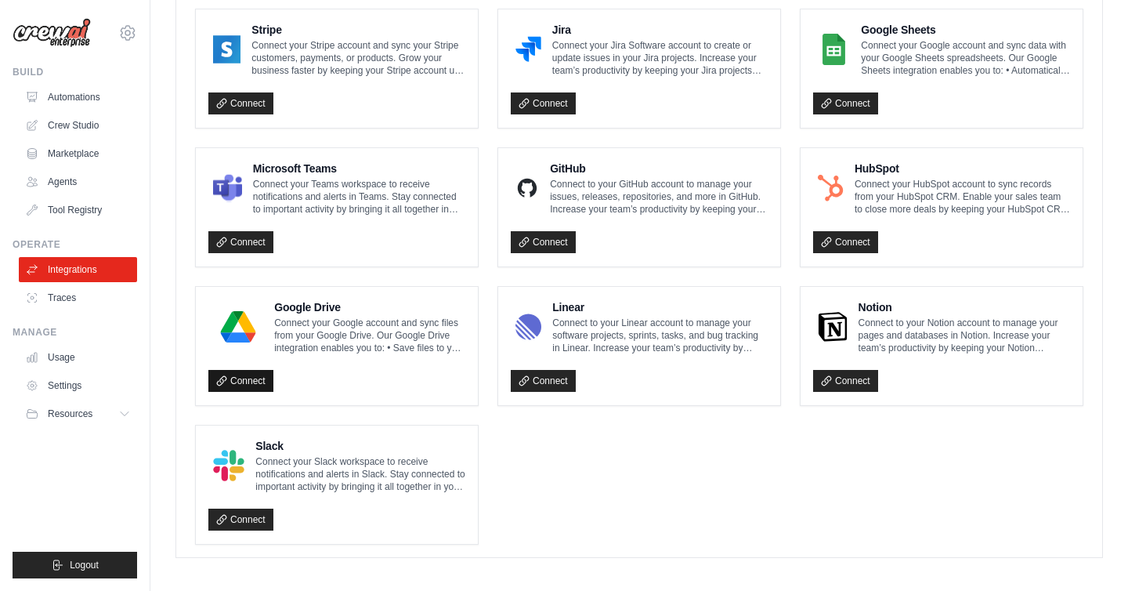
click at [252, 383] on link "Connect" at bounding box center [240, 381] width 65 height 22
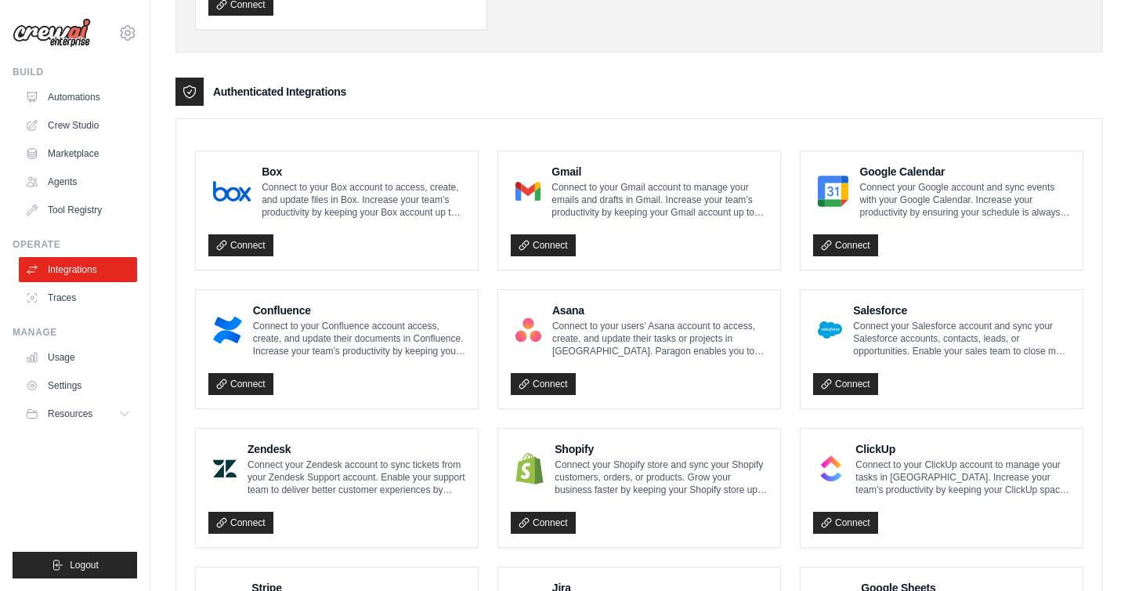
scroll to position [262, 0]
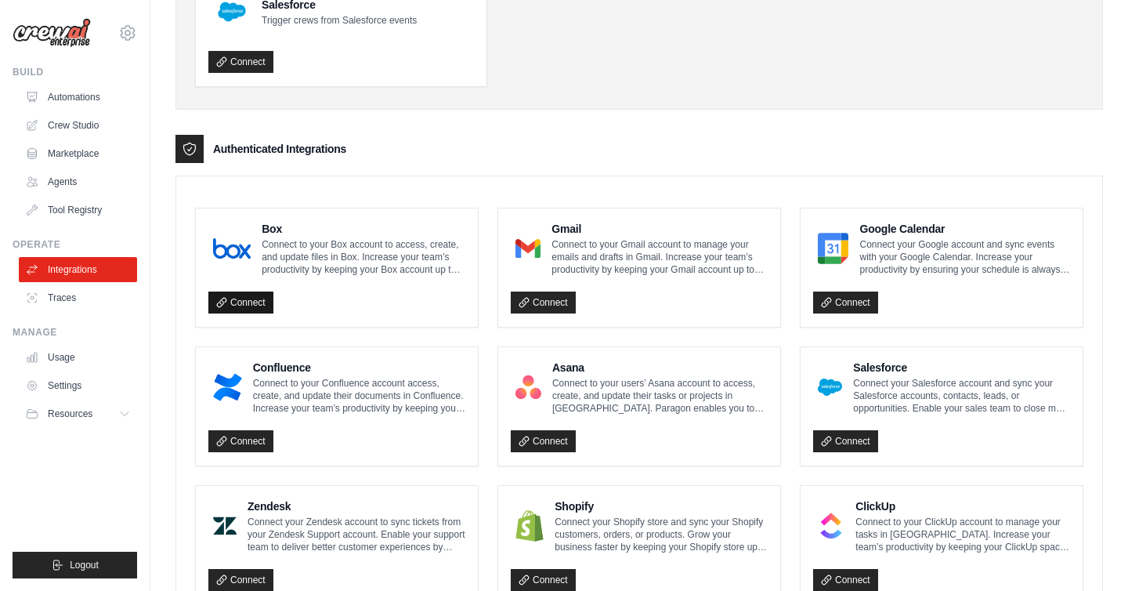
click at [256, 305] on link "Connect" at bounding box center [240, 302] width 65 height 22
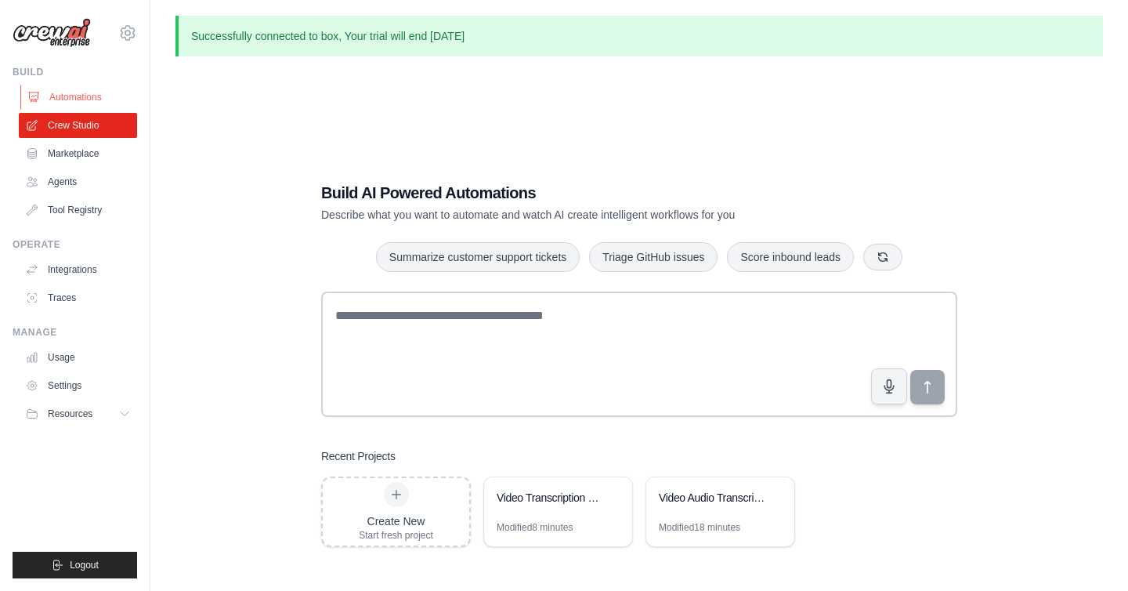
click at [85, 95] on link "Automations" at bounding box center [79, 97] width 118 height 25
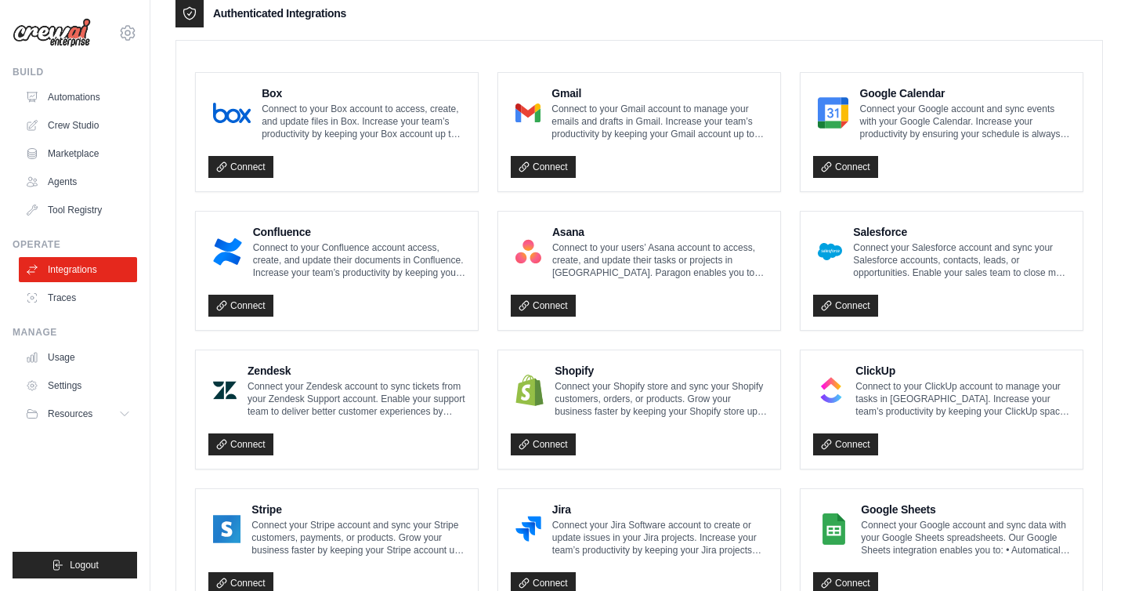
scroll to position [374, 0]
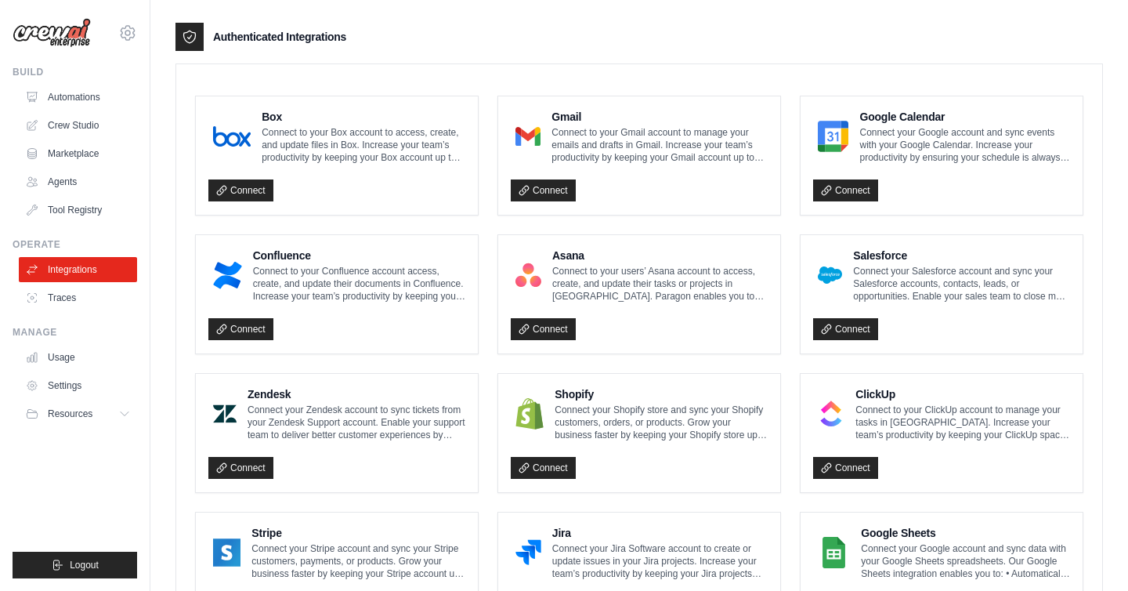
click at [370, 185] on div "Connect" at bounding box center [336, 186] width 257 height 32
click at [254, 189] on link "Connect" at bounding box center [240, 190] width 65 height 22
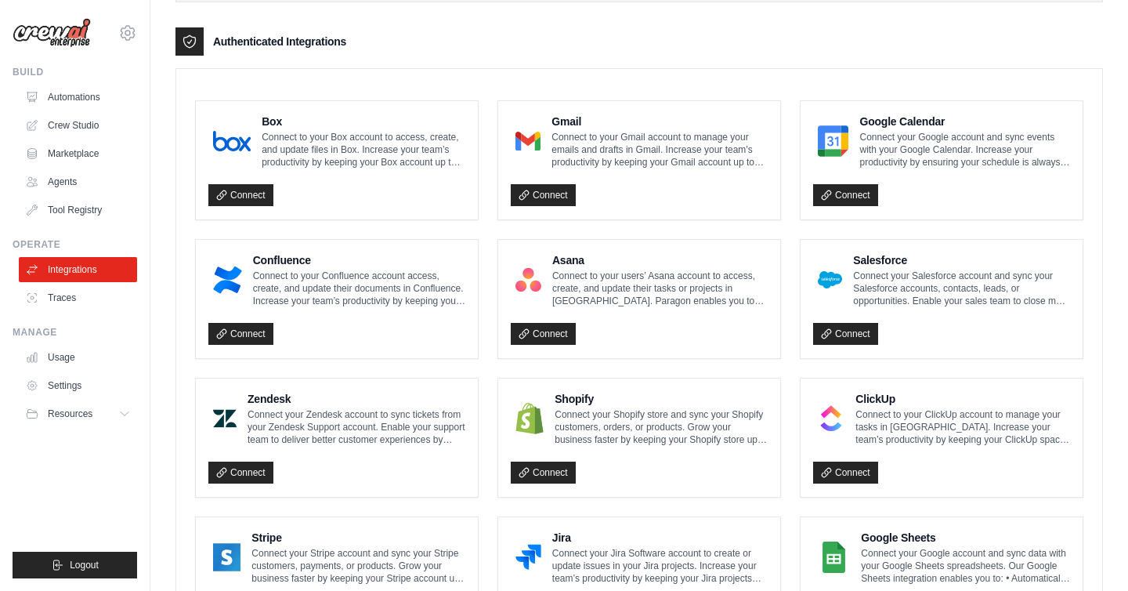
scroll to position [310, 0]
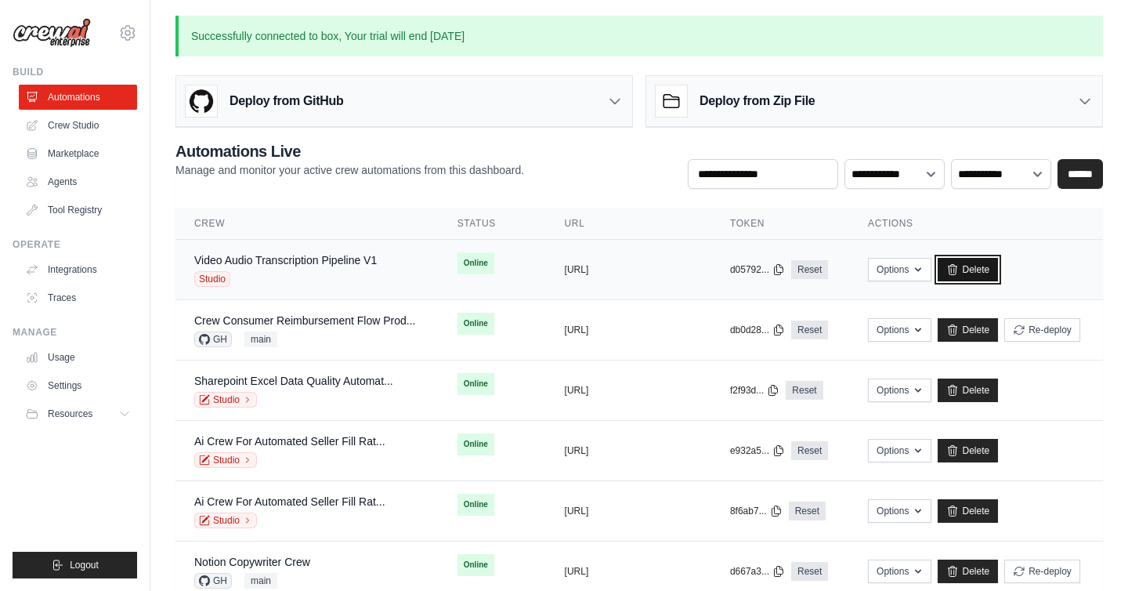
click at [993, 270] on link "Delete" at bounding box center [967, 269] width 60 height 23
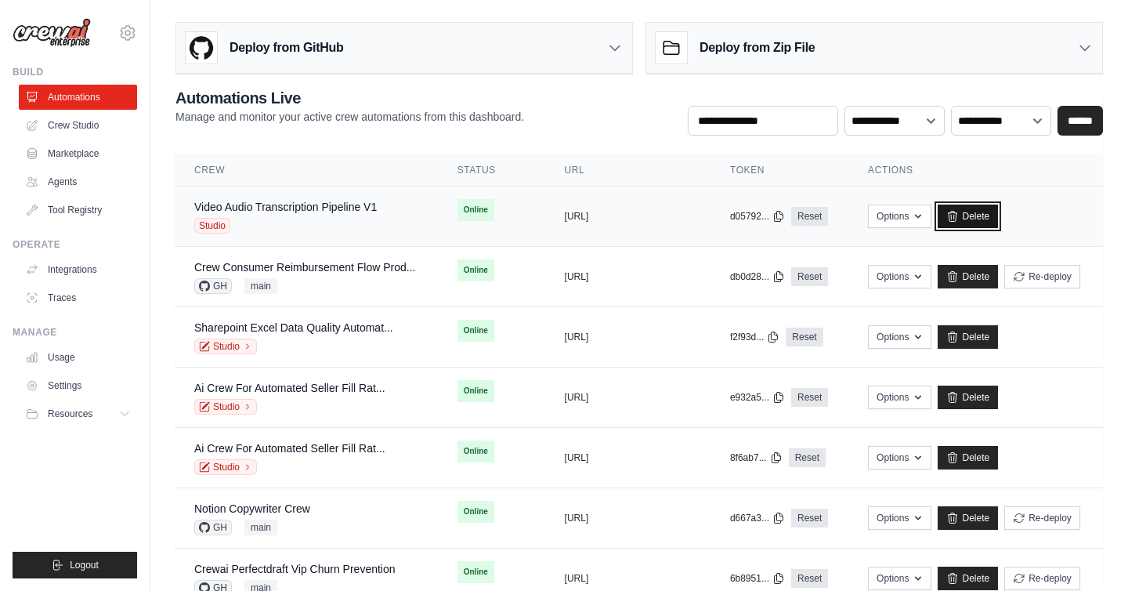
click at [998, 217] on link "Delete" at bounding box center [967, 215] width 60 height 23
